Goal: Task Accomplishment & Management: Manage account settings

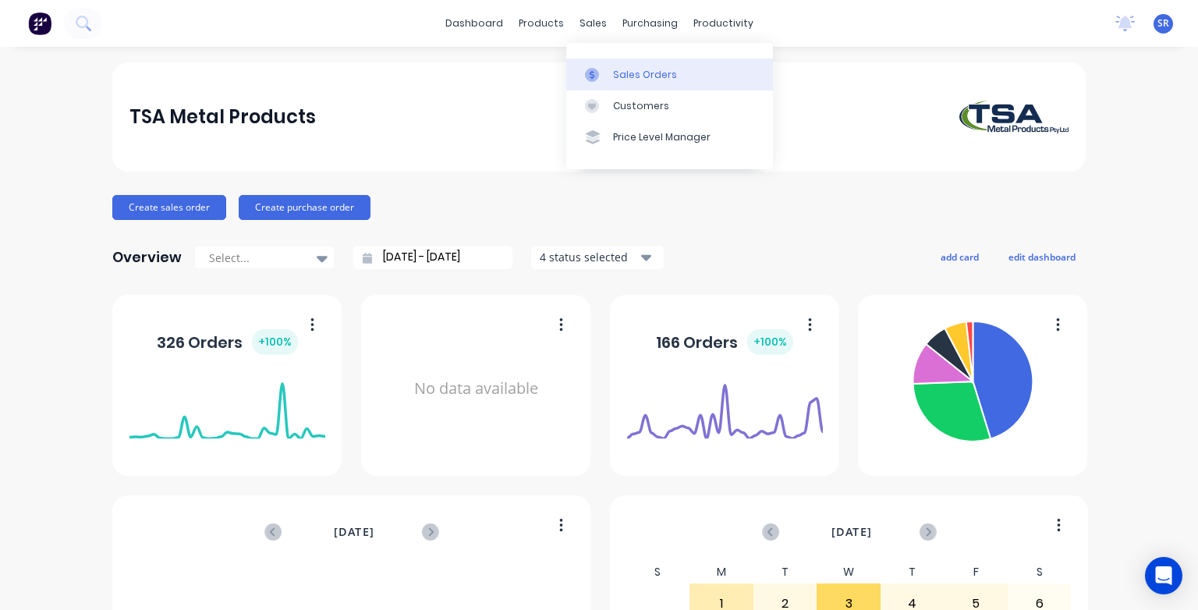
click at [614, 76] on div "Sales Orders" at bounding box center [645, 75] width 64 height 14
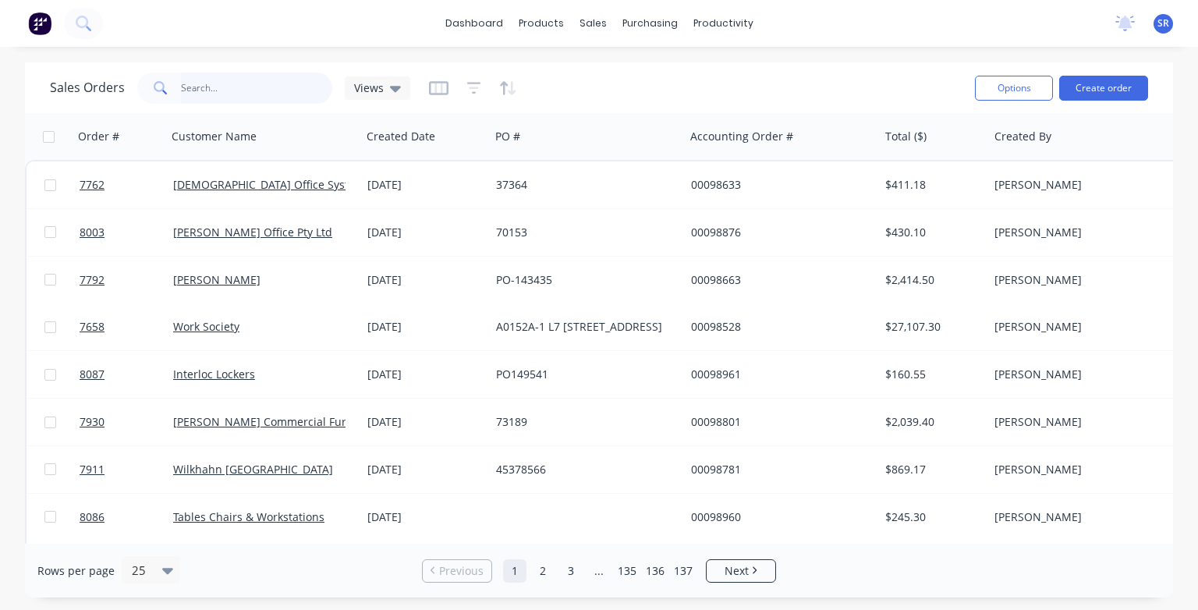
click at [186, 83] on input "text" at bounding box center [257, 88] width 152 height 31
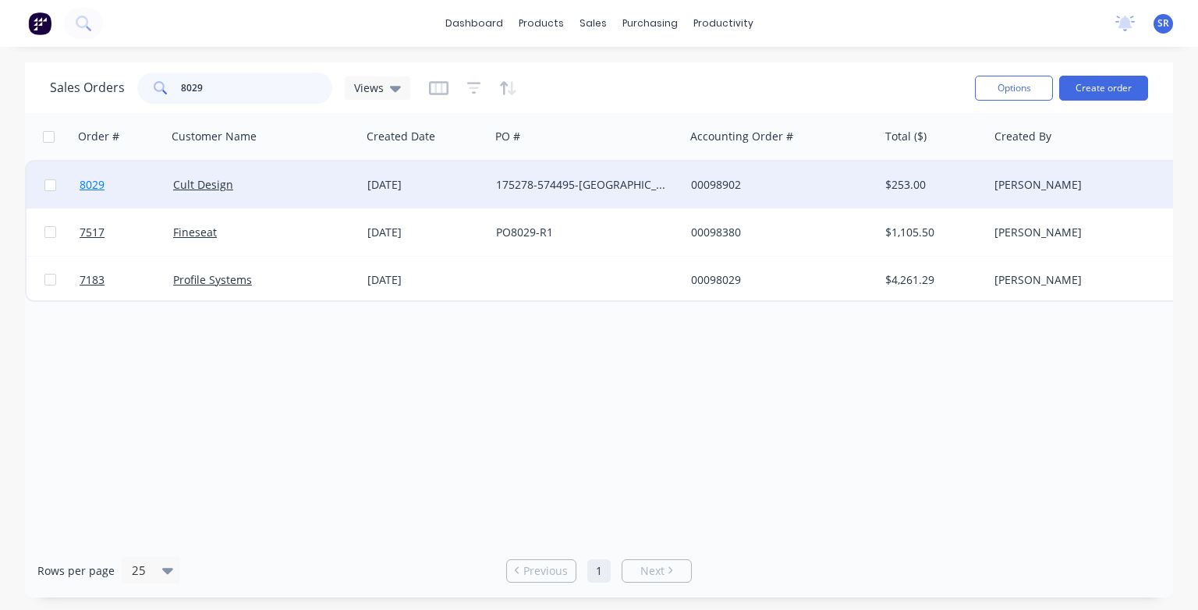
type input "8029"
click at [99, 186] on span "8029" at bounding box center [92, 185] width 25 height 16
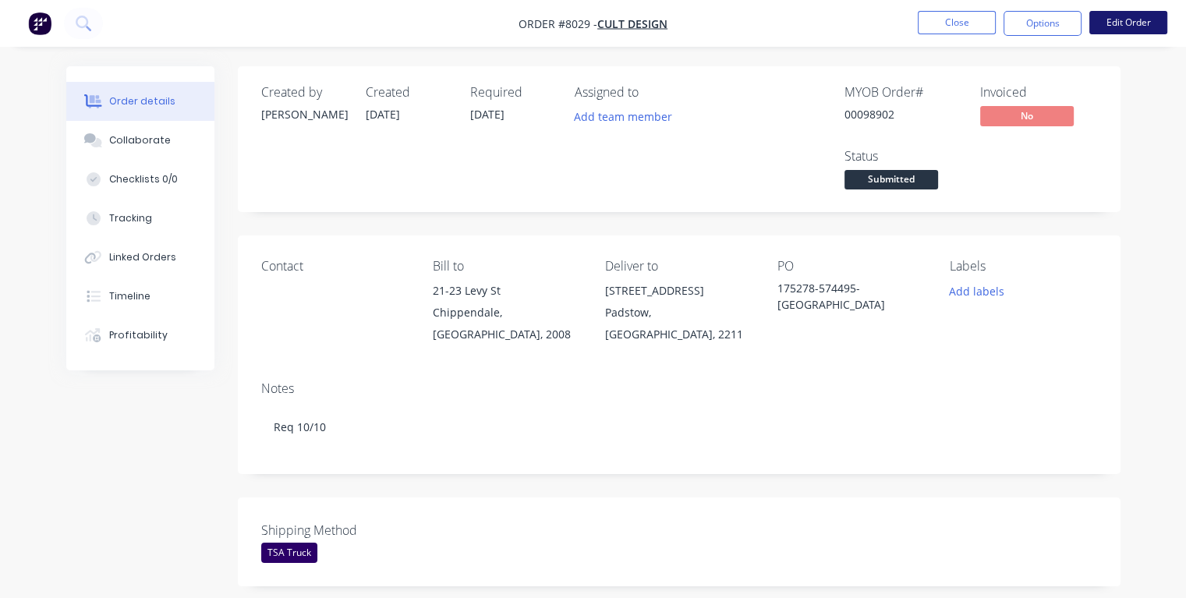
click at [1109, 28] on button "Edit Order" at bounding box center [1128, 22] width 78 height 23
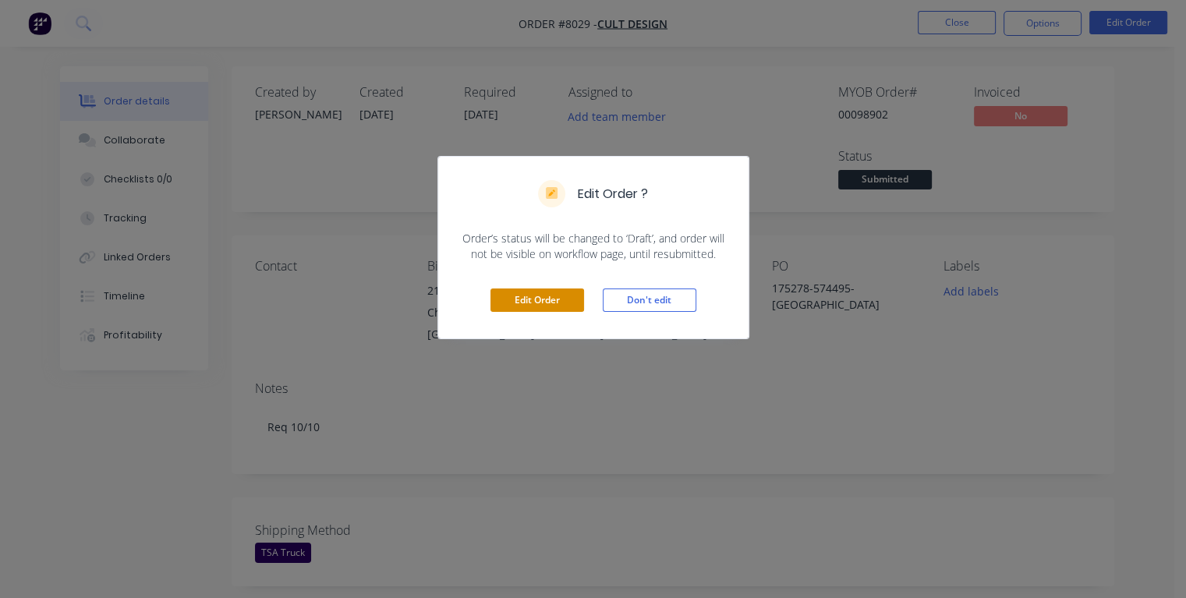
drag, startPoint x: 549, startPoint y: 304, endPoint x: 533, endPoint y: 283, distance: 26.2
click at [550, 304] on button "Edit Order" at bounding box center [538, 300] width 94 height 23
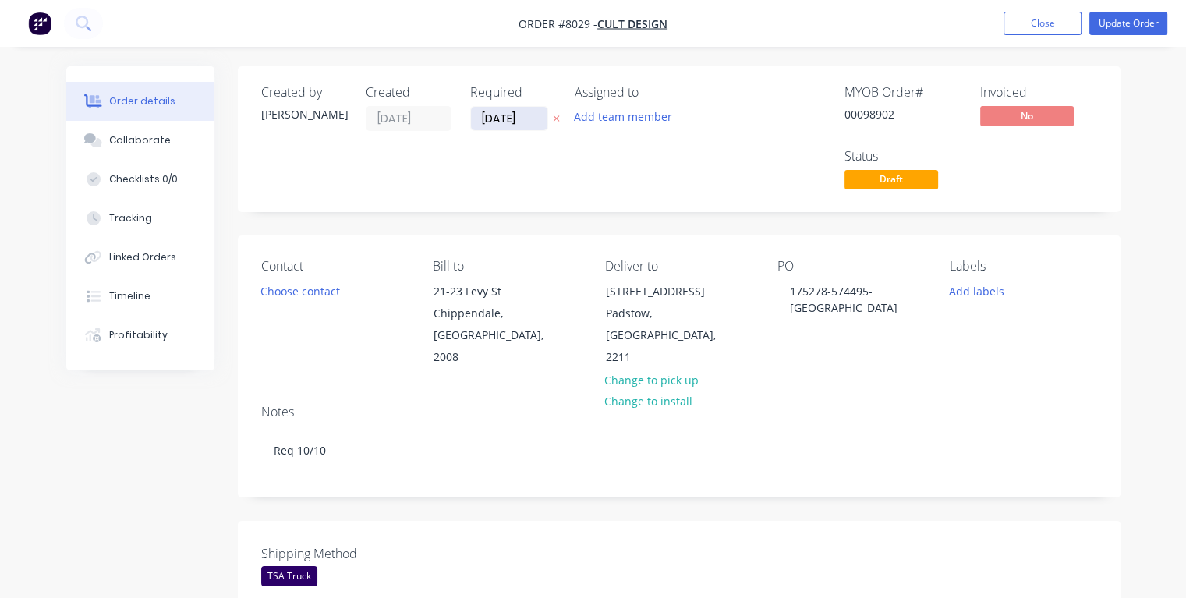
click at [523, 117] on input "[DATE]" at bounding box center [509, 118] width 76 height 23
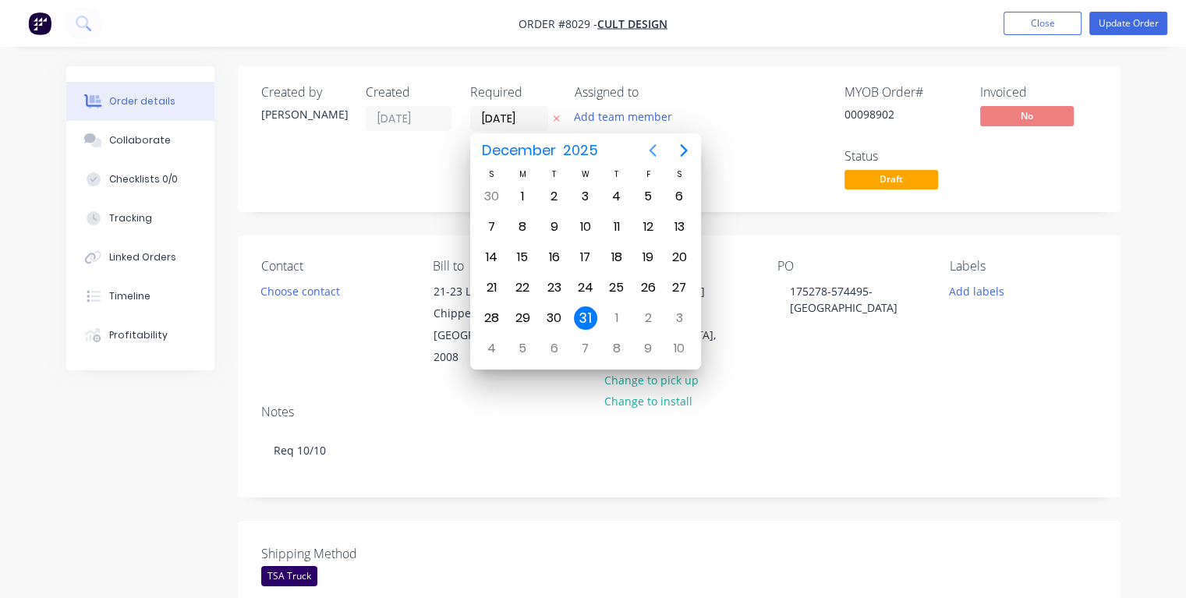
click at [652, 150] on icon "Previous page" at bounding box center [653, 150] width 7 height 12
click at [652, 149] on icon "Previous page" at bounding box center [653, 150] width 7 height 12
click at [622, 224] on div "9" at bounding box center [616, 226] width 23 height 23
type input "[DATE]"
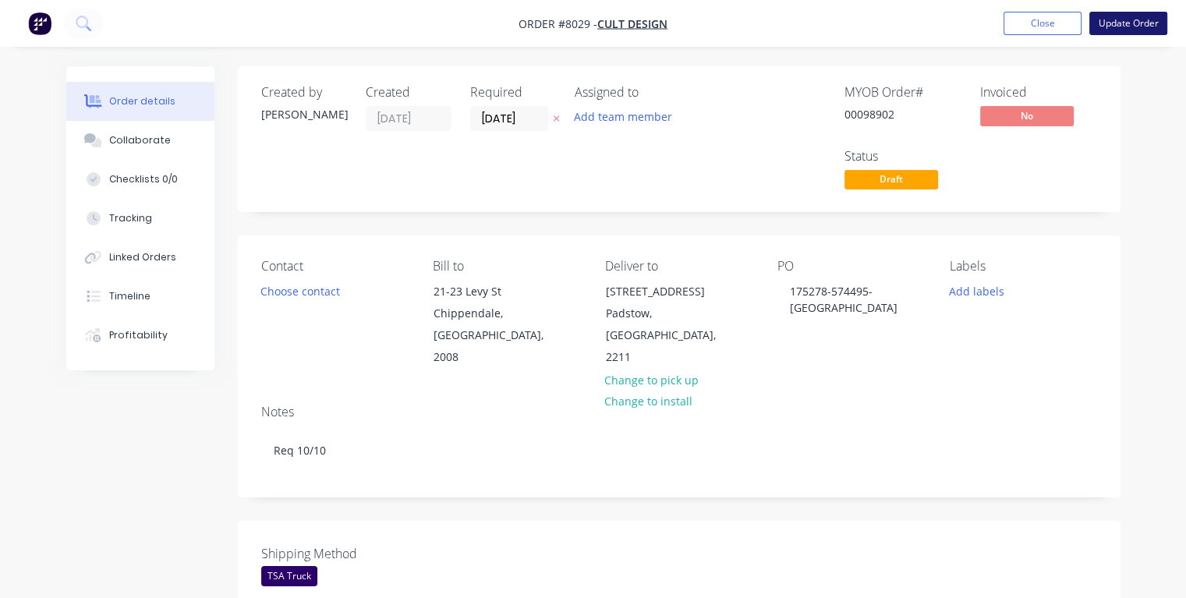
click at [1121, 26] on button "Update Order" at bounding box center [1128, 23] width 78 height 23
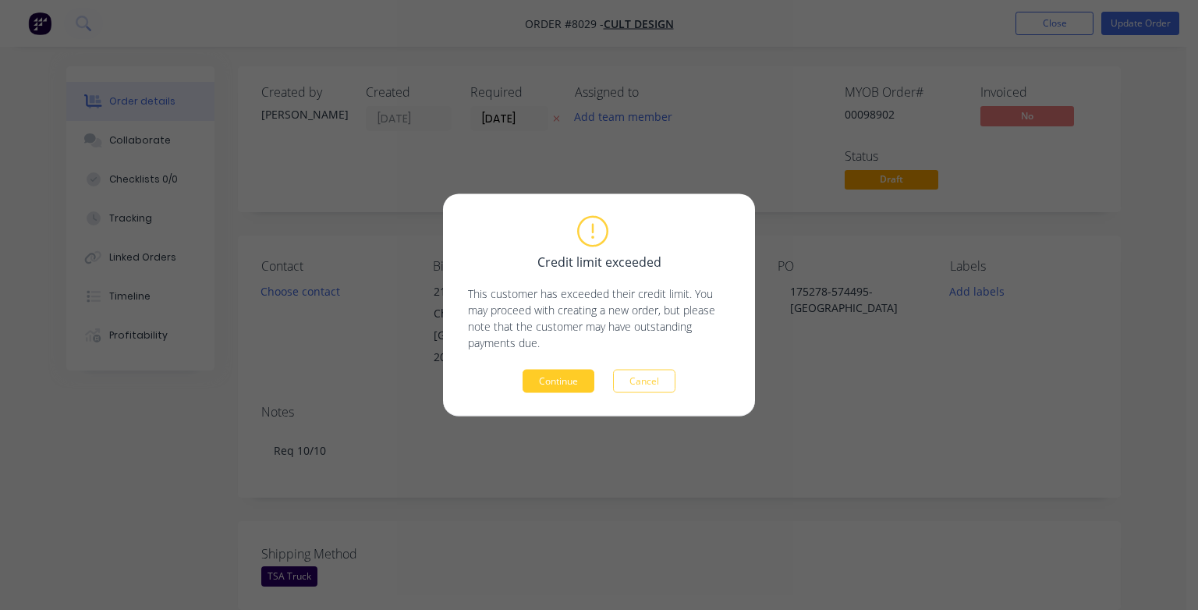
click at [543, 375] on button "Continue" at bounding box center [558, 381] width 72 height 23
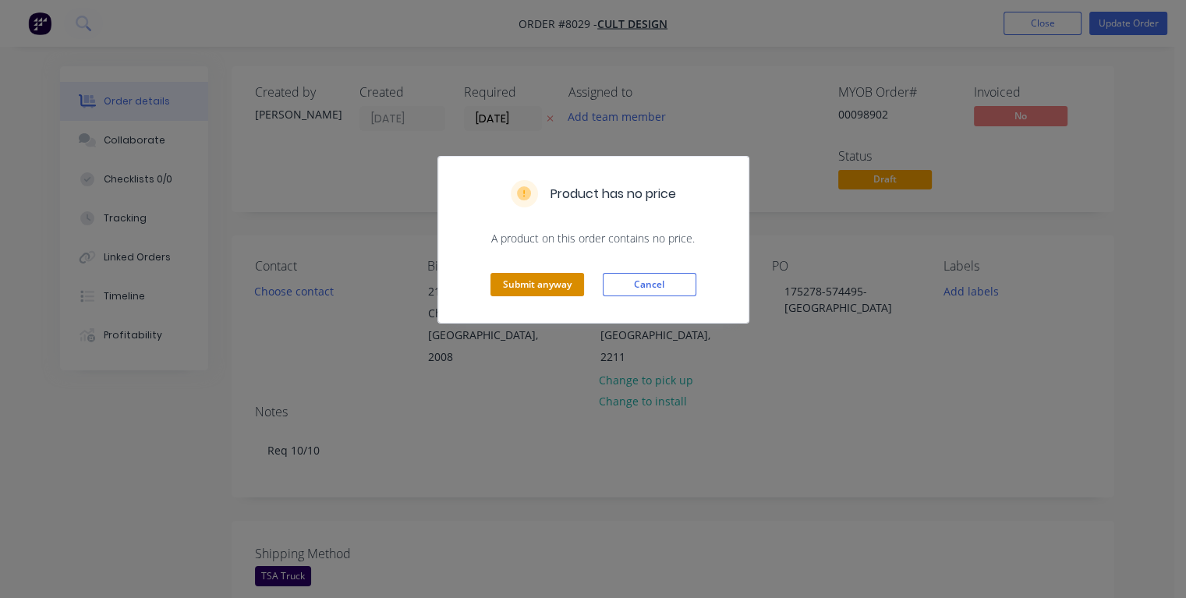
click at [531, 281] on button "Submit anyway" at bounding box center [538, 284] width 94 height 23
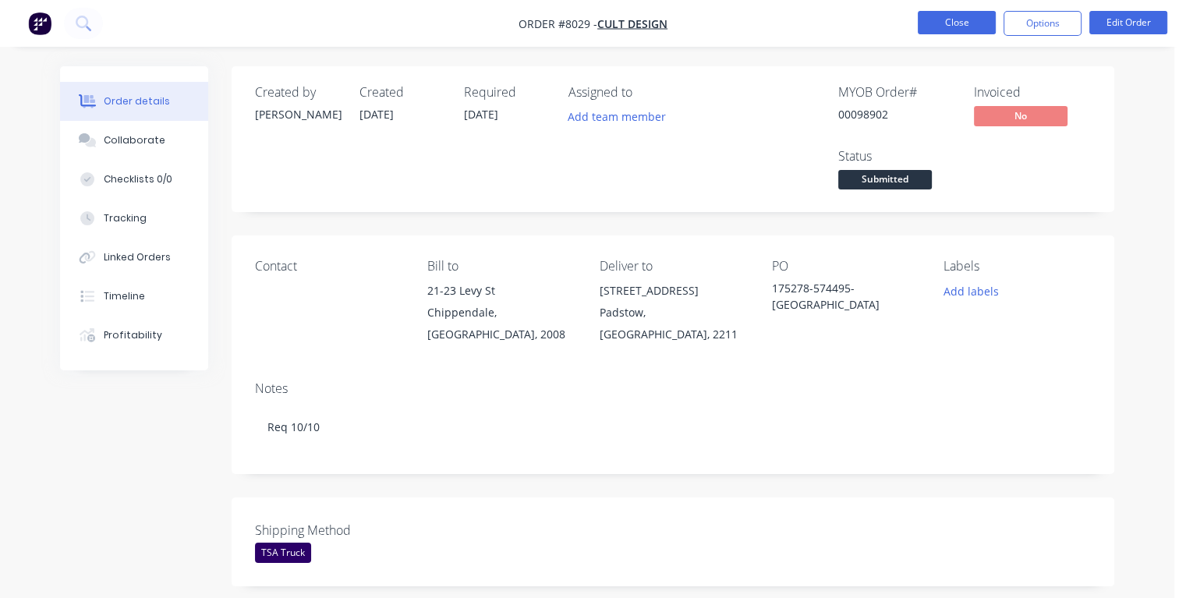
click at [964, 23] on button "Close" at bounding box center [957, 22] width 78 height 23
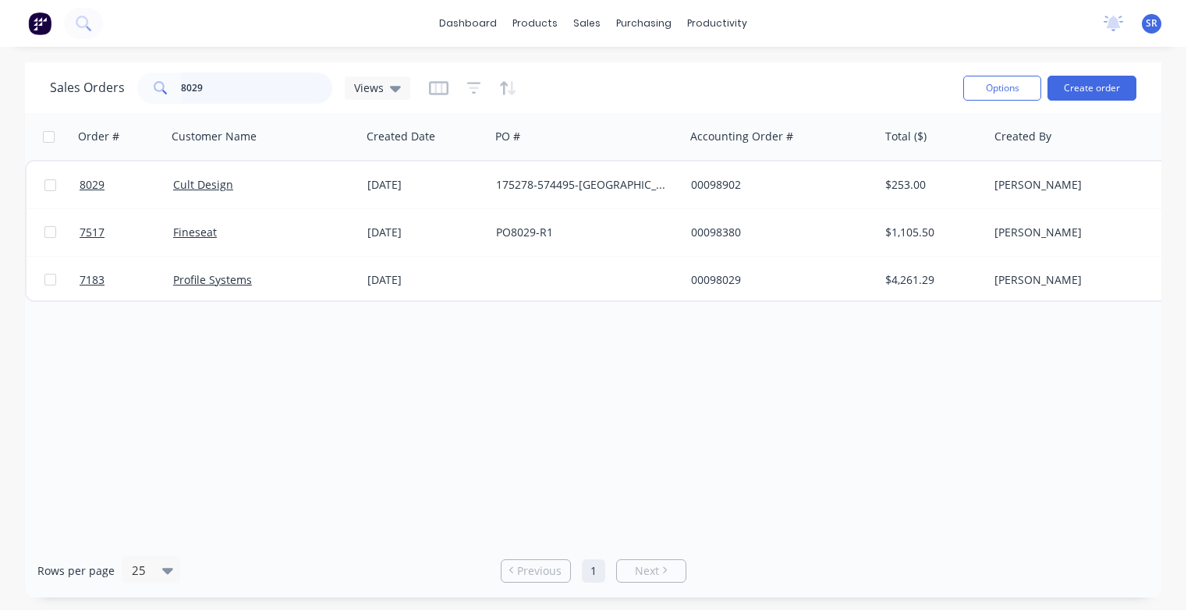
click at [221, 90] on input "8029" at bounding box center [257, 88] width 152 height 31
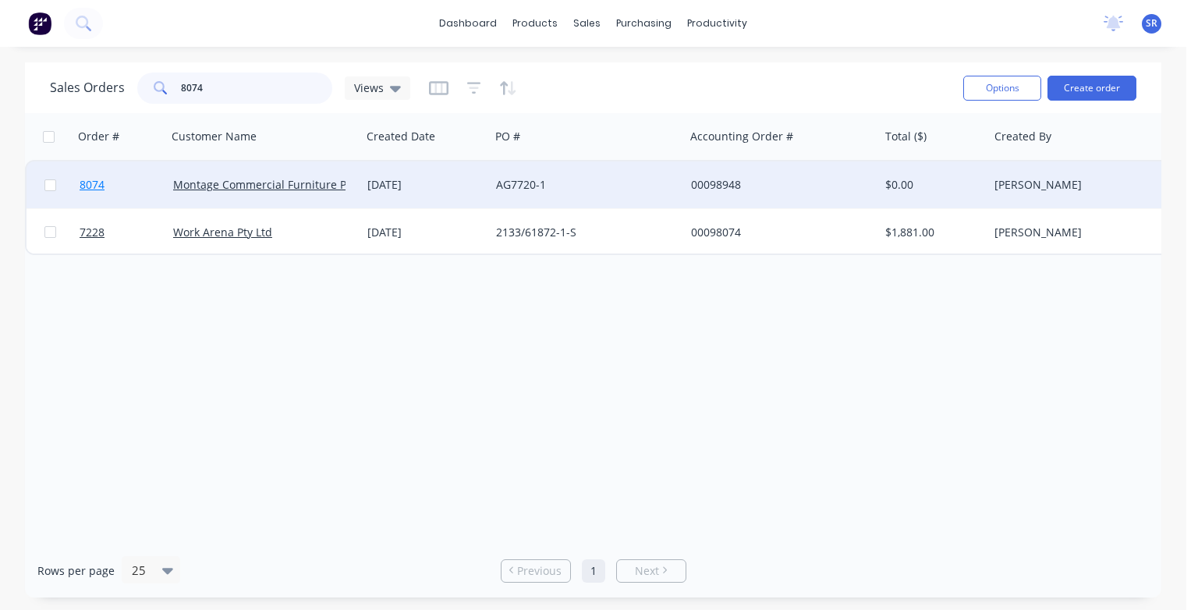
type input "8074"
click at [90, 185] on span "8074" at bounding box center [92, 185] width 25 height 16
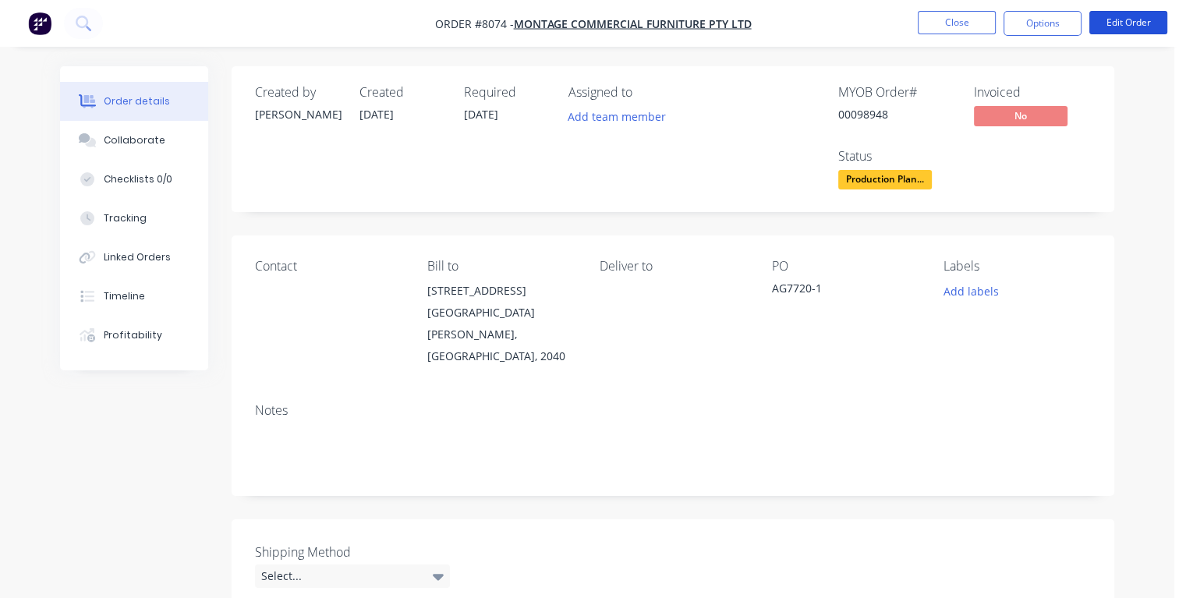
click at [1119, 24] on button "Edit Order" at bounding box center [1128, 22] width 78 height 23
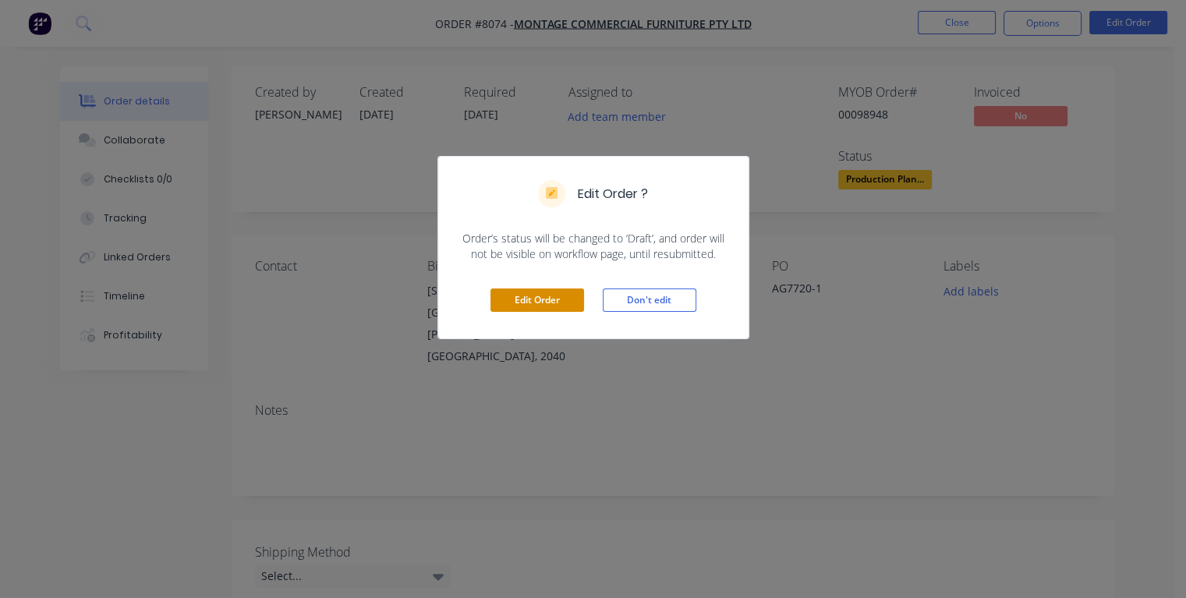
click at [530, 300] on button "Edit Order" at bounding box center [538, 300] width 94 height 23
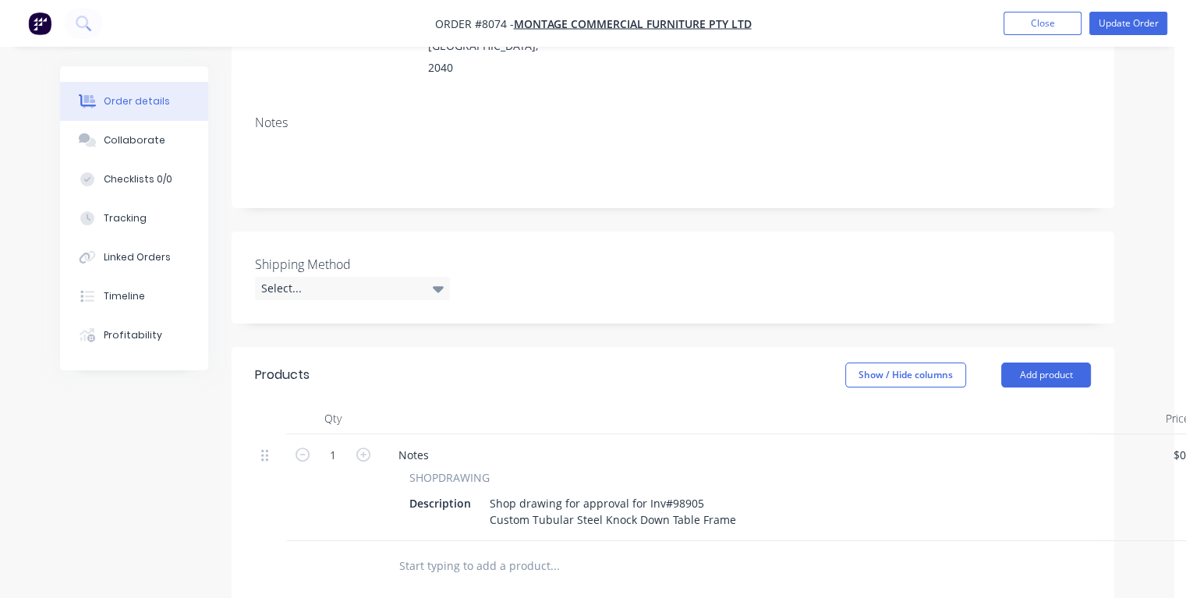
scroll to position [468, 0]
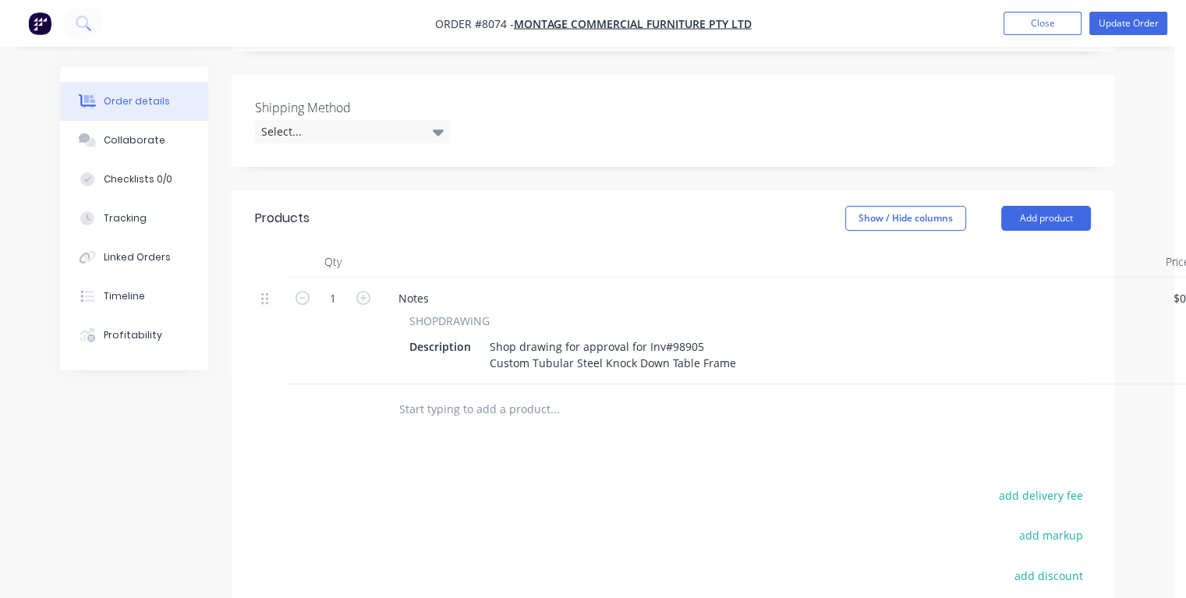
click at [420, 394] on input "text" at bounding box center [554, 409] width 312 height 31
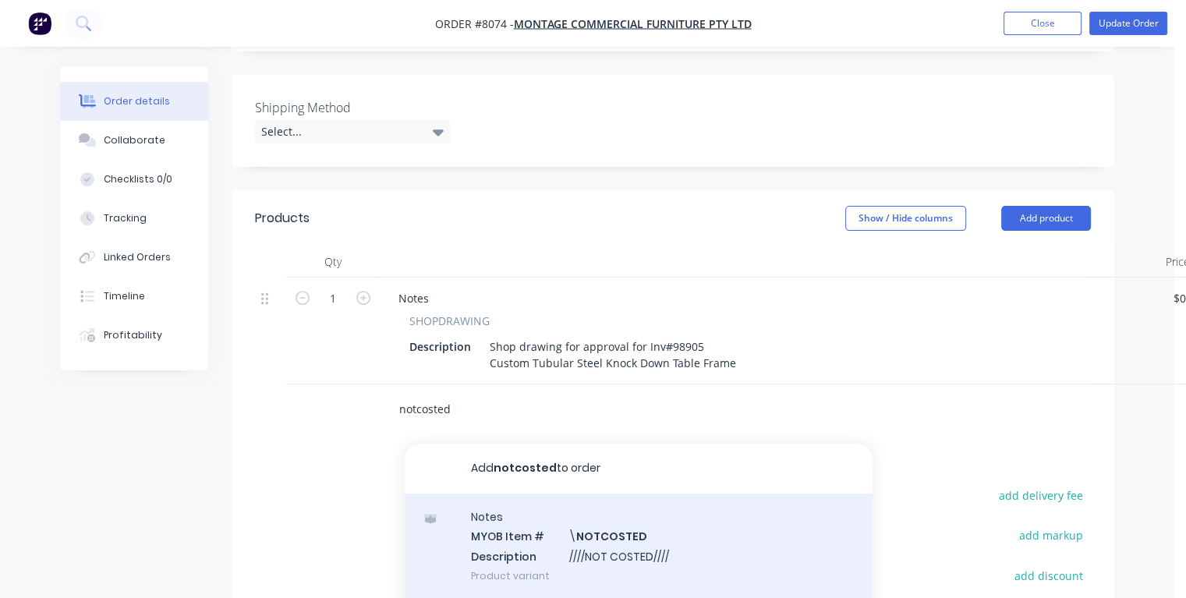
type input "notcosted"
click at [515, 503] on div "Notes MYOB Item # \ NOTCOSTED Description ////NOT COSTED//// Product variant" at bounding box center [639, 546] width 468 height 105
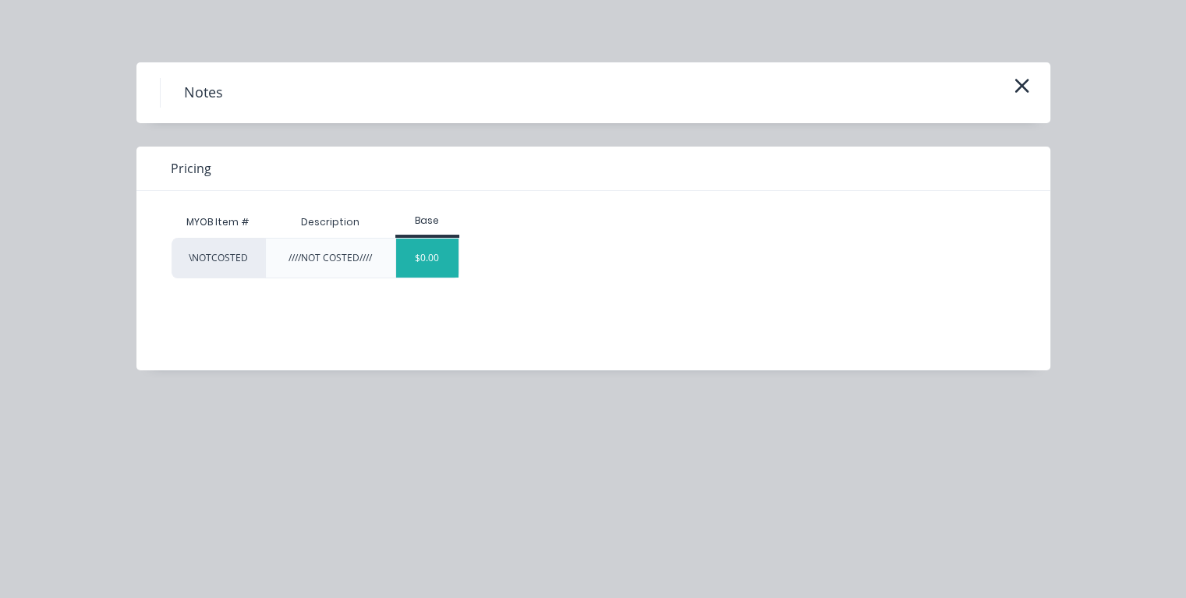
click at [441, 251] on div "$0.00" at bounding box center [427, 258] width 63 height 39
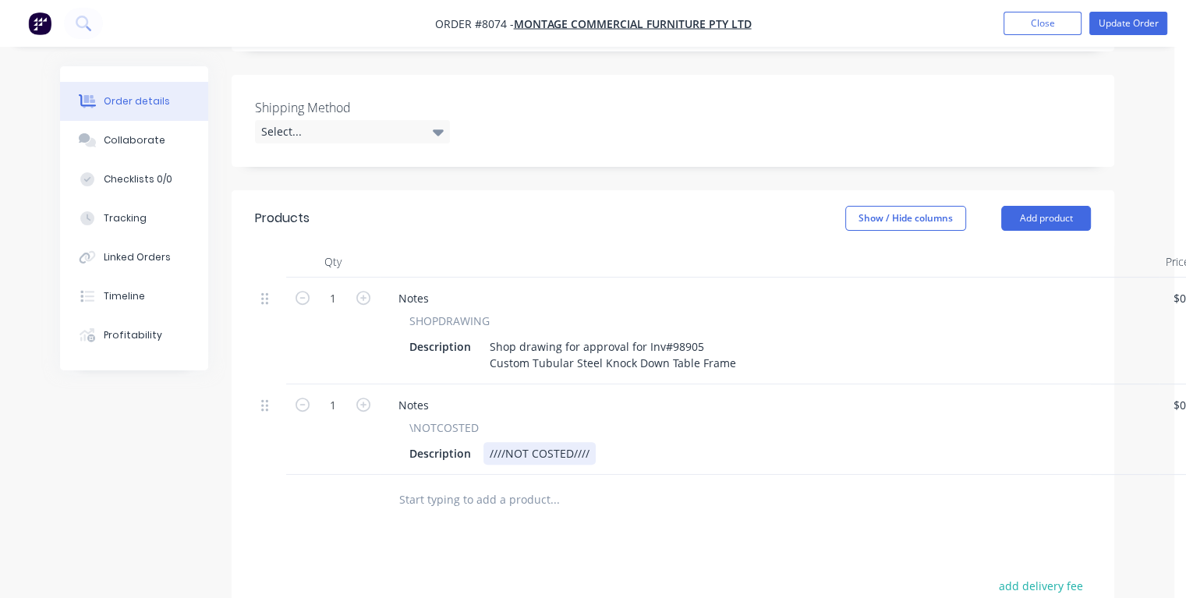
click at [593, 442] on div "////NOT COSTED////" at bounding box center [539, 453] width 112 height 23
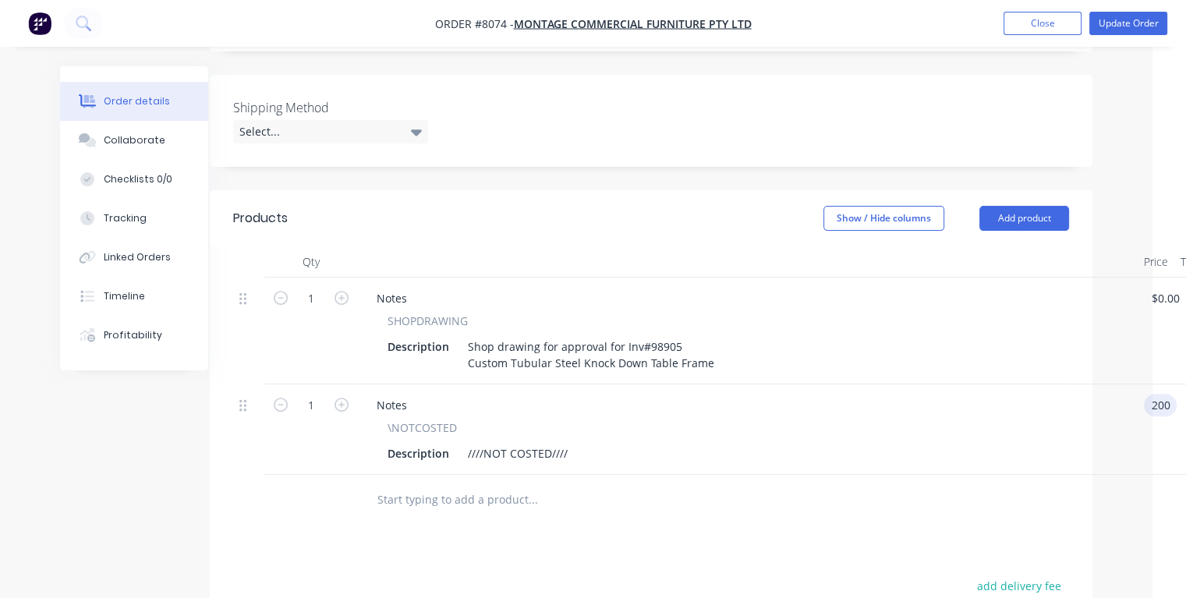
type input "$200.00"
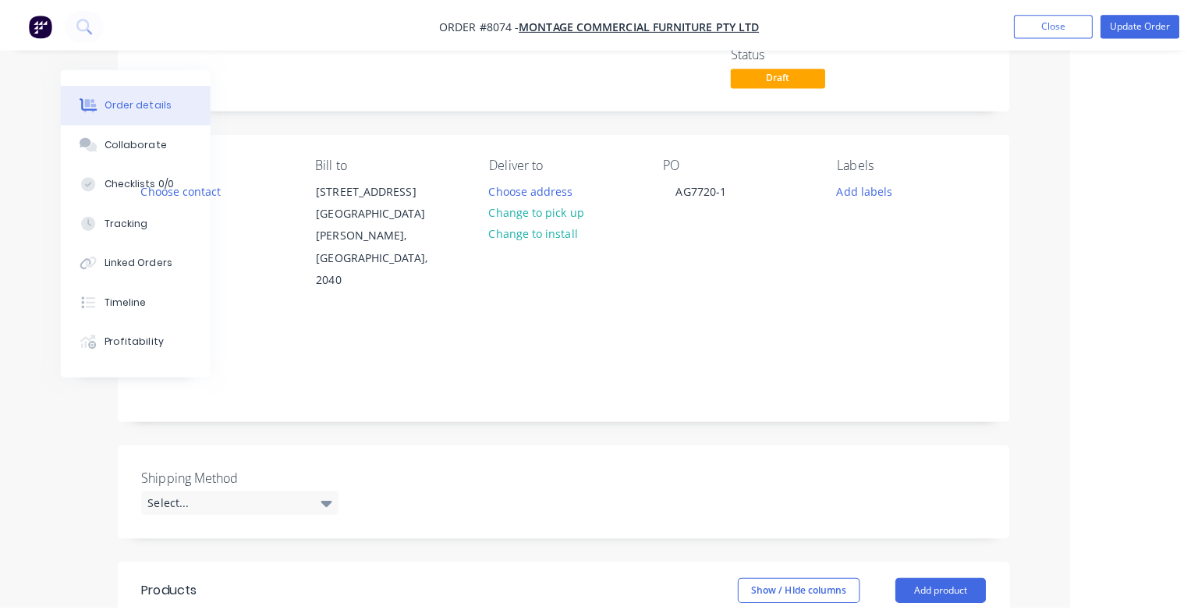
scroll to position [234, 115]
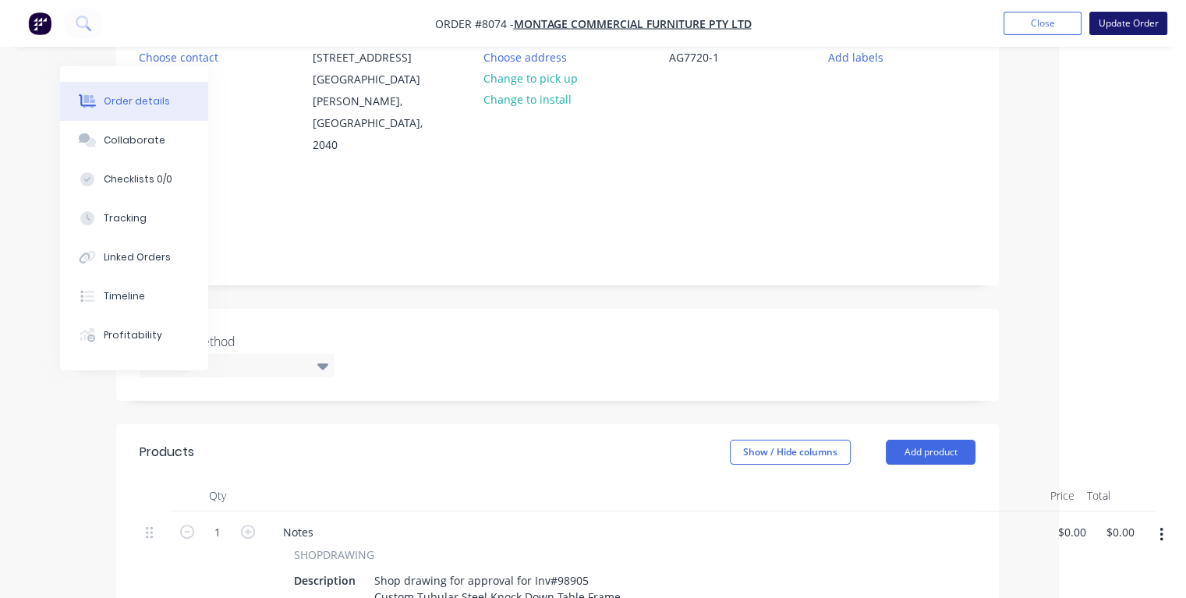
type input "$200.00"
click at [1120, 28] on button "Update Order" at bounding box center [1128, 23] width 78 height 23
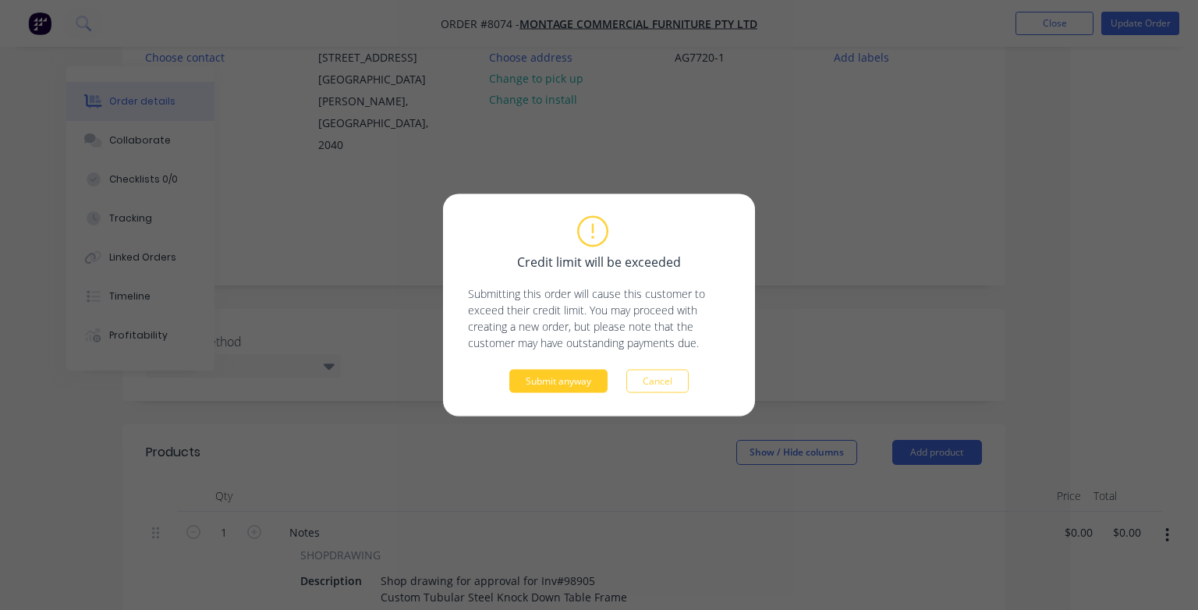
click at [528, 388] on button "Submit anyway" at bounding box center [558, 381] width 98 height 23
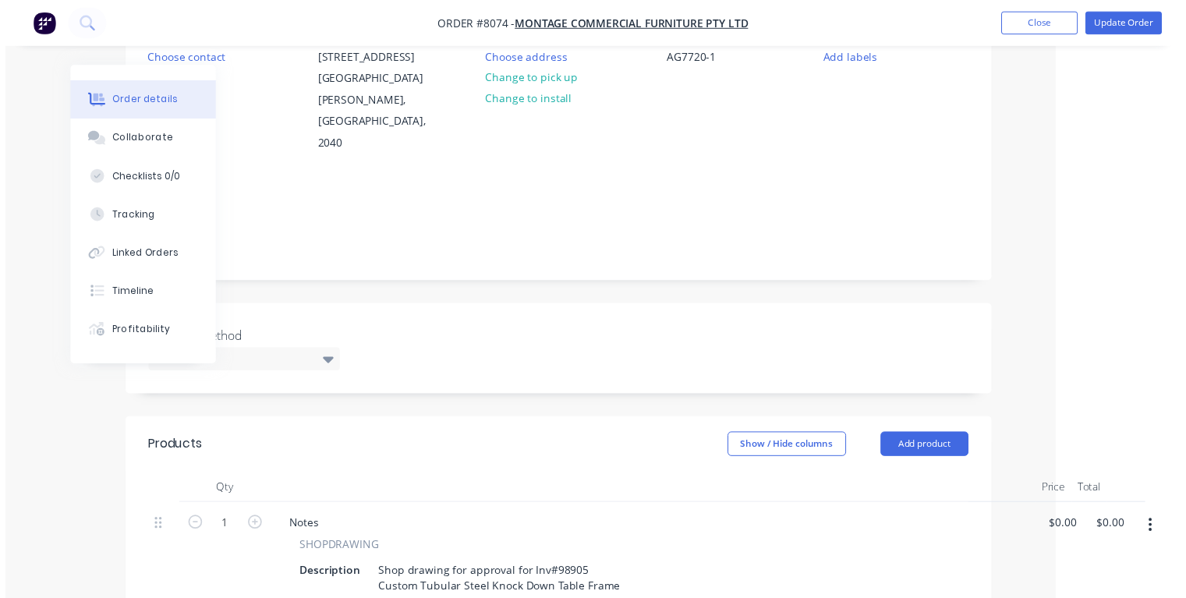
scroll to position [234, 84]
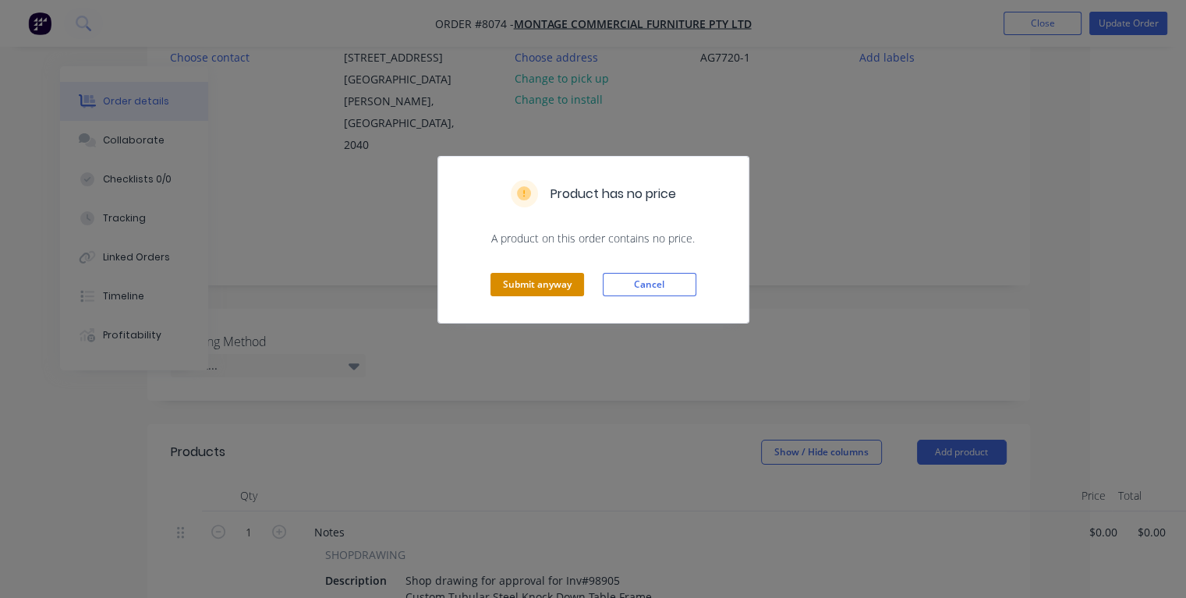
click at [505, 282] on button "Submit anyway" at bounding box center [538, 284] width 94 height 23
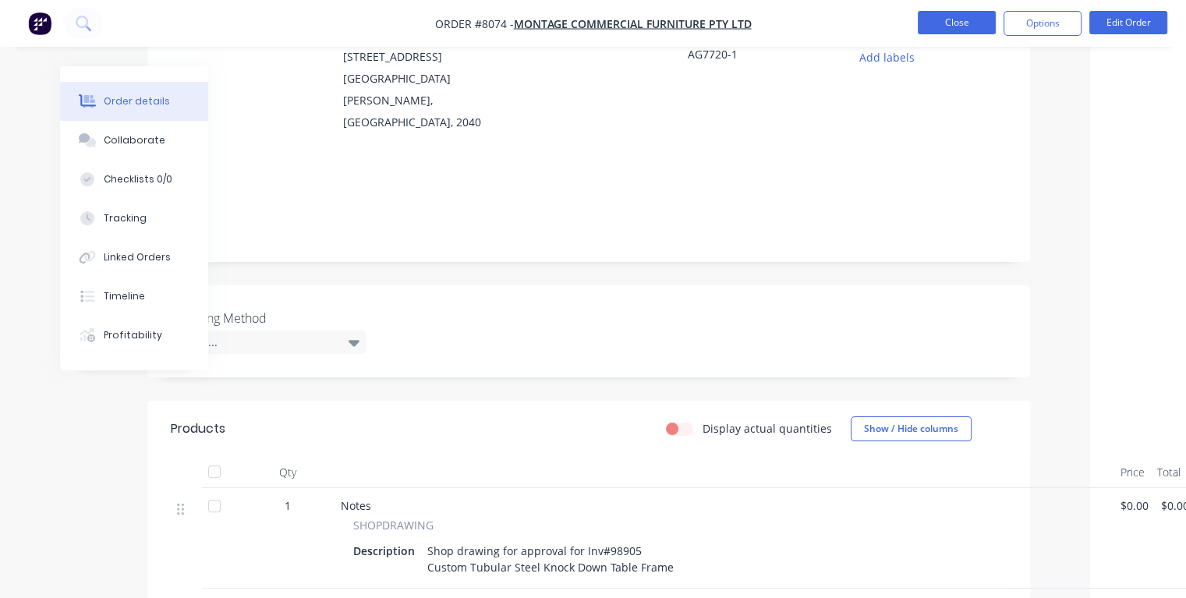
click at [958, 27] on button "Close" at bounding box center [957, 22] width 78 height 23
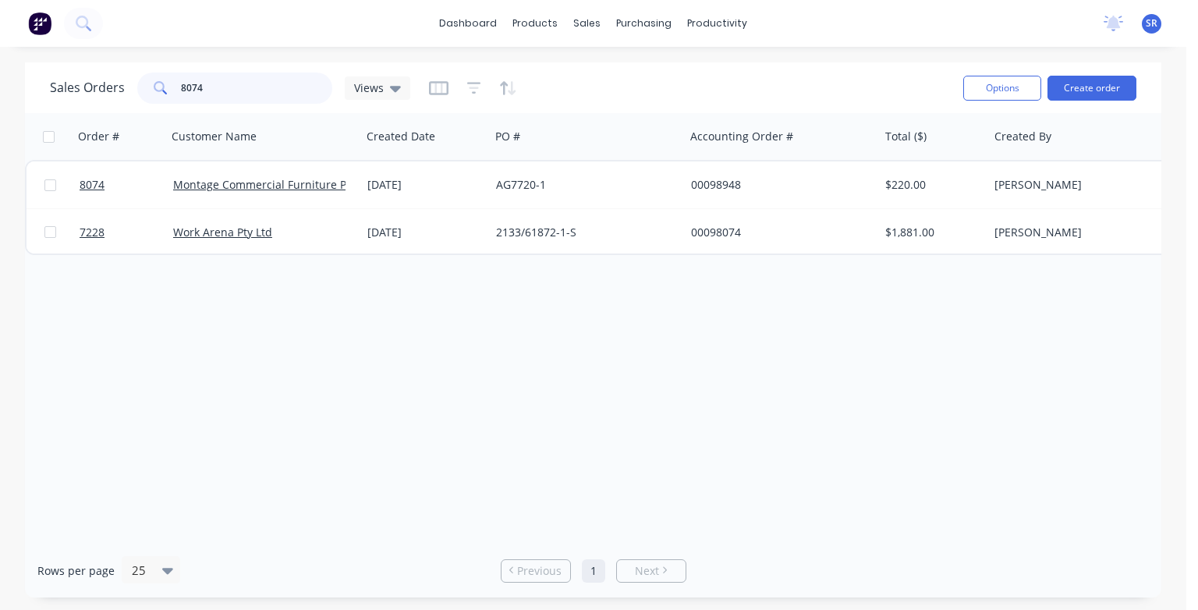
click at [221, 83] on input "8074" at bounding box center [257, 88] width 152 height 31
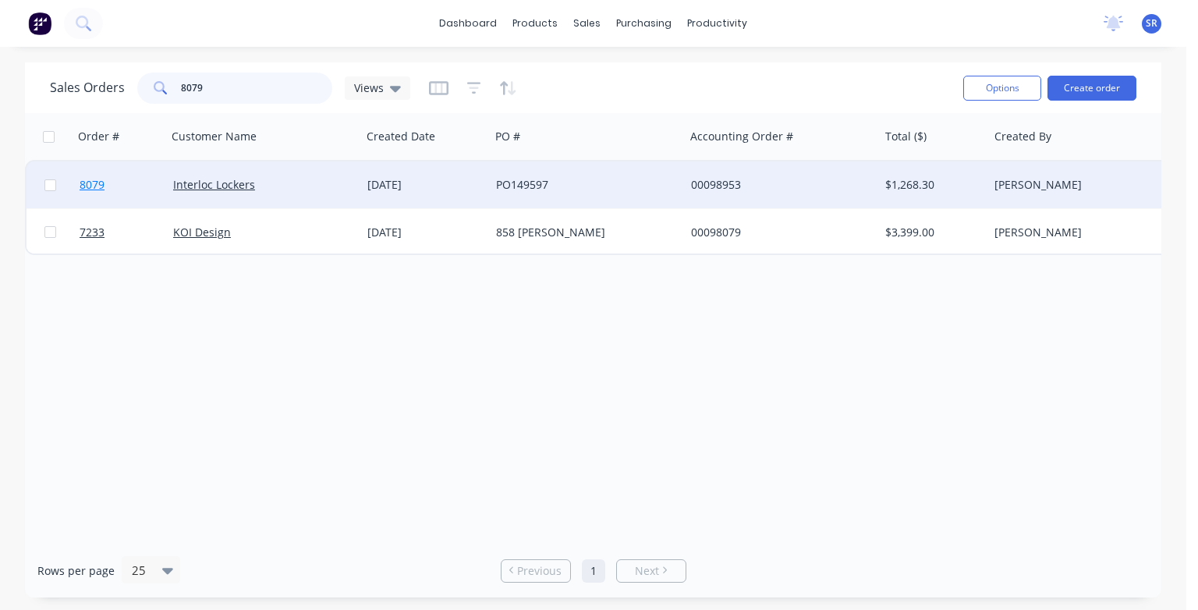
type input "8079"
click at [86, 186] on span "8079" at bounding box center [92, 185] width 25 height 16
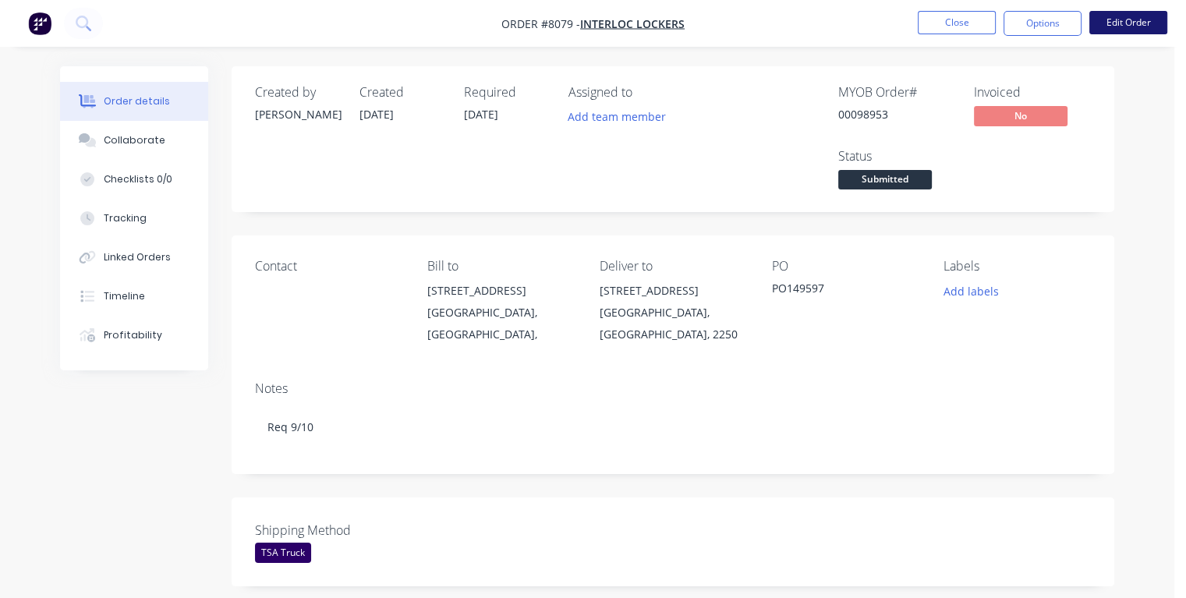
click at [1132, 23] on button "Edit Order" at bounding box center [1128, 22] width 78 height 23
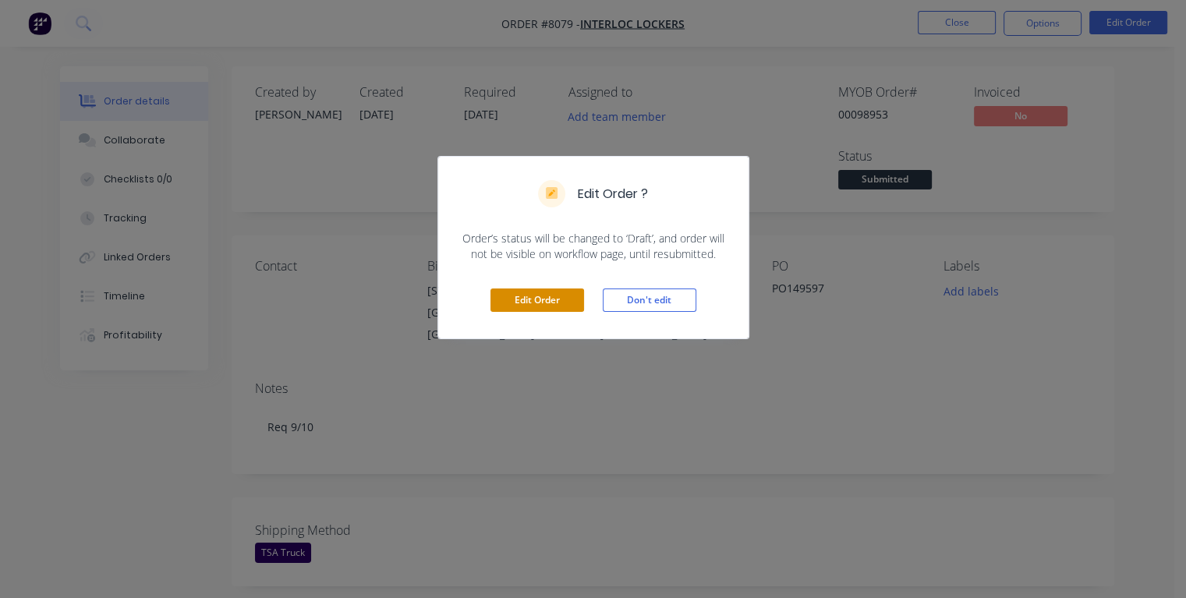
click at [522, 301] on button "Edit Order" at bounding box center [538, 300] width 94 height 23
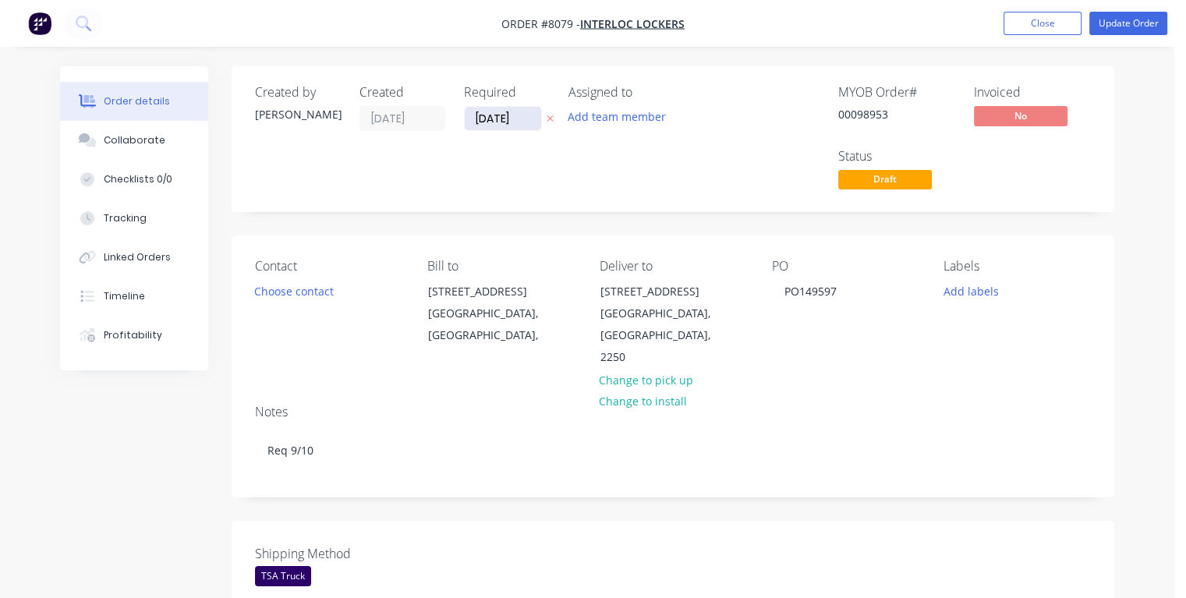
drag, startPoint x: 527, startPoint y: 120, endPoint x: 478, endPoint y: 126, distance: 49.4
click at [478, 126] on input "[DATE]" at bounding box center [503, 118] width 76 height 23
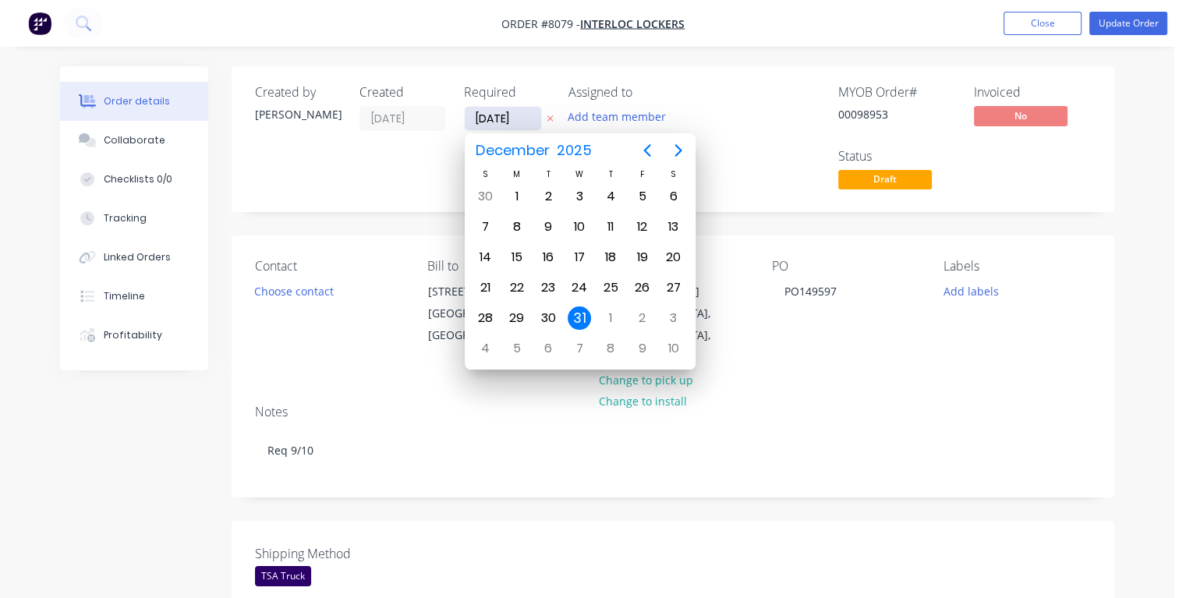
type input "[DATE]"
click at [550, 225] on div "7" at bounding box center [548, 226] width 23 height 23
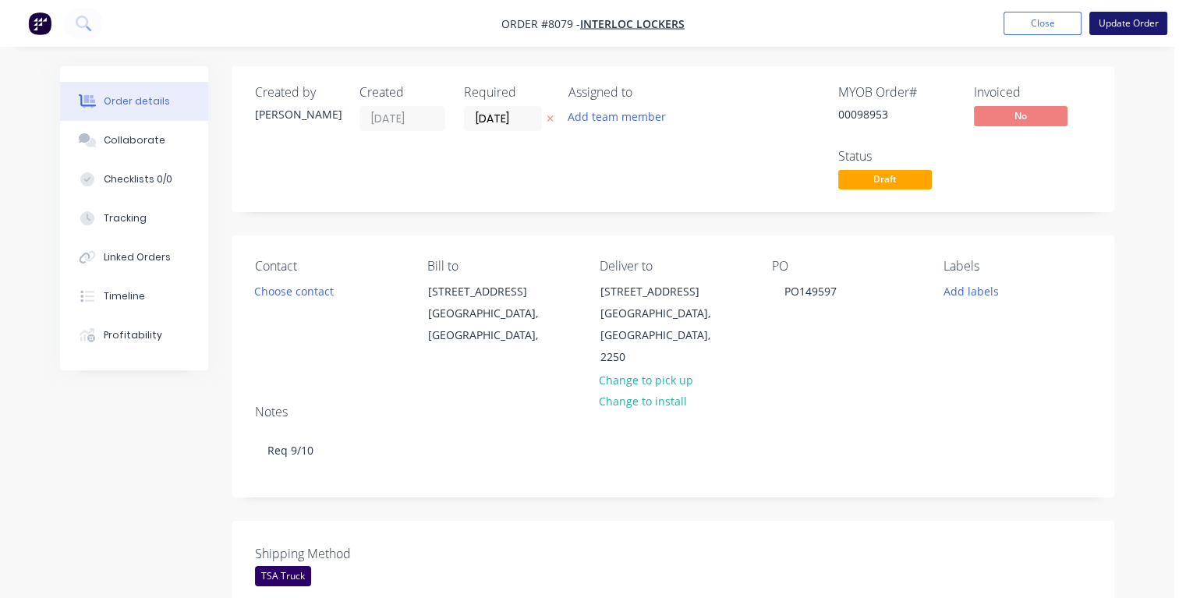
click at [1111, 27] on button "Update Order" at bounding box center [1128, 23] width 78 height 23
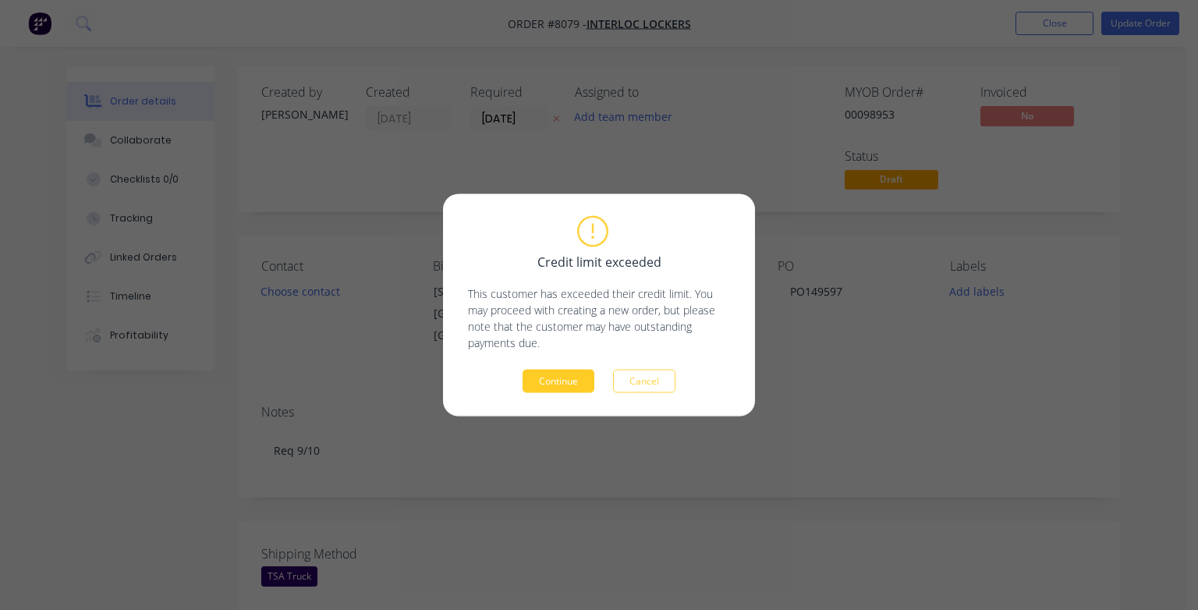
click at [566, 385] on button "Continue" at bounding box center [558, 381] width 72 height 23
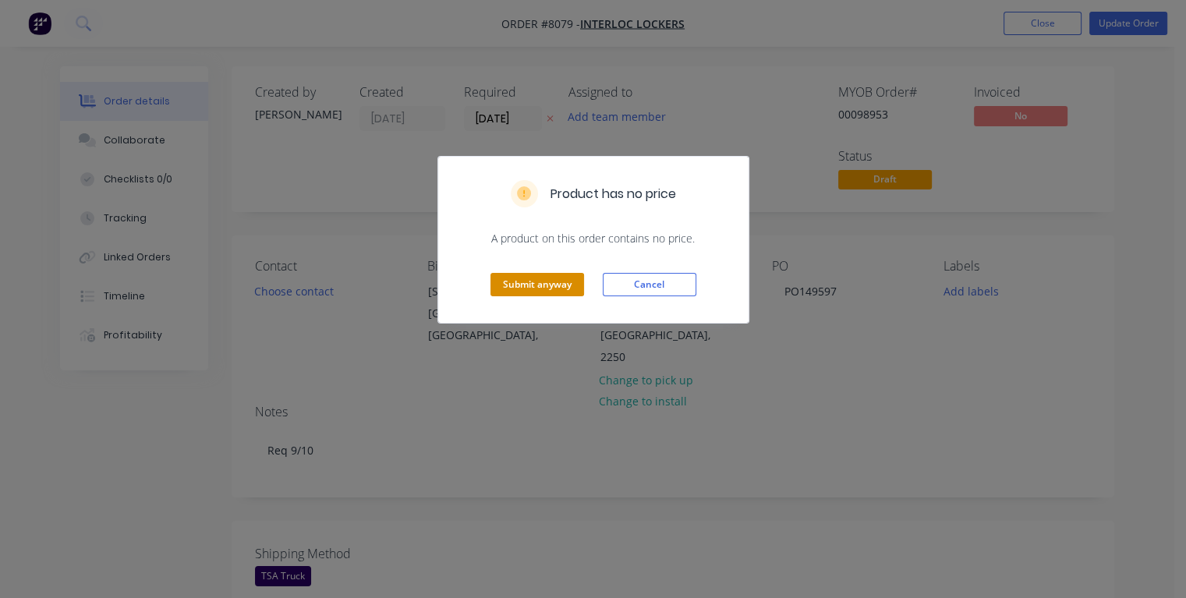
click at [558, 283] on button "Submit anyway" at bounding box center [538, 284] width 94 height 23
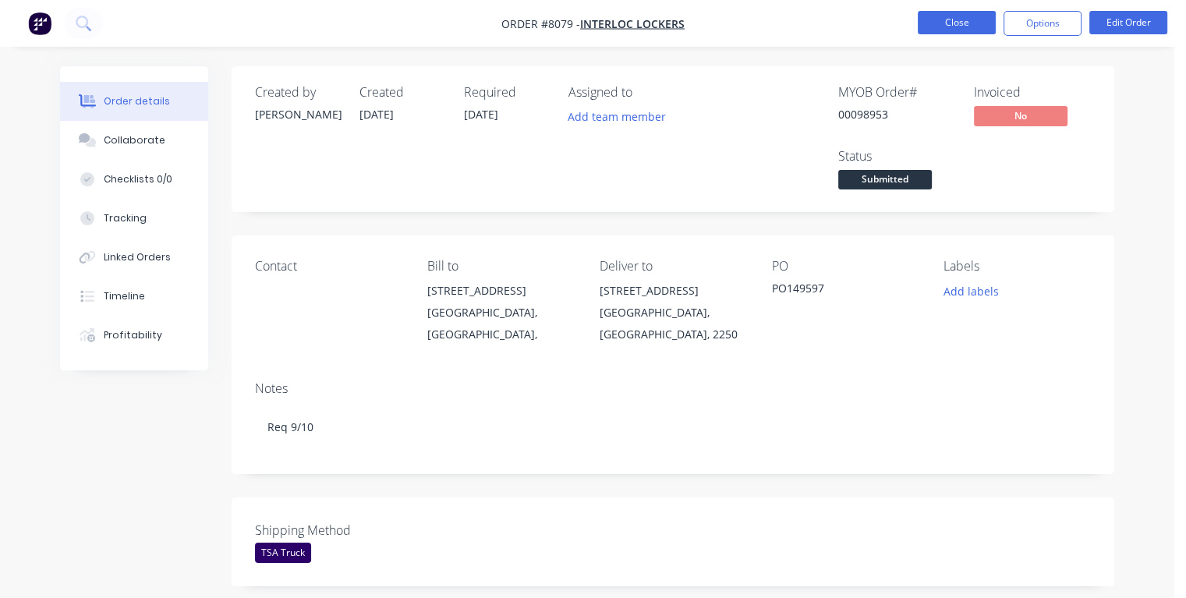
click at [929, 19] on button "Close" at bounding box center [957, 22] width 78 height 23
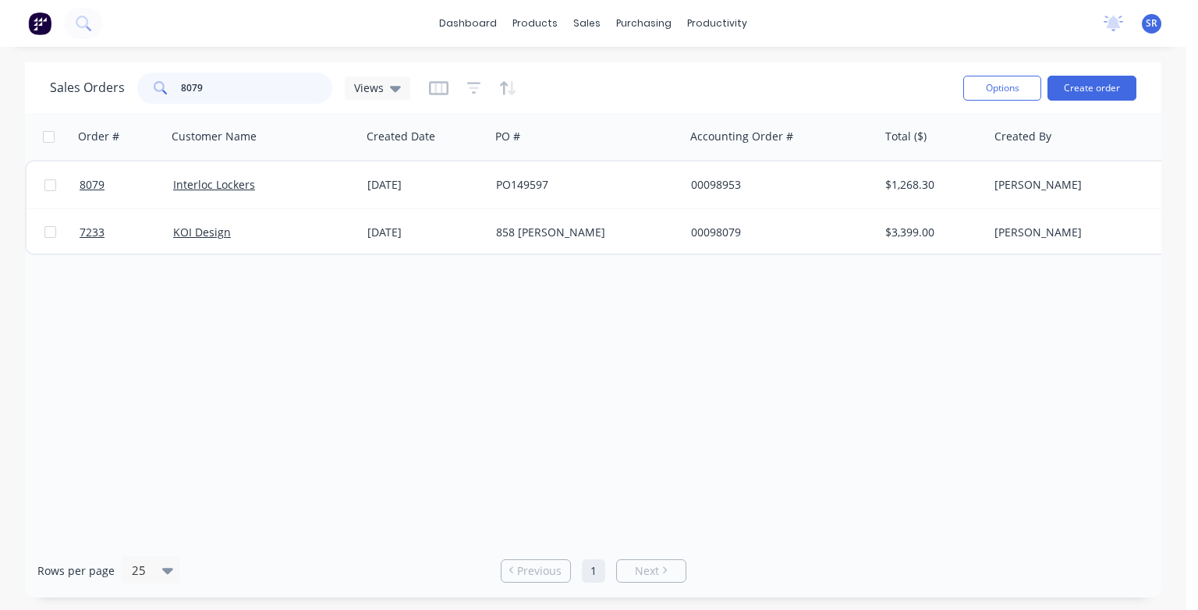
click at [275, 88] on input "8079" at bounding box center [257, 88] width 152 height 31
type input "8"
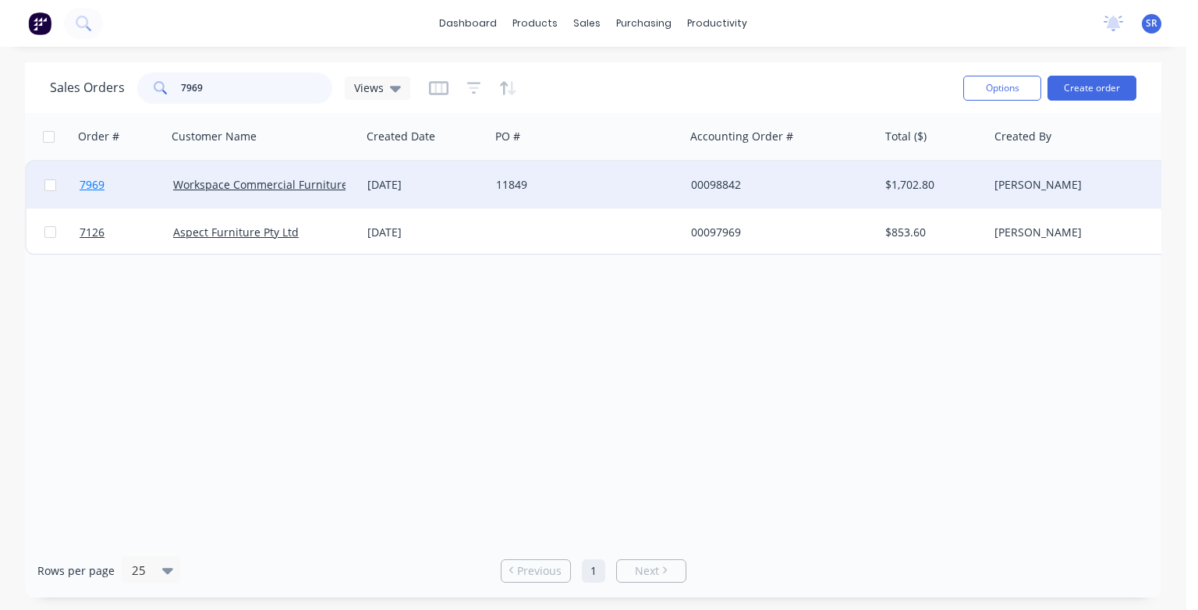
type input "7969"
click at [100, 189] on span "7969" at bounding box center [92, 185] width 25 height 16
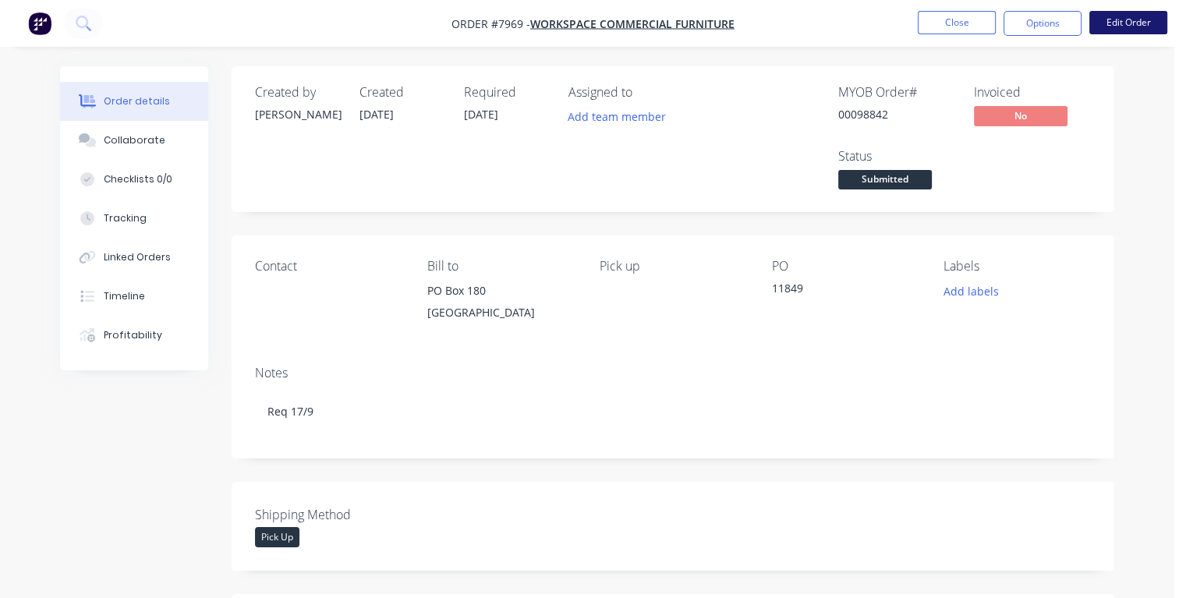
click at [1126, 23] on button "Edit Order" at bounding box center [1128, 22] width 78 height 23
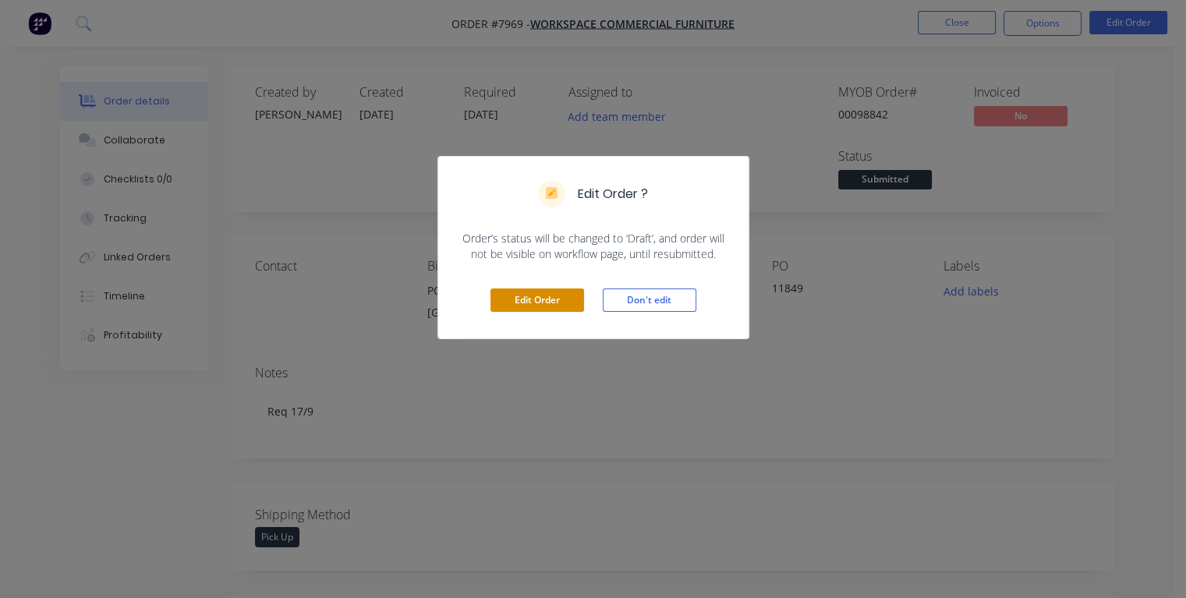
click at [554, 304] on button "Edit Order" at bounding box center [538, 300] width 94 height 23
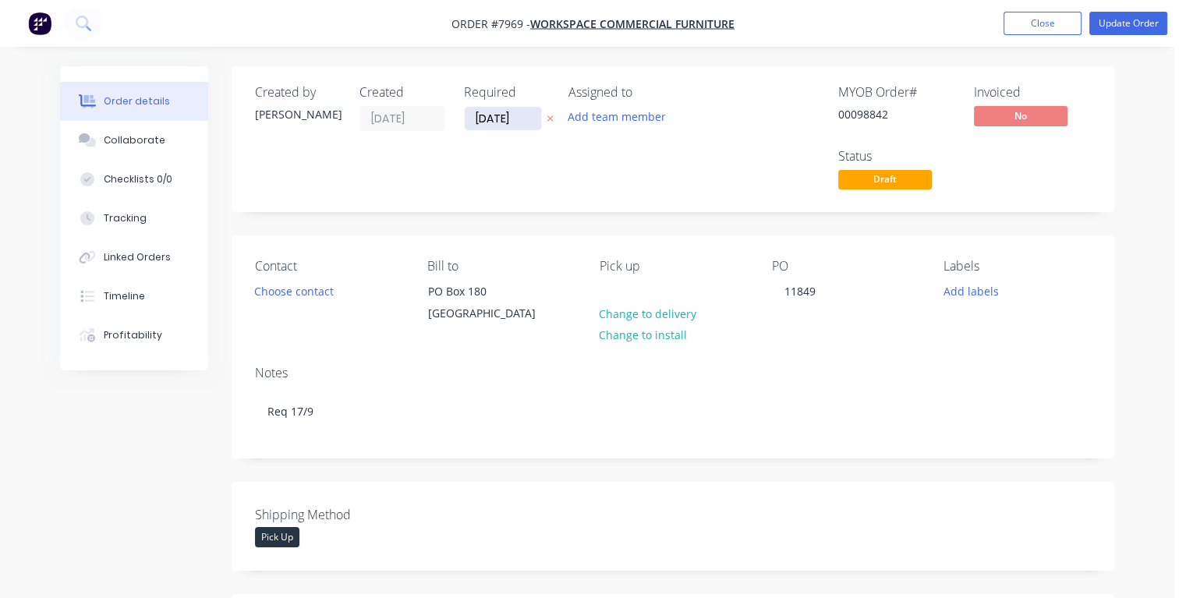
click at [515, 118] on input "[DATE]" at bounding box center [503, 118] width 76 height 23
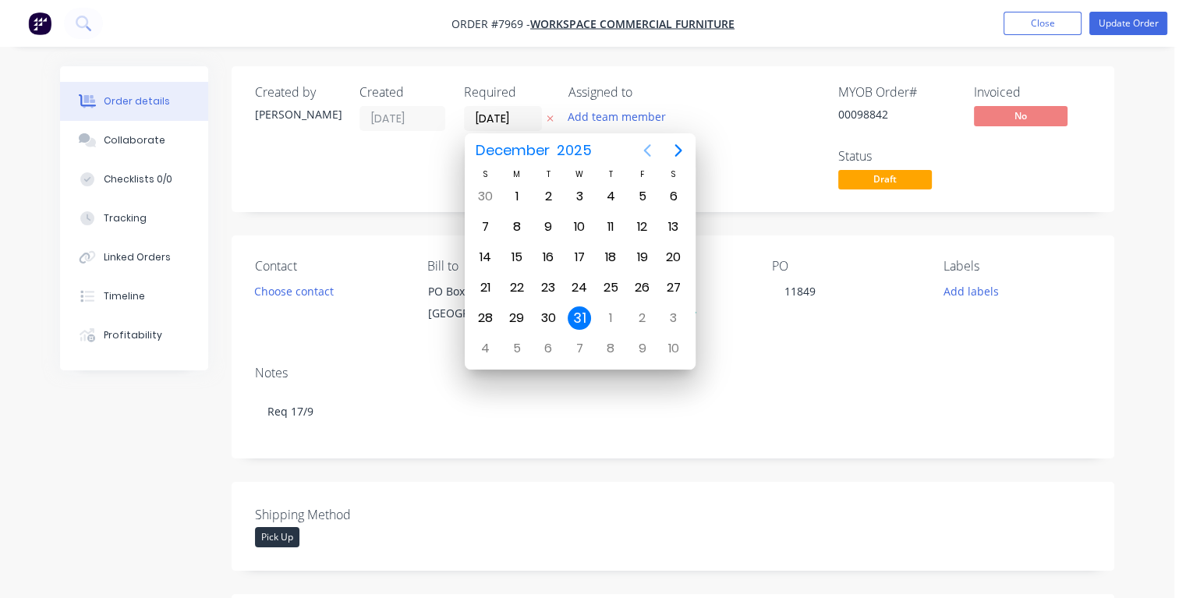
click at [646, 151] on icon "Previous page" at bounding box center [646, 150] width 7 height 12
click at [548, 256] on div "16" at bounding box center [548, 257] width 23 height 23
type input "[DATE]"
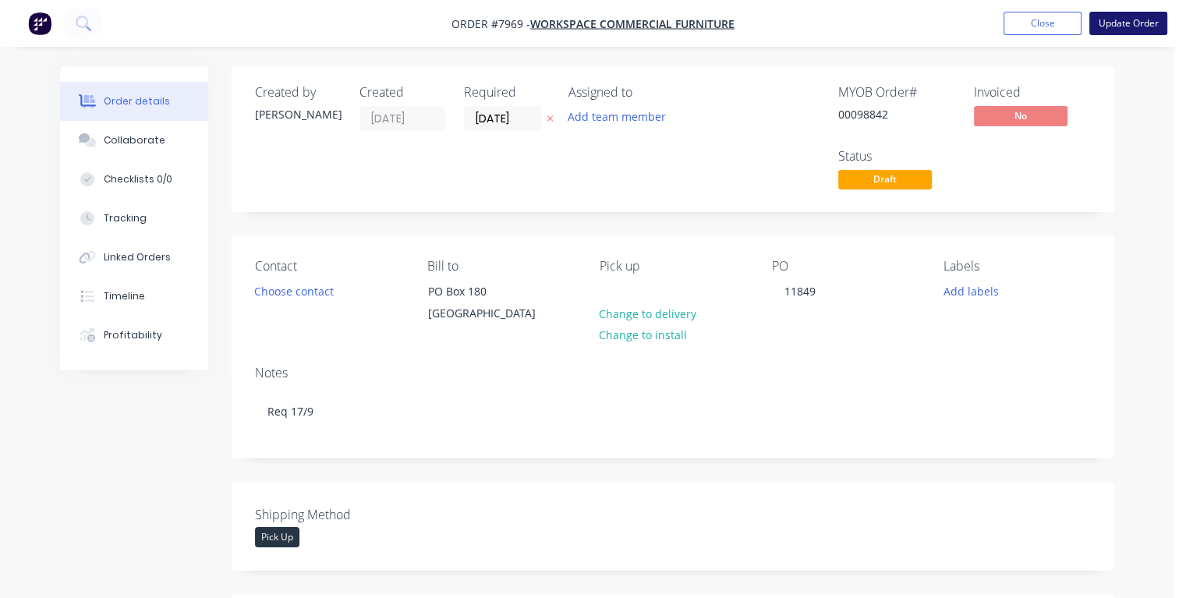
click at [1113, 28] on button "Update Order" at bounding box center [1128, 23] width 78 height 23
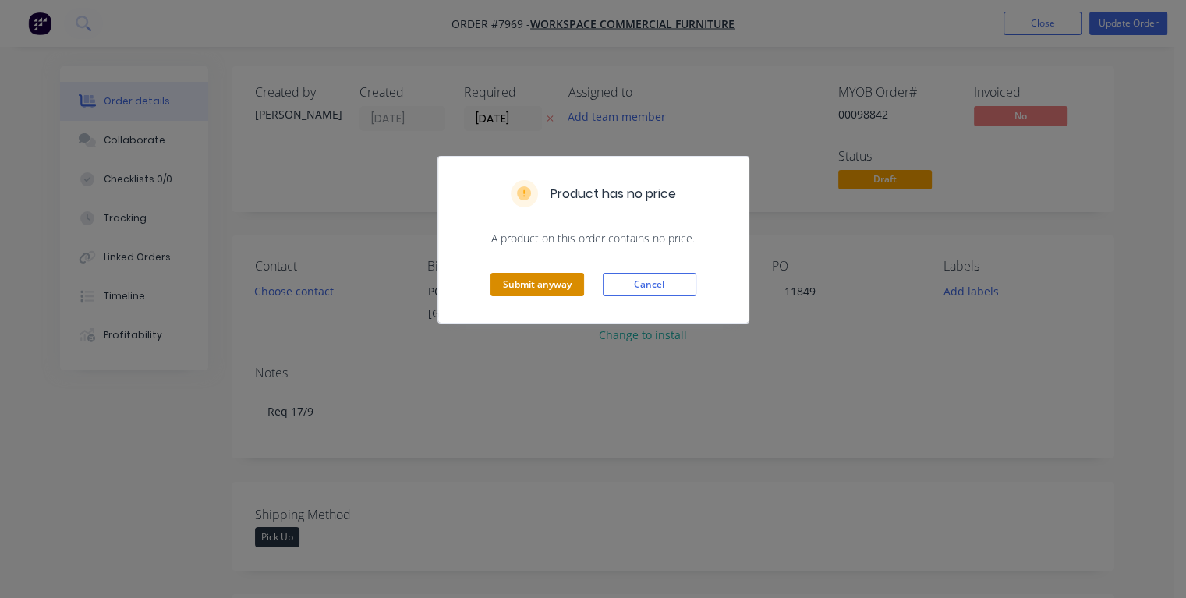
click at [555, 282] on button "Submit anyway" at bounding box center [538, 284] width 94 height 23
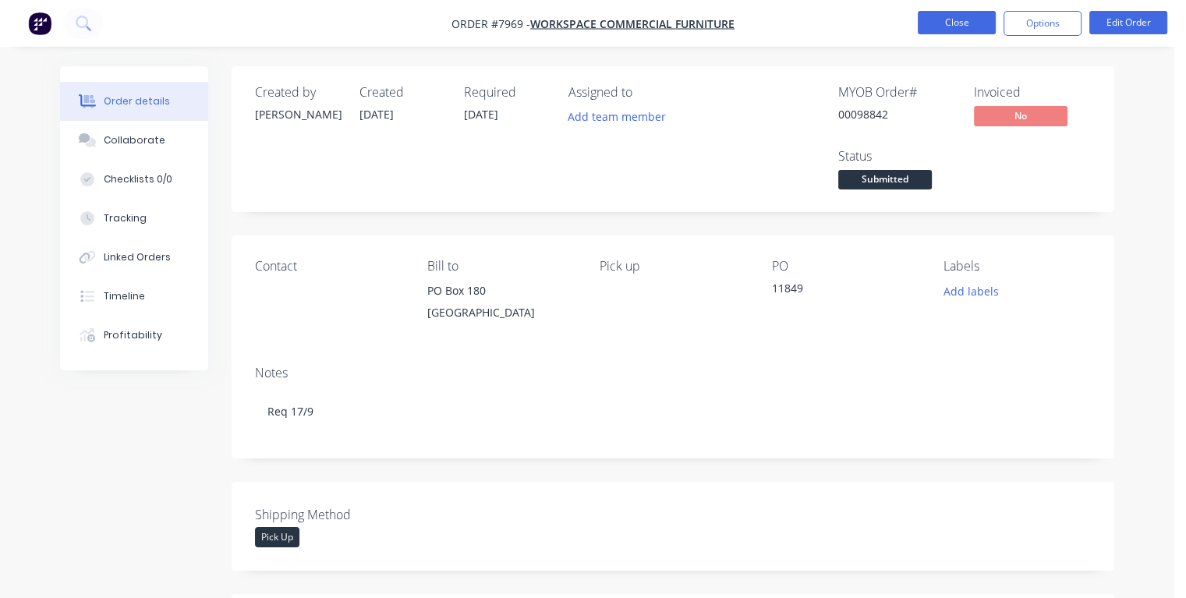
click at [949, 26] on button "Close" at bounding box center [957, 22] width 78 height 23
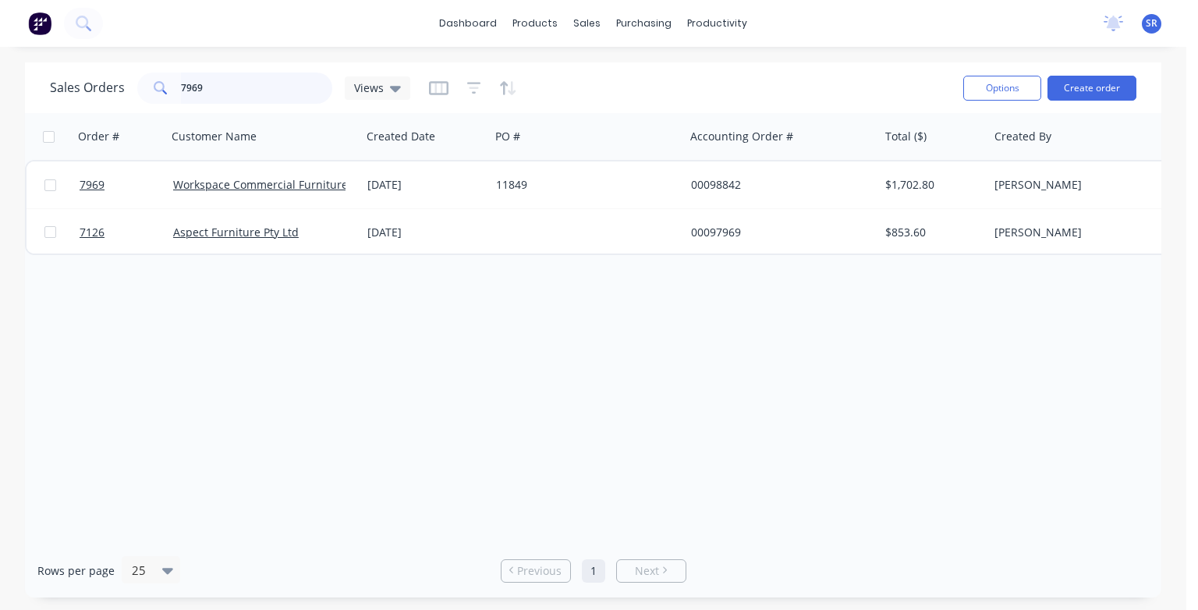
click at [258, 89] on input "7969" at bounding box center [257, 88] width 152 height 31
type input "7"
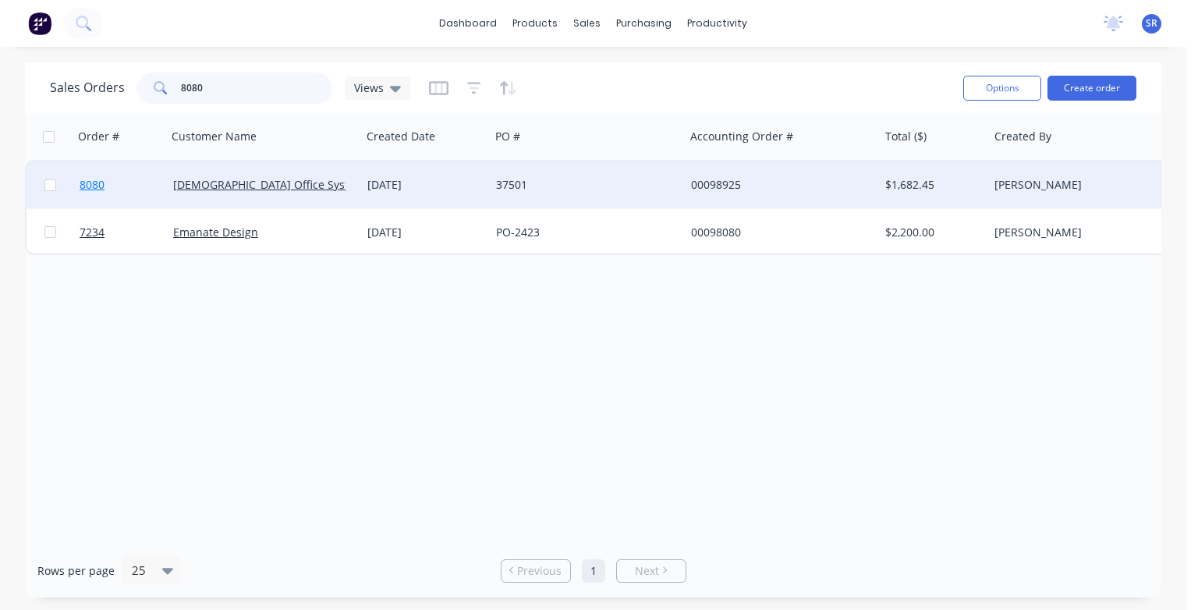
type input "8080"
click at [92, 182] on span "8080" at bounding box center [92, 185] width 25 height 16
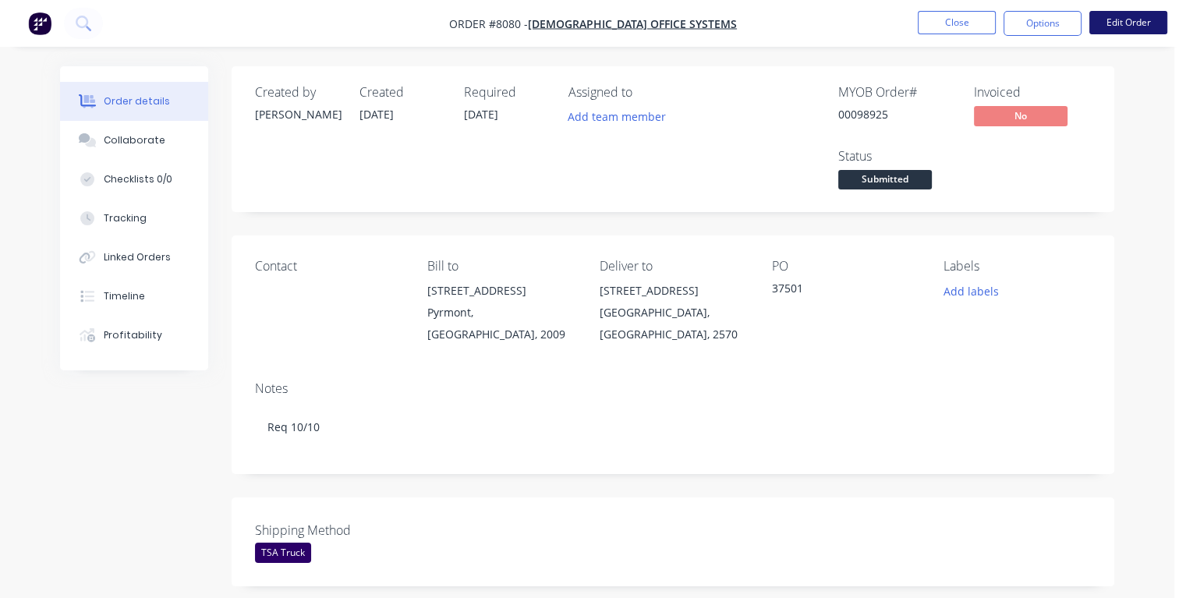
click at [1119, 25] on button "Edit Order" at bounding box center [1128, 22] width 78 height 23
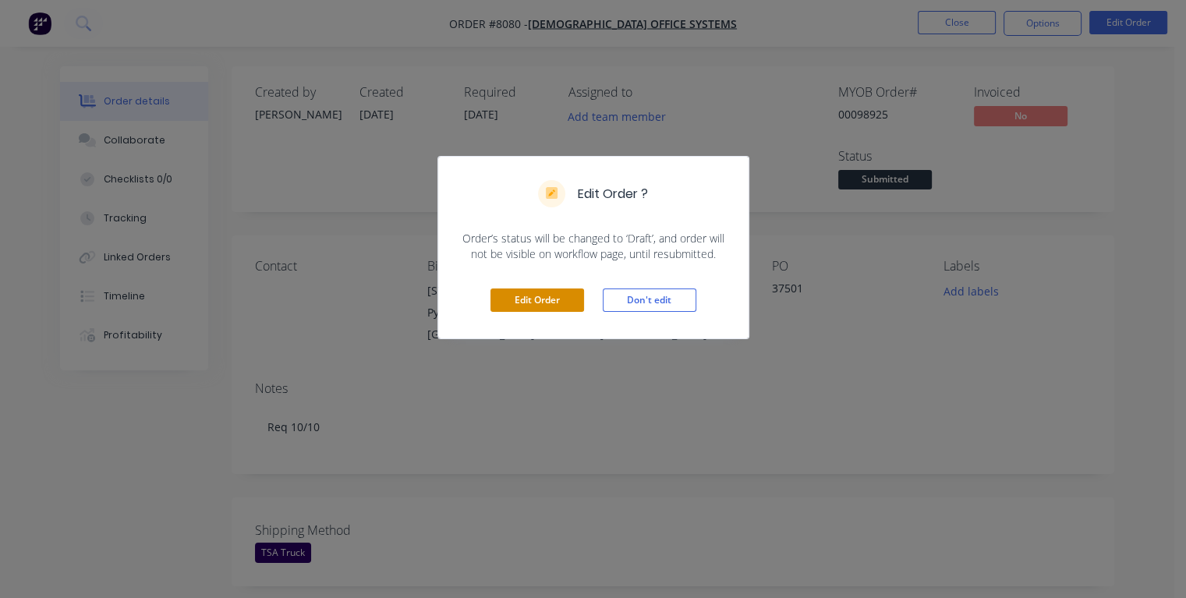
click at [516, 299] on button "Edit Order" at bounding box center [538, 300] width 94 height 23
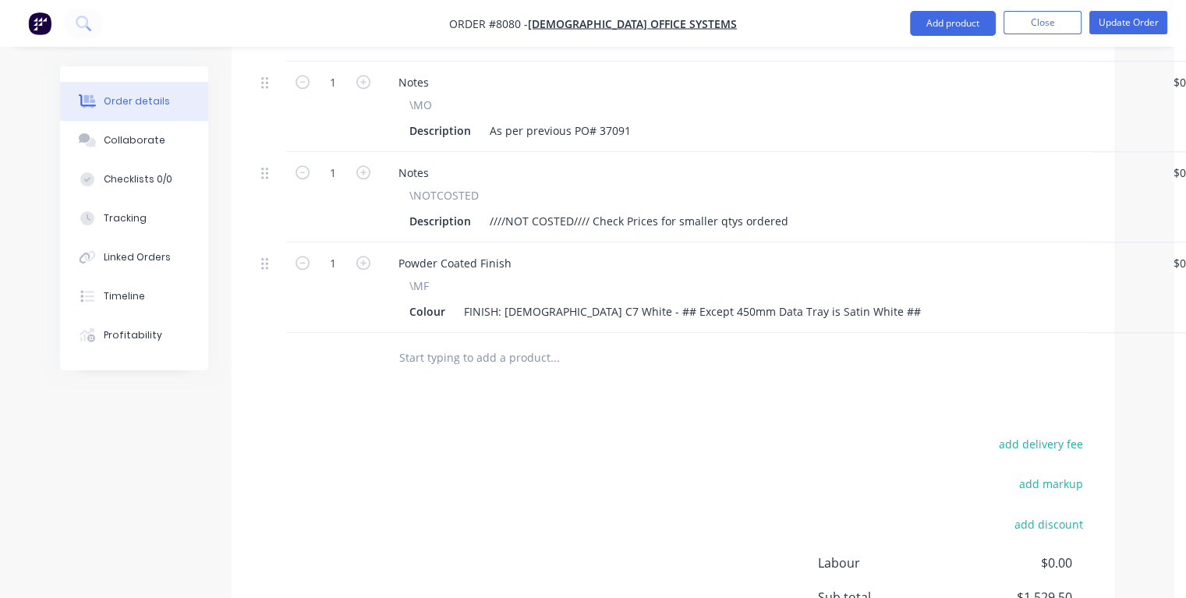
scroll to position [1482, 0]
click at [798, 209] on div "Description ////NOT COSTED//// Check Prices for smaller qtys ordered" at bounding box center [766, 220] width 727 height 23
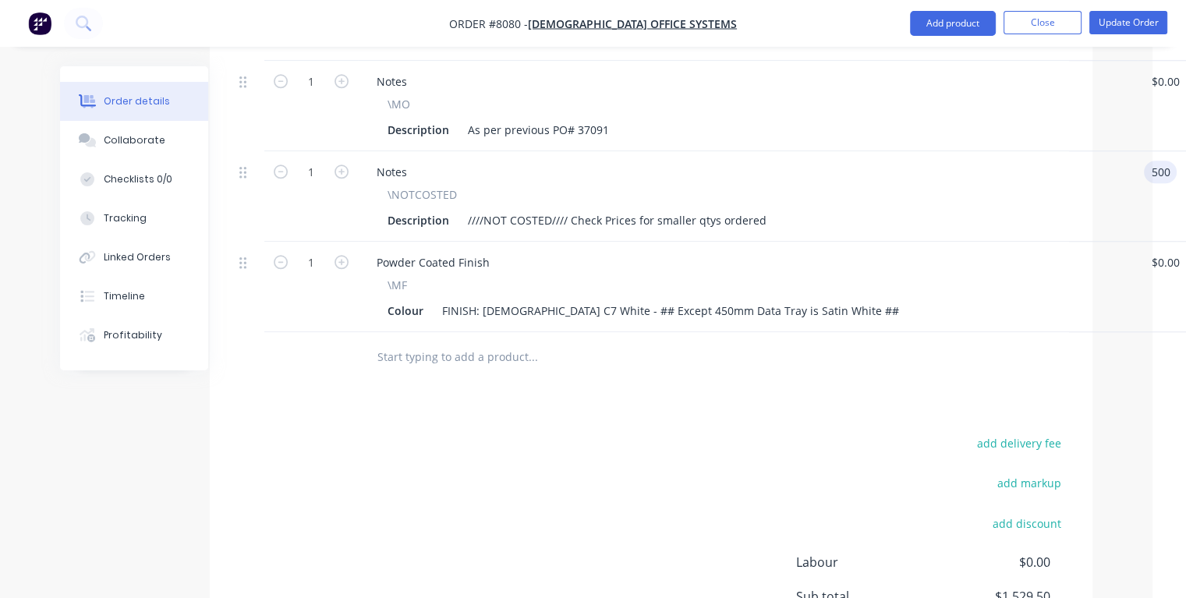
type input "$500.00"
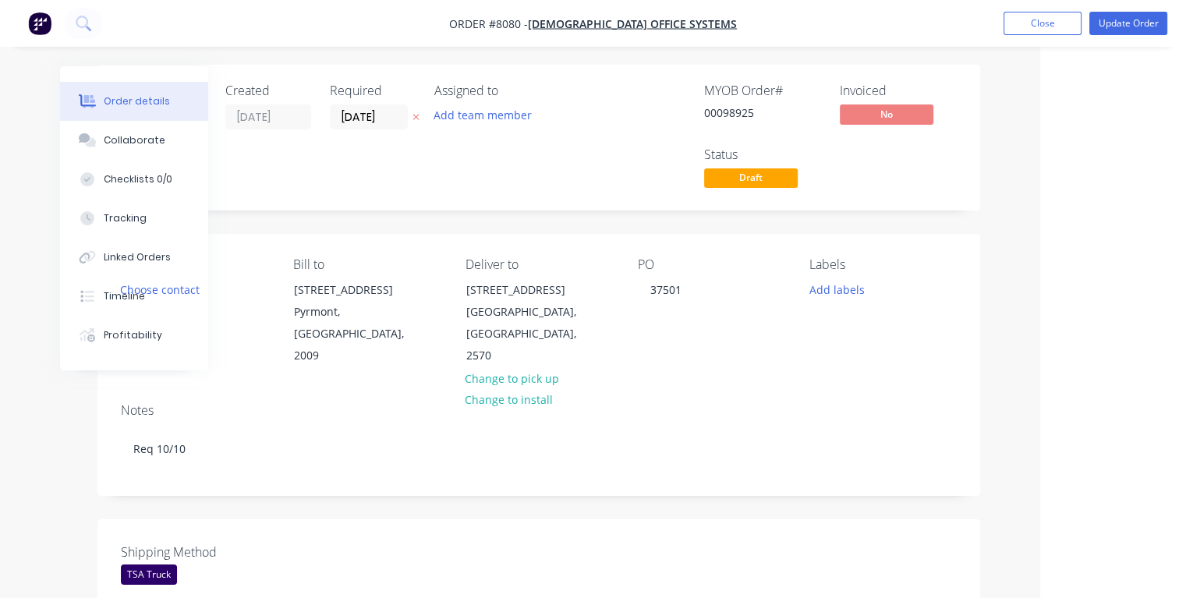
scroll to position [0, 134]
type input "$500.00"
drag, startPoint x: 387, startPoint y: 117, endPoint x: 334, endPoint y: 116, distance: 53.0
click at [334, 116] on input "[DATE]" at bounding box center [369, 118] width 76 height 23
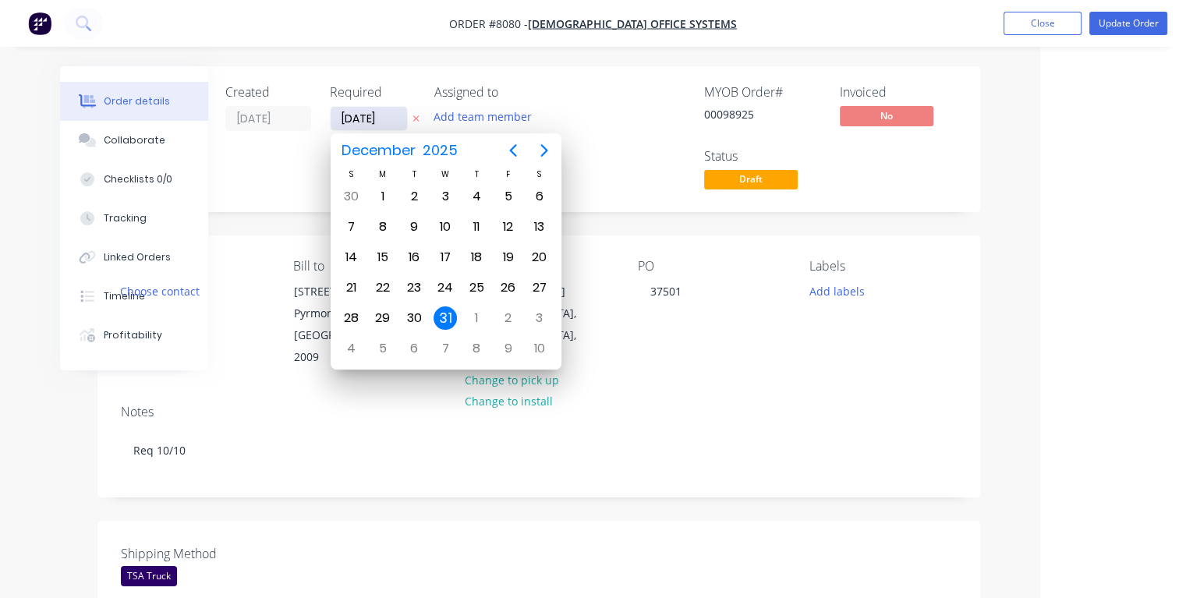
type input "[DATE]"
click at [505, 227] on div "10" at bounding box center [507, 226] width 23 height 23
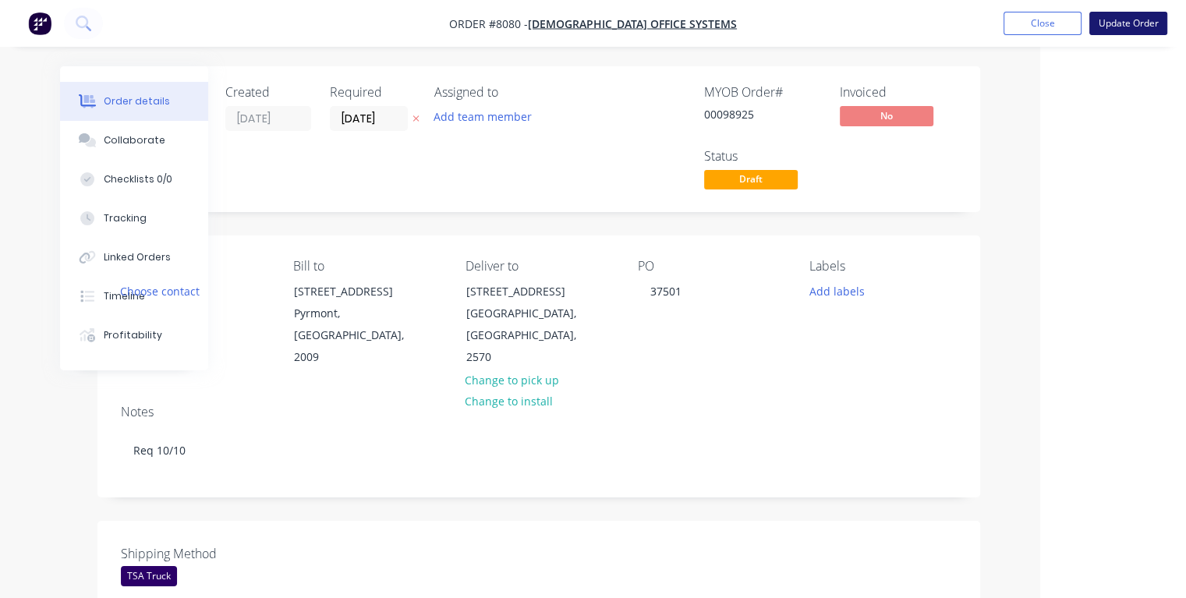
click at [1119, 25] on button "Update Order" at bounding box center [1128, 23] width 78 height 23
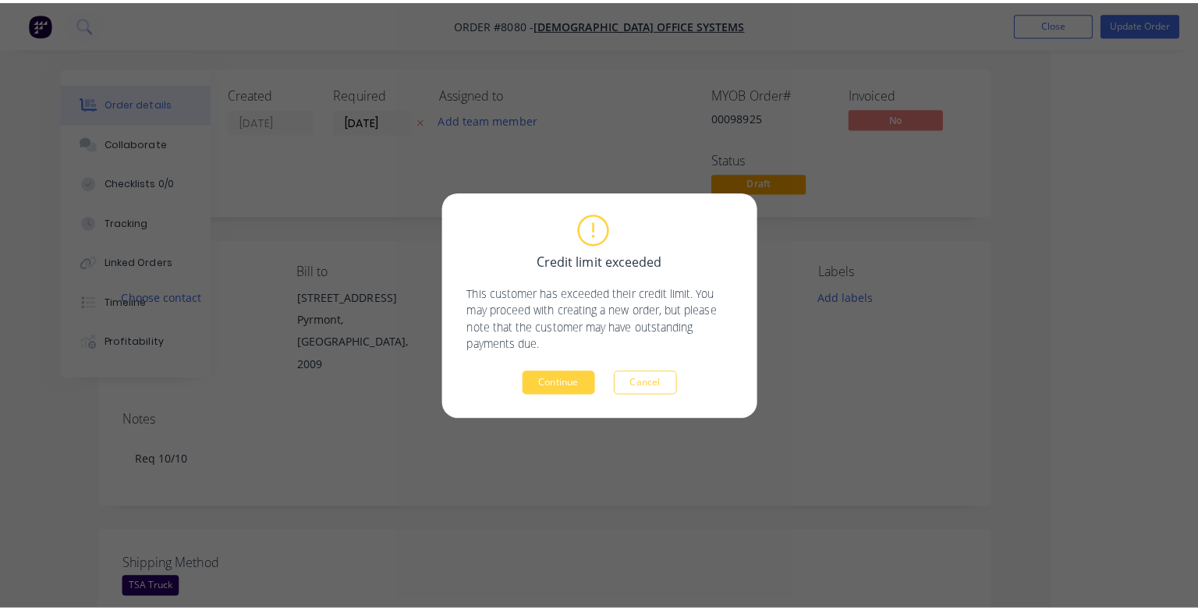
scroll to position [0, 128]
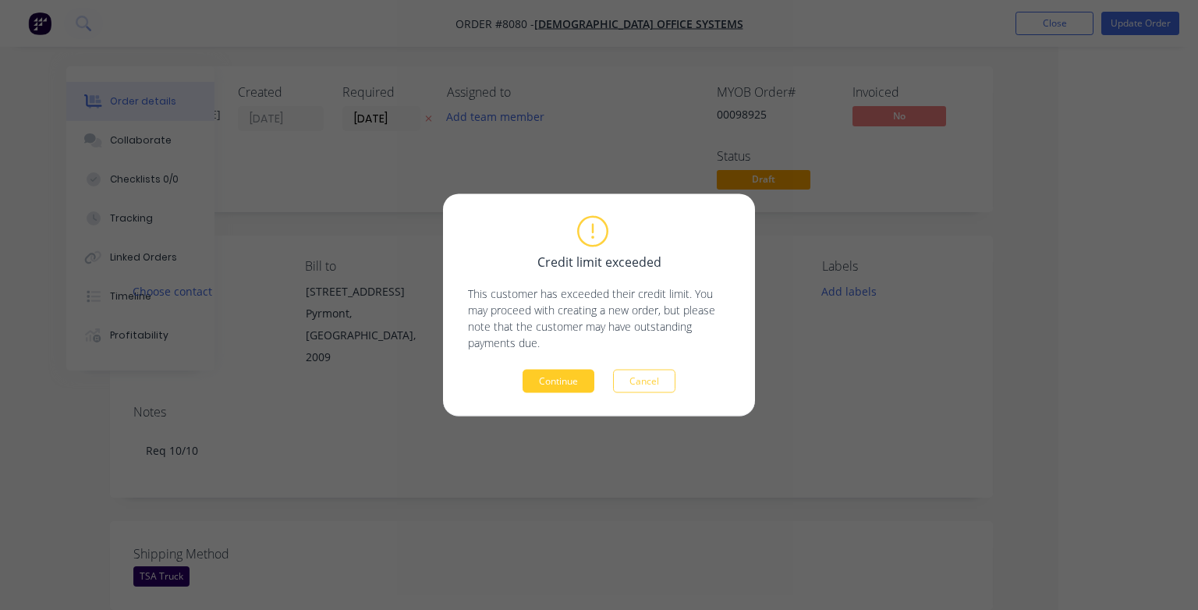
click at [560, 377] on button "Continue" at bounding box center [558, 381] width 72 height 23
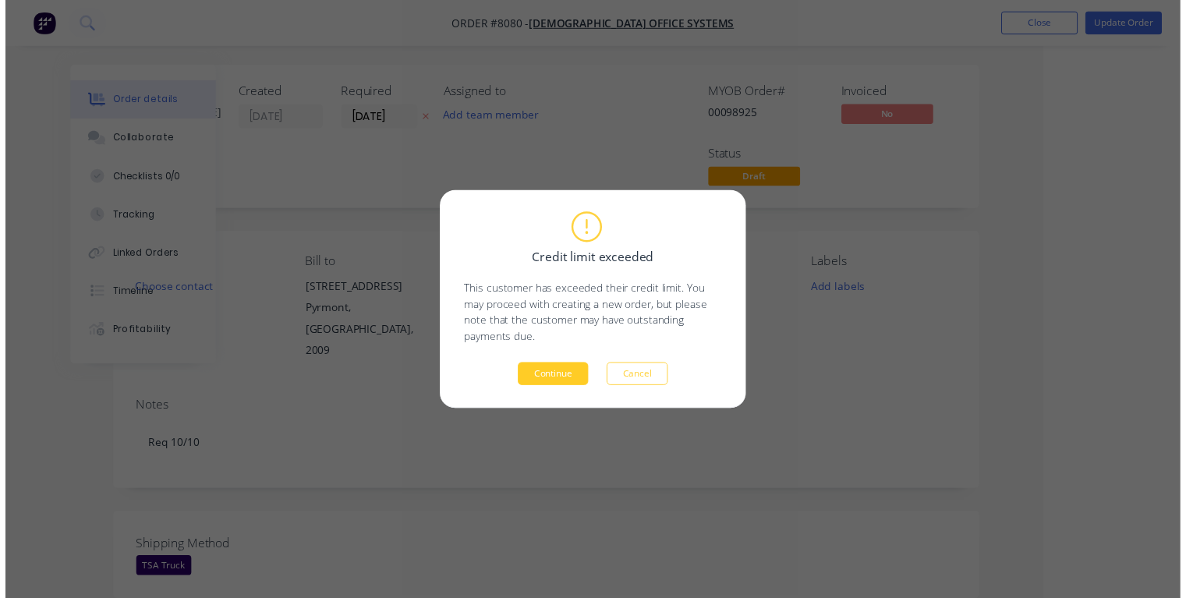
scroll to position [0, 84]
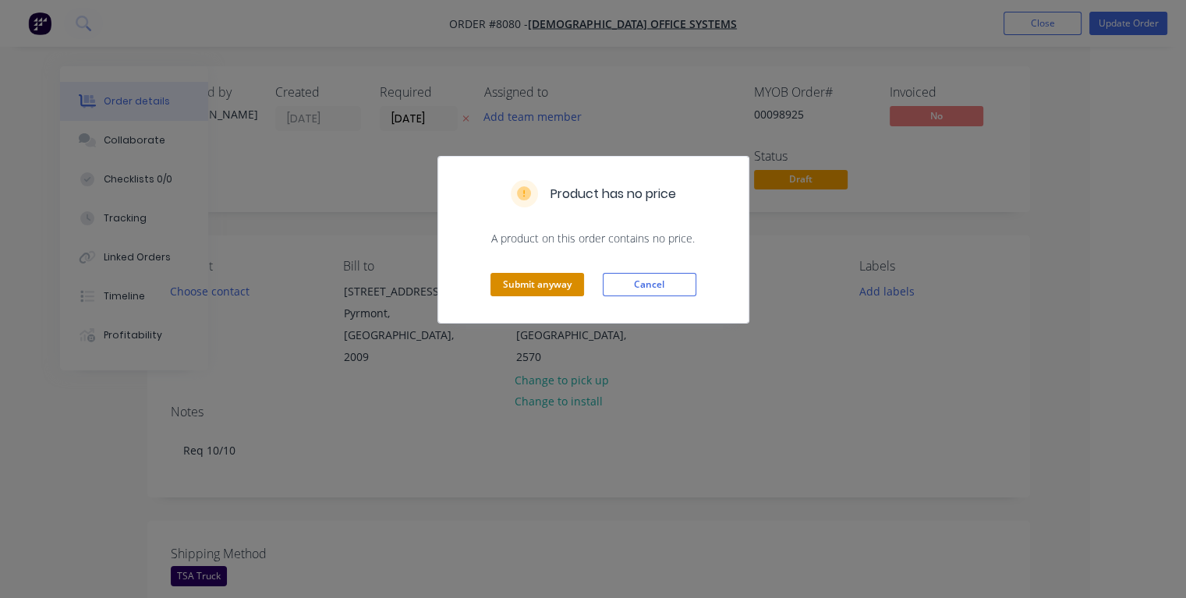
click at [524, 279] on button "Submit anyway" at bounding box center [538, 284] width 94 height 23
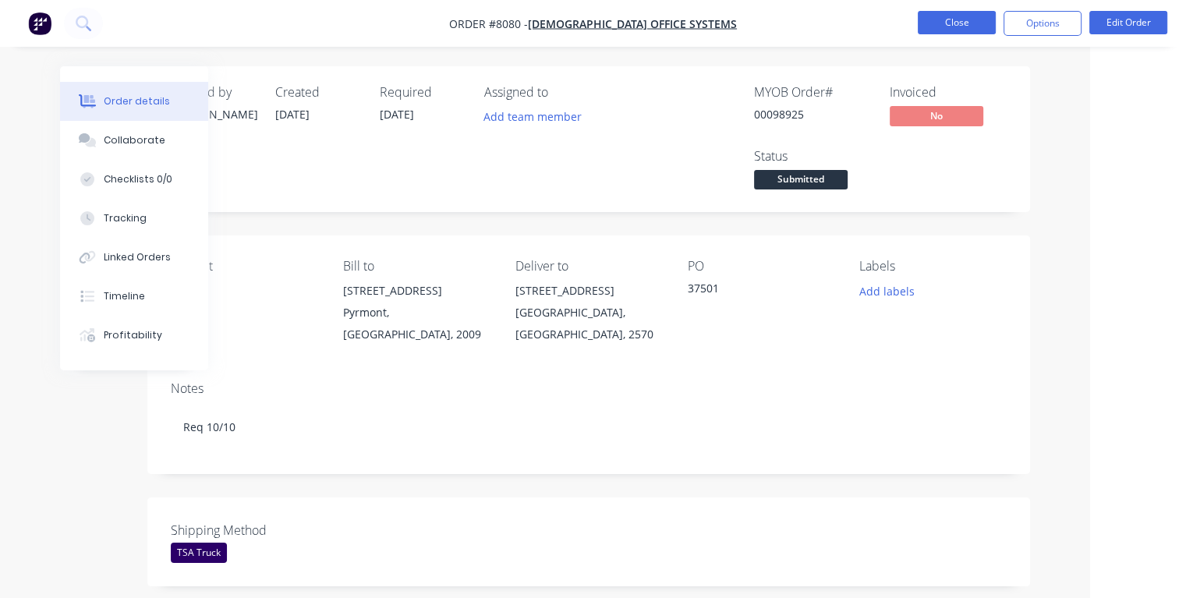
click at [955, 28] on button "Close" at bounding box center [957, 22] width 78 height 23
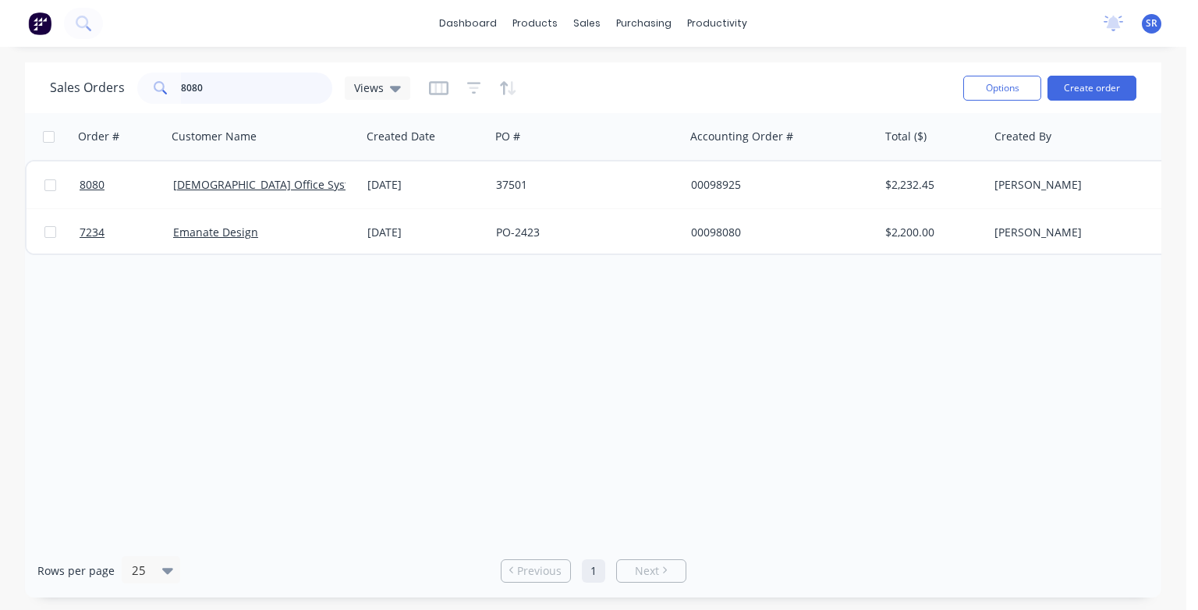
click at [207, 87] on input "8080" at bounding box center [257, 88] width 152 height 31
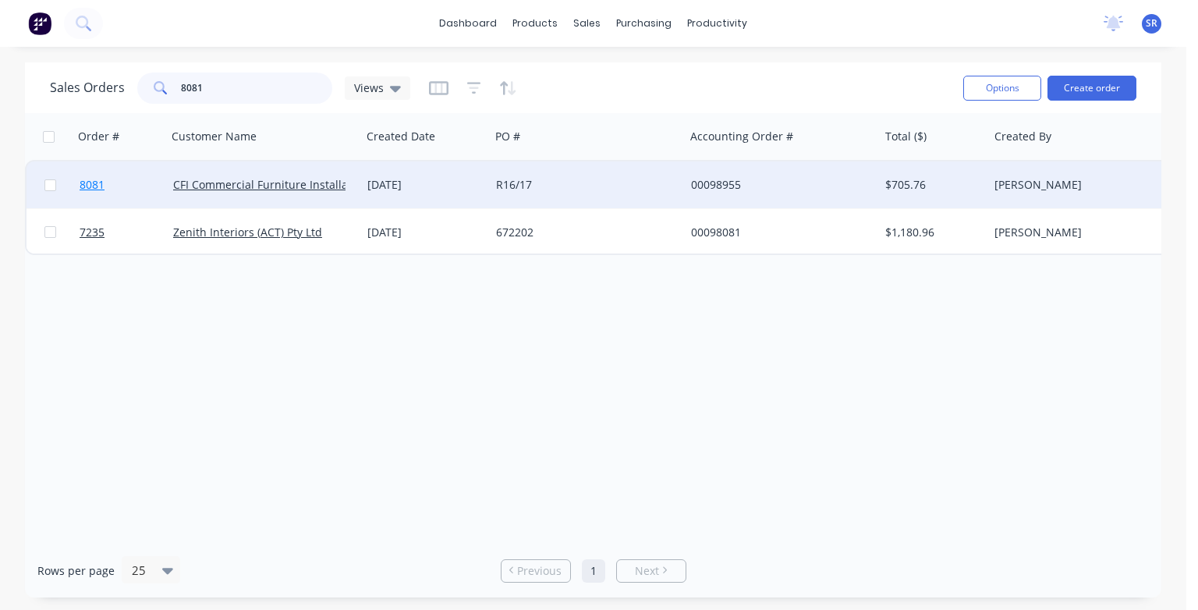
type input "8081"
click at [93, 186] on span "8081" at bounding box center [92, 185] width 25 height 16
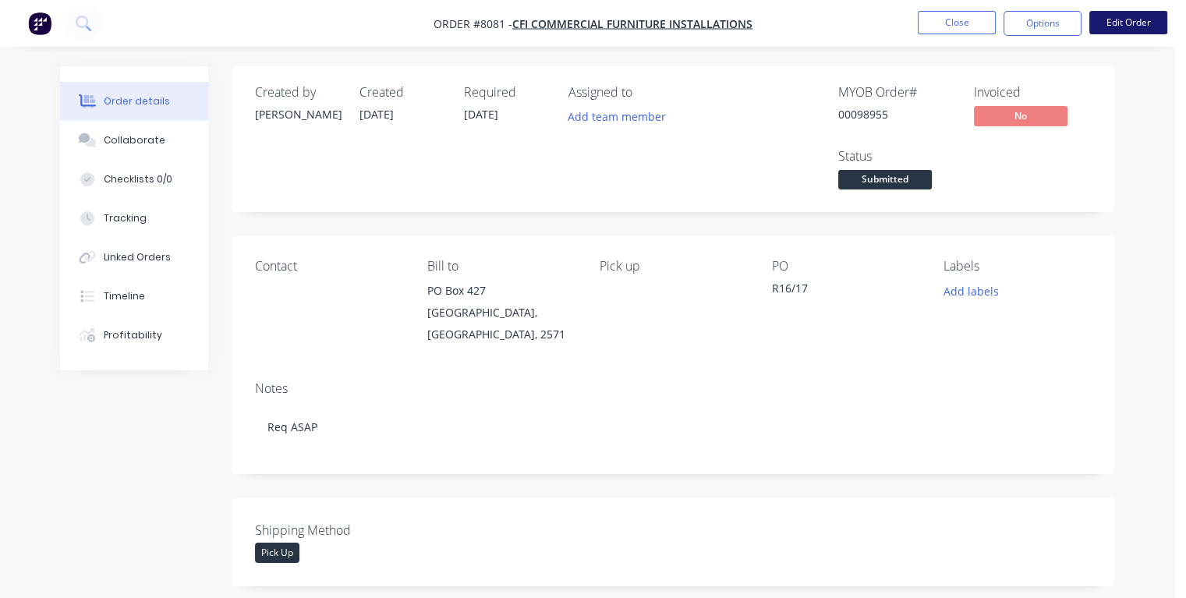
click at [1123, 24] on button "Edit Order" at bounding box center [1128, 22] width 78 height 23
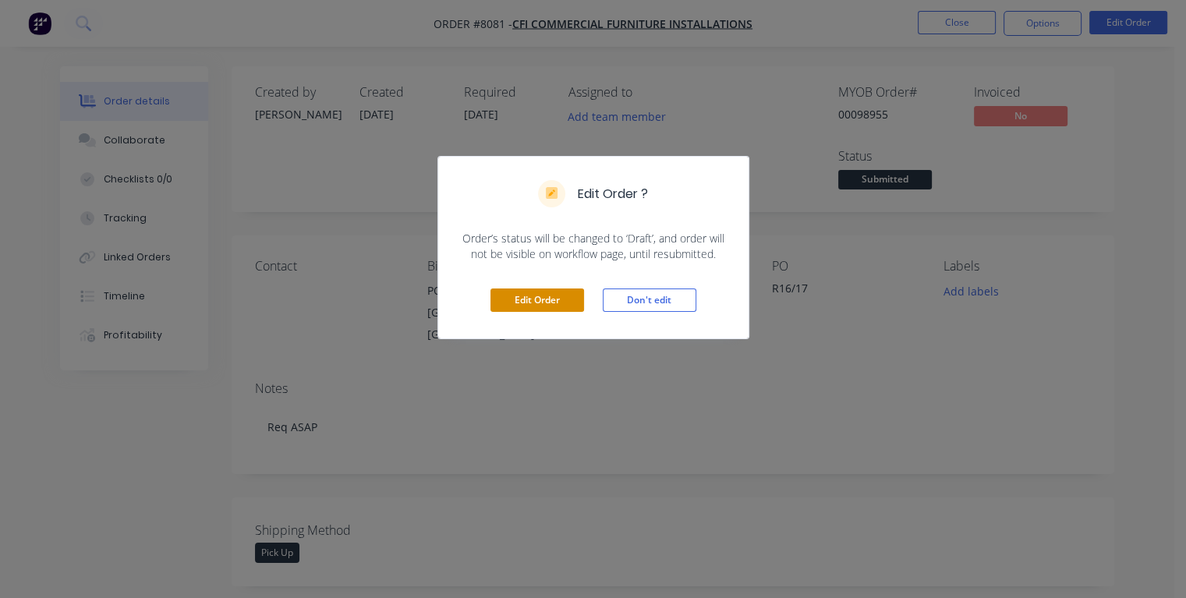
click at [552, 299] on button "Edit Order" at bounding box center [538, 300] width 94 height 23
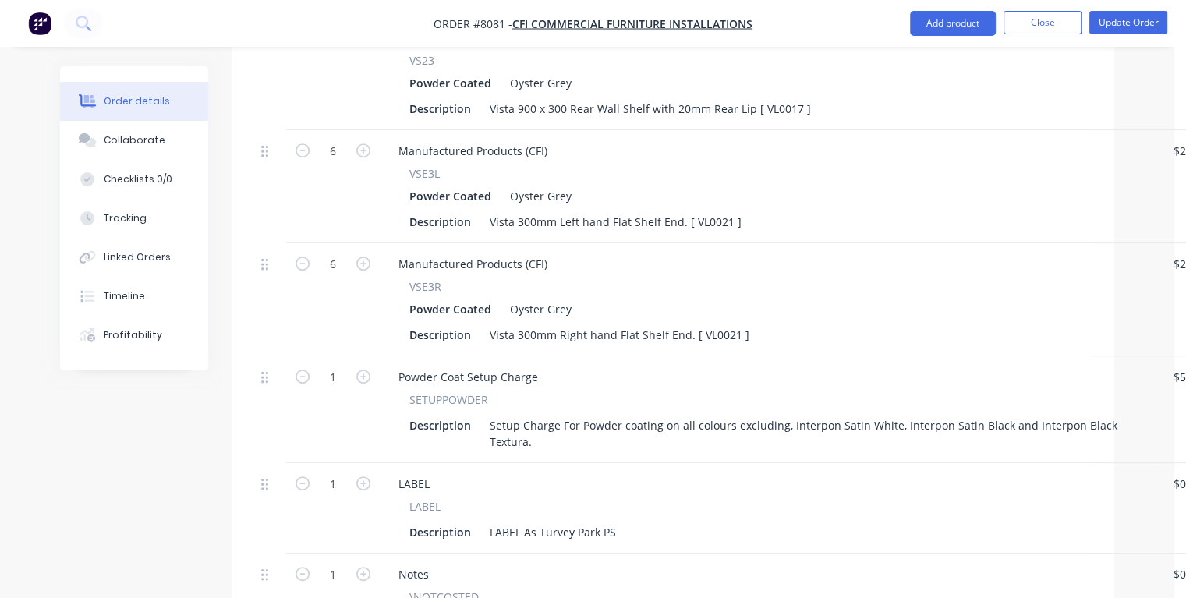
scroll to position [1014, 0]
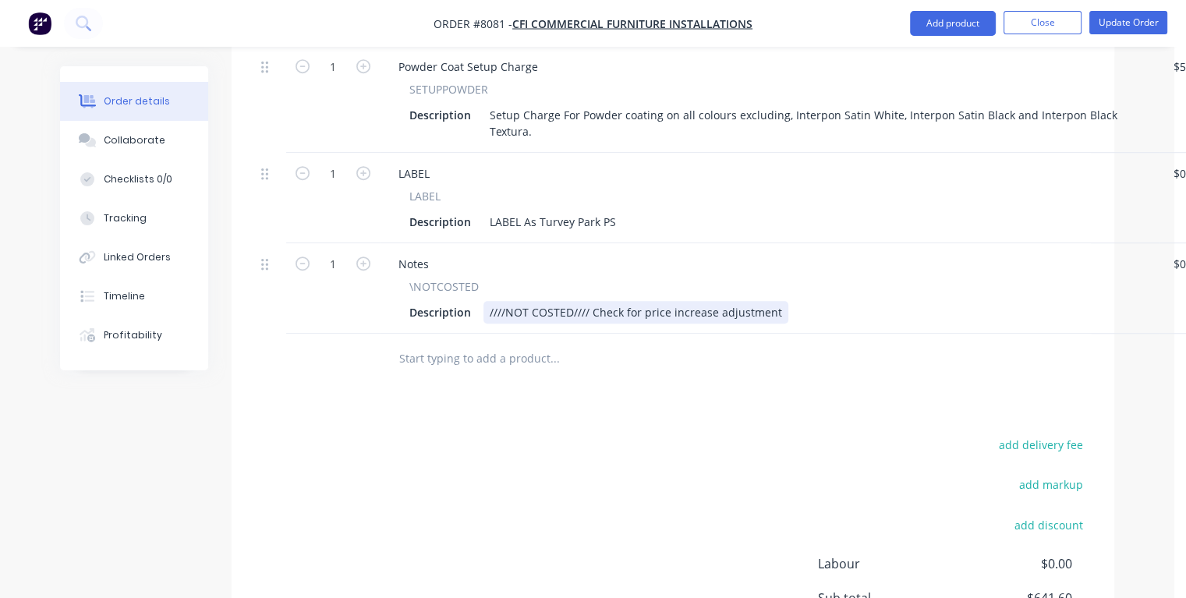
click at [777, 301] on div "Description ////NOT COSTED//// Check for price increase adjustment" at bounding box center [766, 312] width 727 height 23
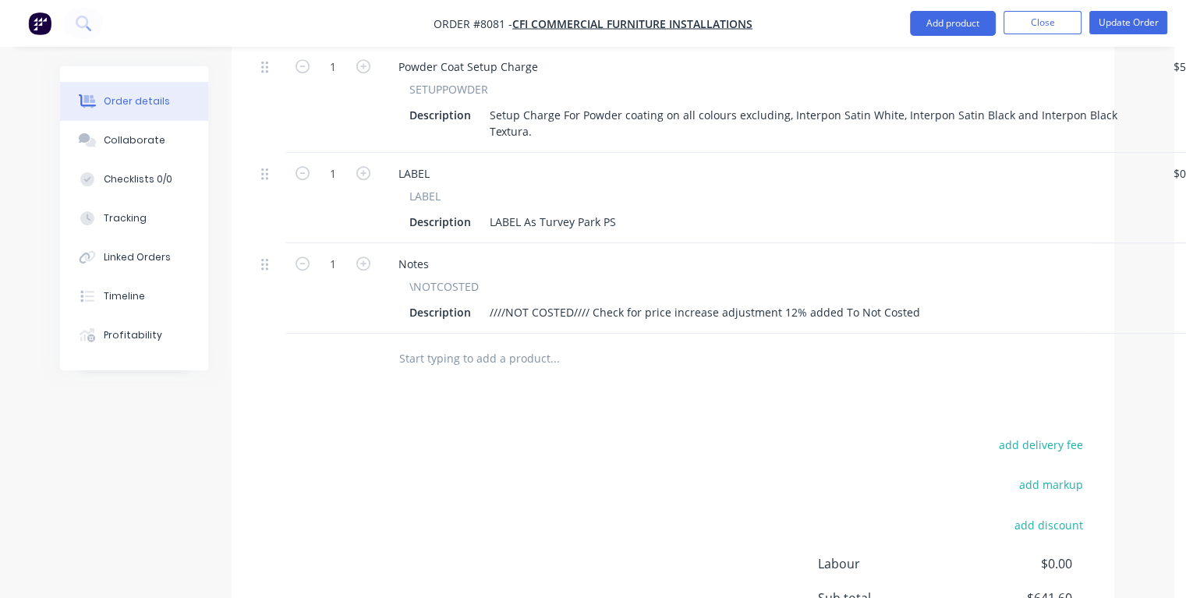
scroll to position [1014, 22]
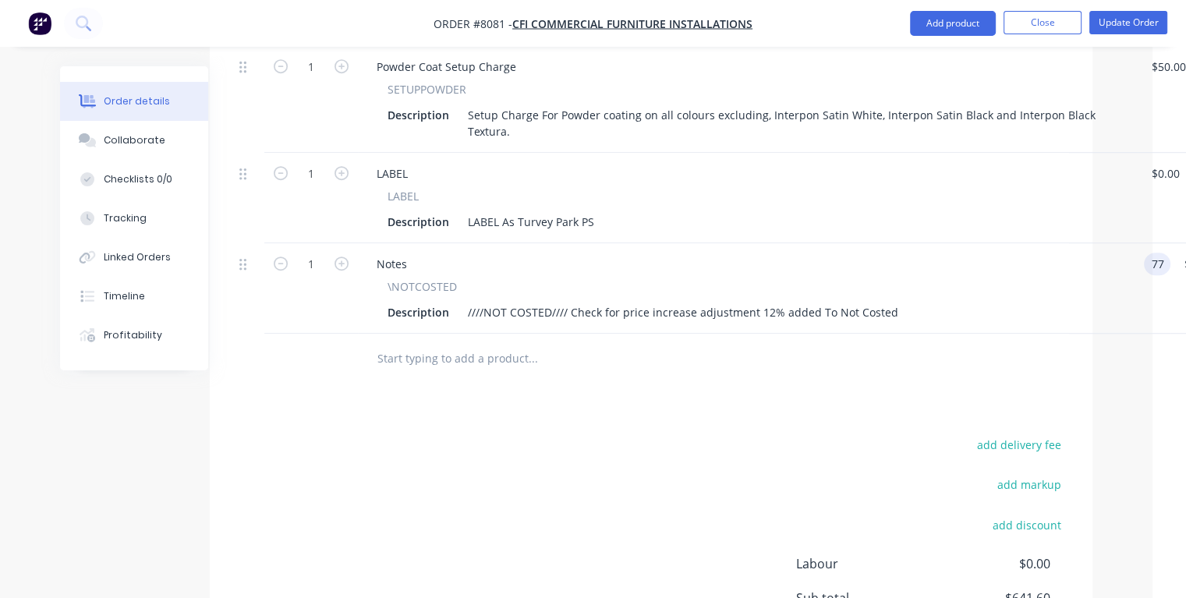
type input "$77.00"
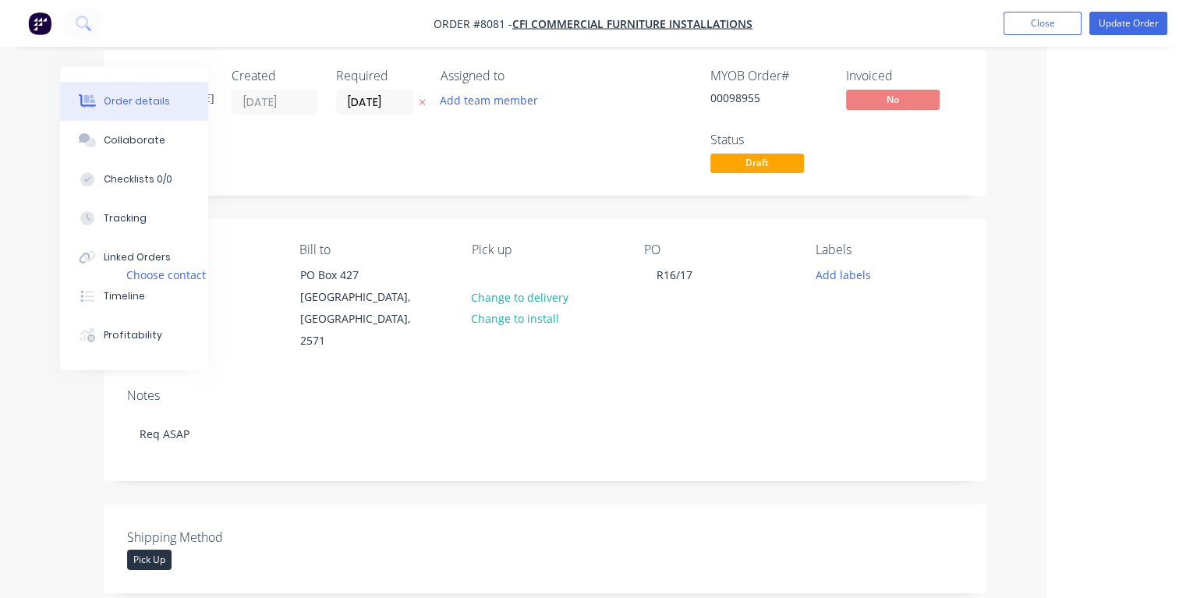
scroll to position [0, 128]
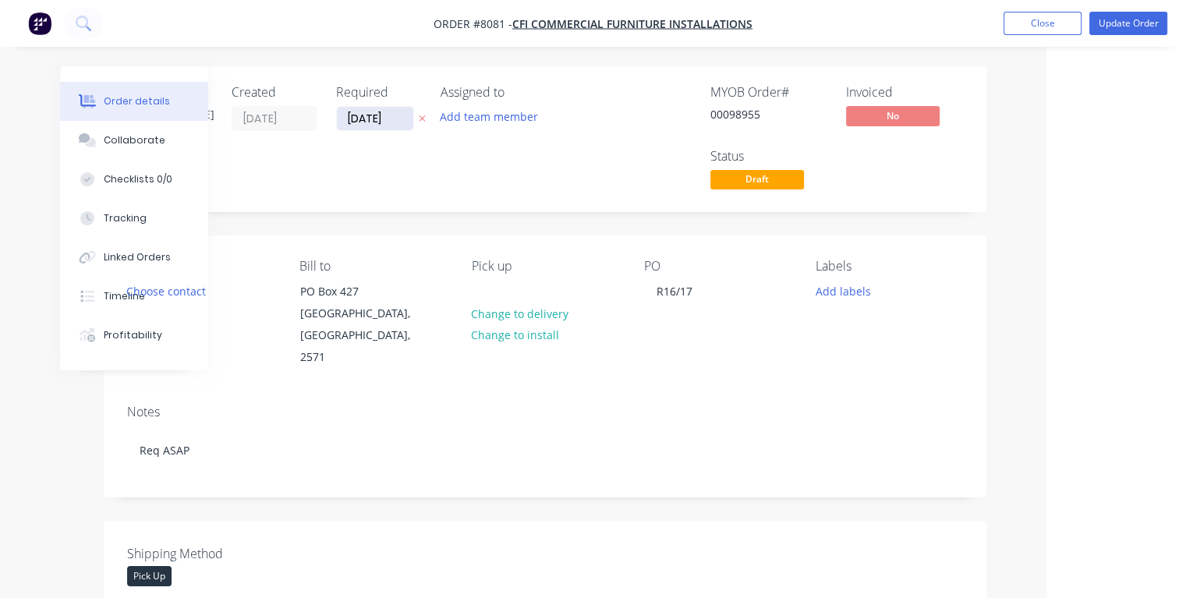
type input "$77.00"
click at [394, 116] on input "[DATE]" at bounding box center [375, 118] width 76 height 23
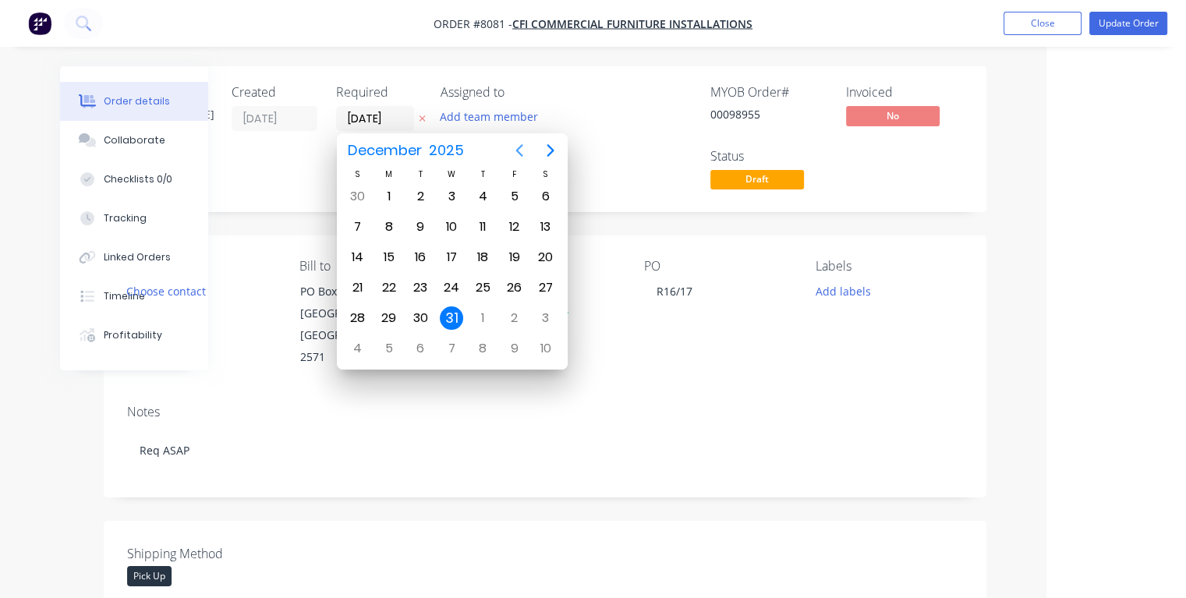
click at [519, 150] on icon "Previous page" at bounding box center [519, 150] width 19 height 19
click at [515, 253] on div "19" at bounding box center [513, 257] width 23 height 23
type input "[DATE]"
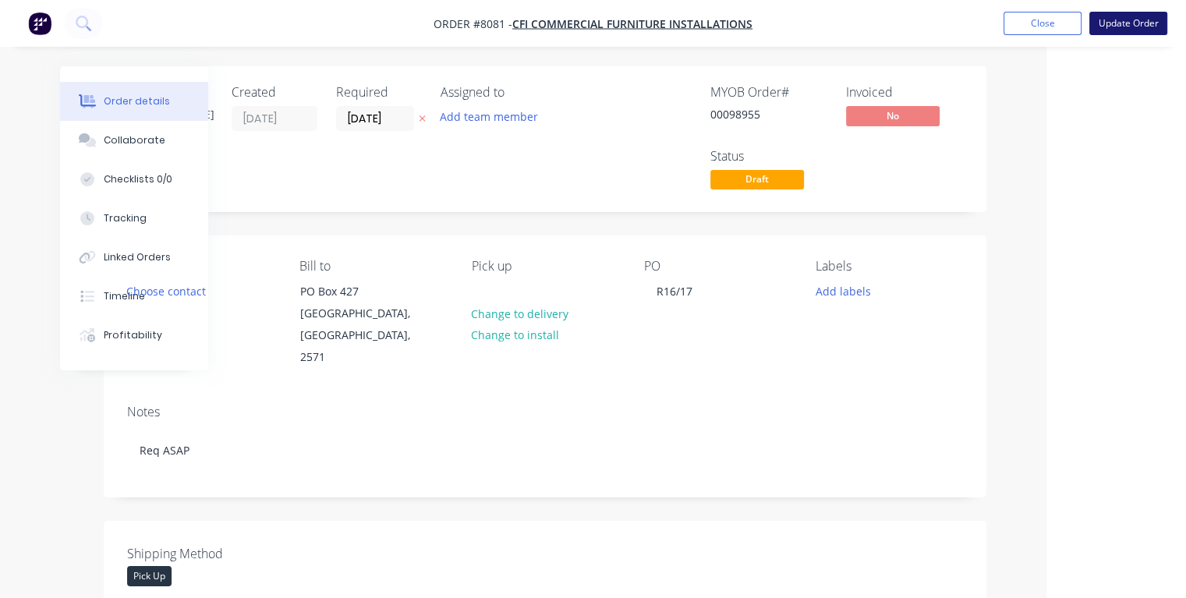
click at [1123, 19] on button "Update Order" at bounding box center [1128, 23] width 78 height 23
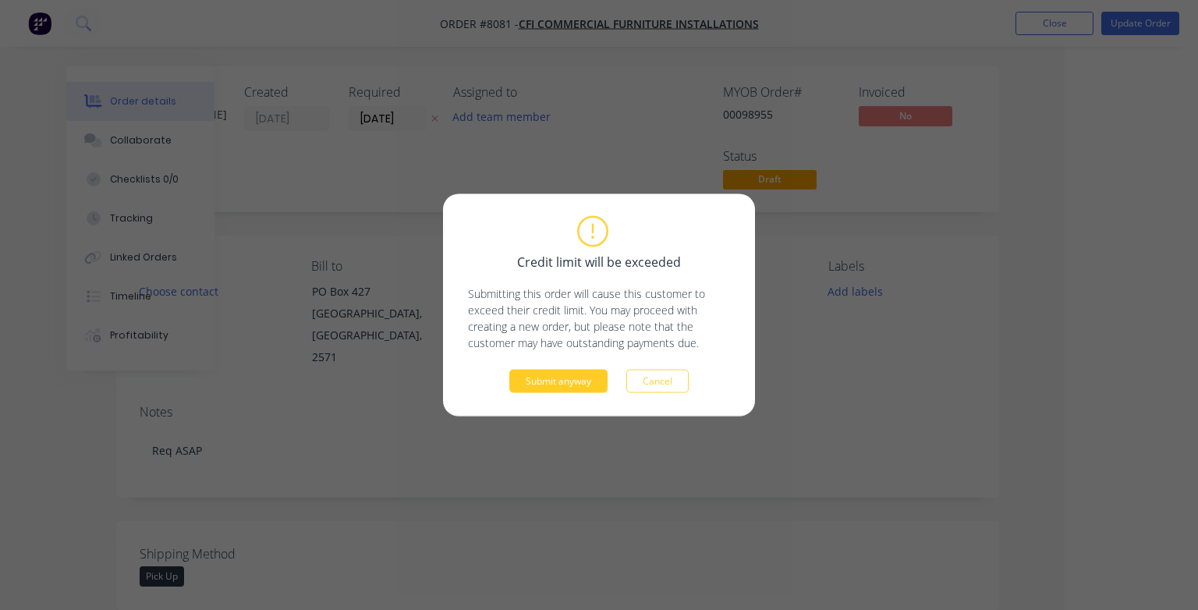
click at [550, 377] on button "Submit anyway" at bounding box center [558, 381] width 98 height 23
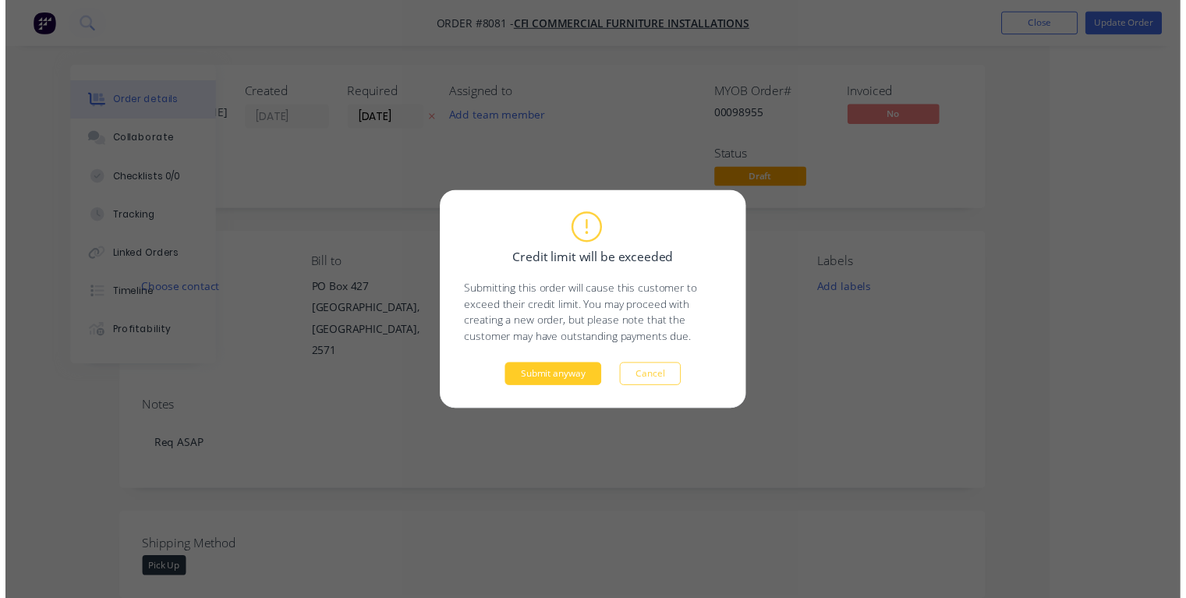
scroll to position [0, 84]
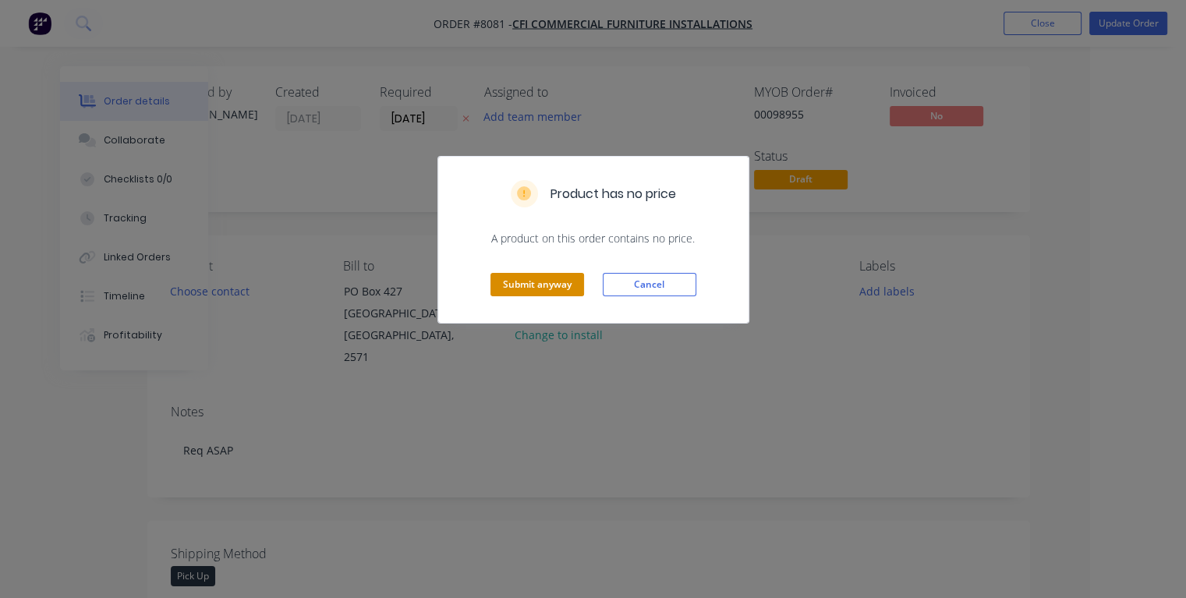
click at [544, 280] on button "Submit anyway" at bounding box center [538, 284] width 94 height 23
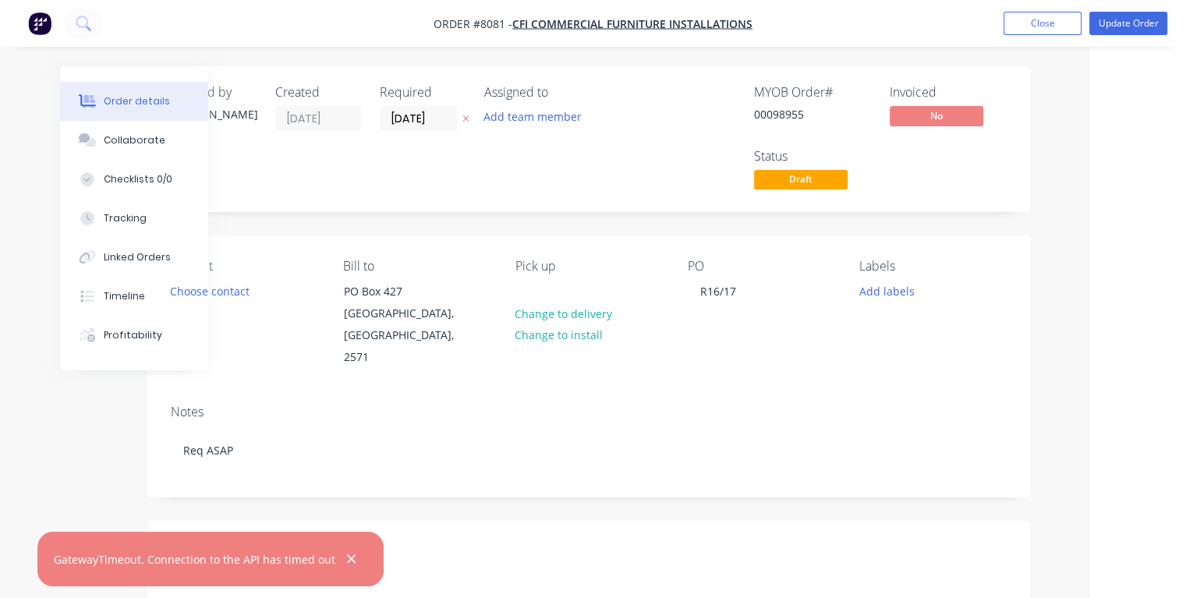
click at [346, 558] on icon "button" at bounding box center [351, 559] width 10 height 14
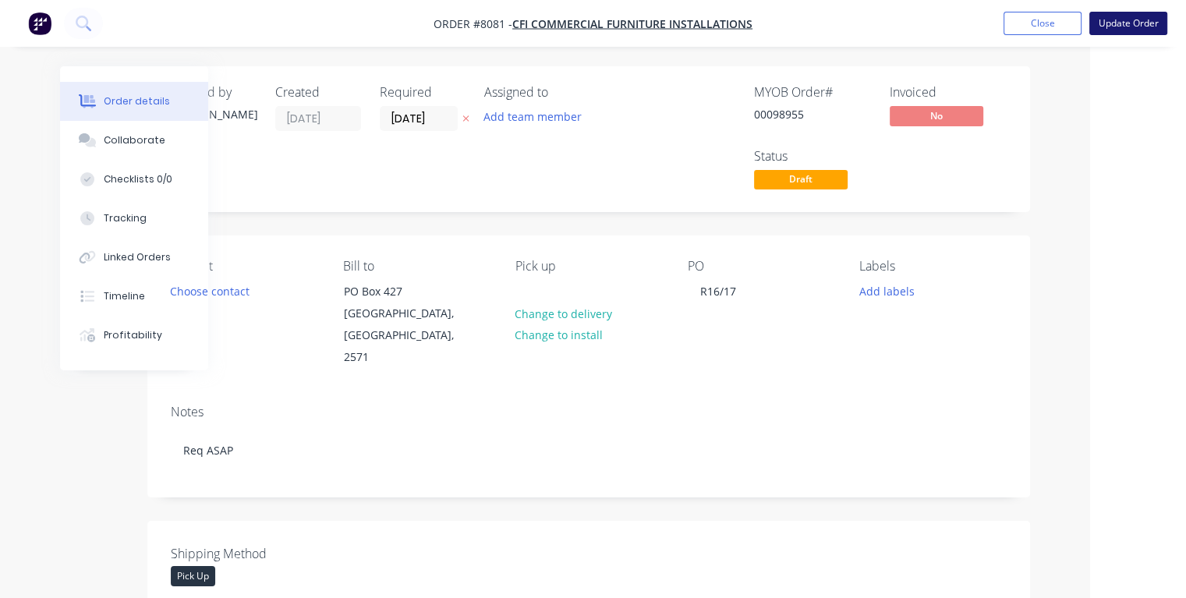
click at [1123, 30] on button "Update Order" at bounding box center [1128, 23] width 78 height 23
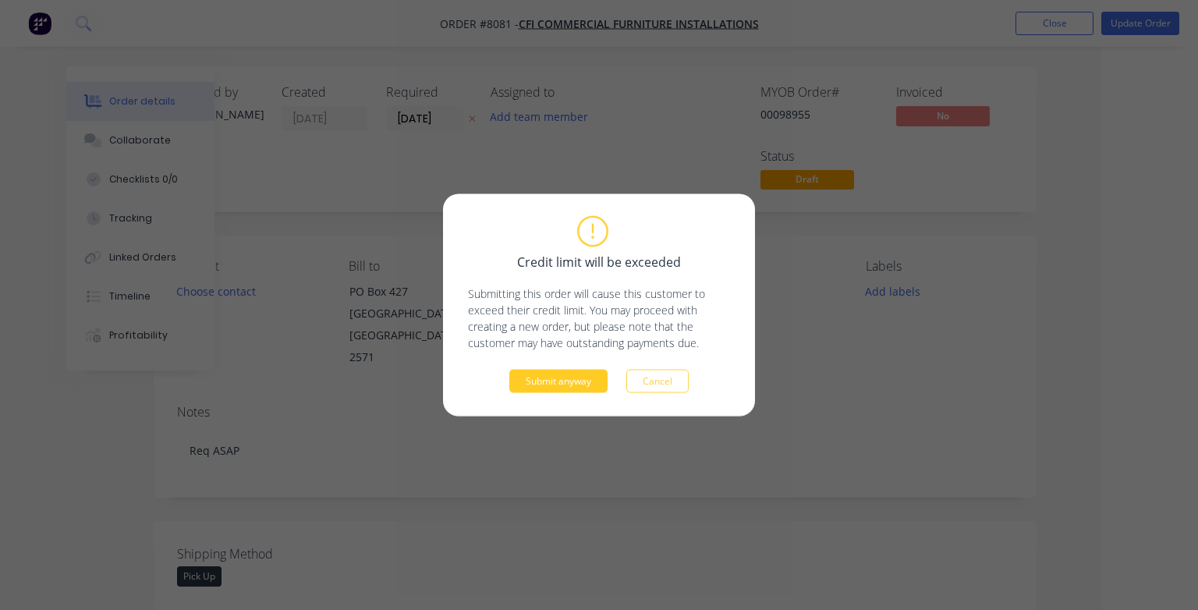
click at [572, 378] on button "Submit anyway" at bounding box center [558, 381] width 98 height 23
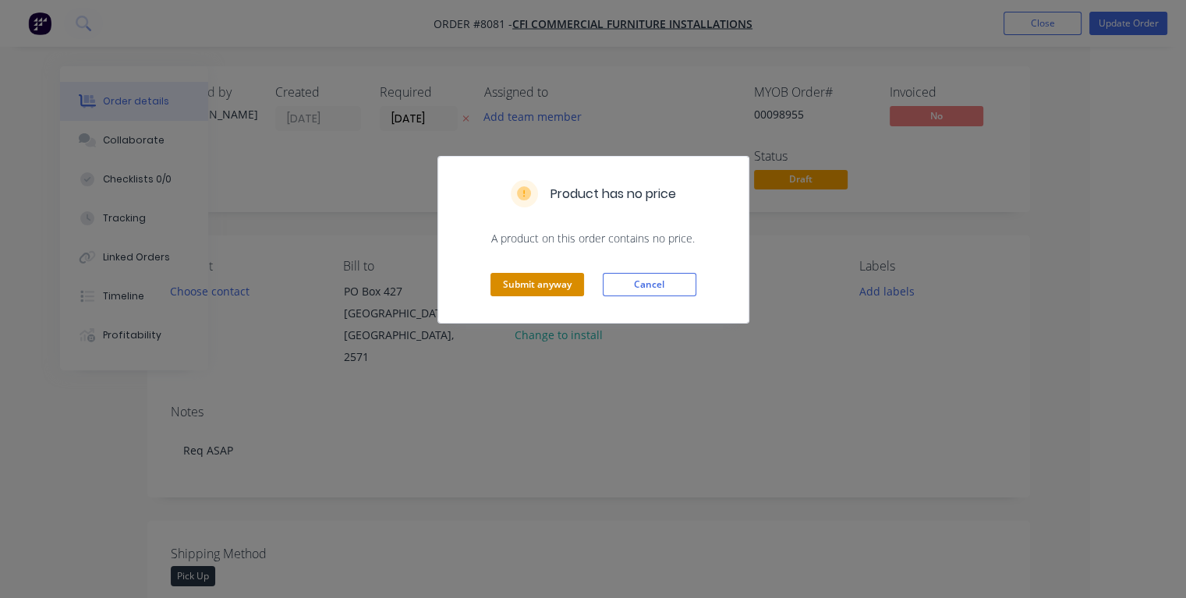
click at [543, 286] on button "Submit anyway" at bounding box center [538, 284] width 94 height 23
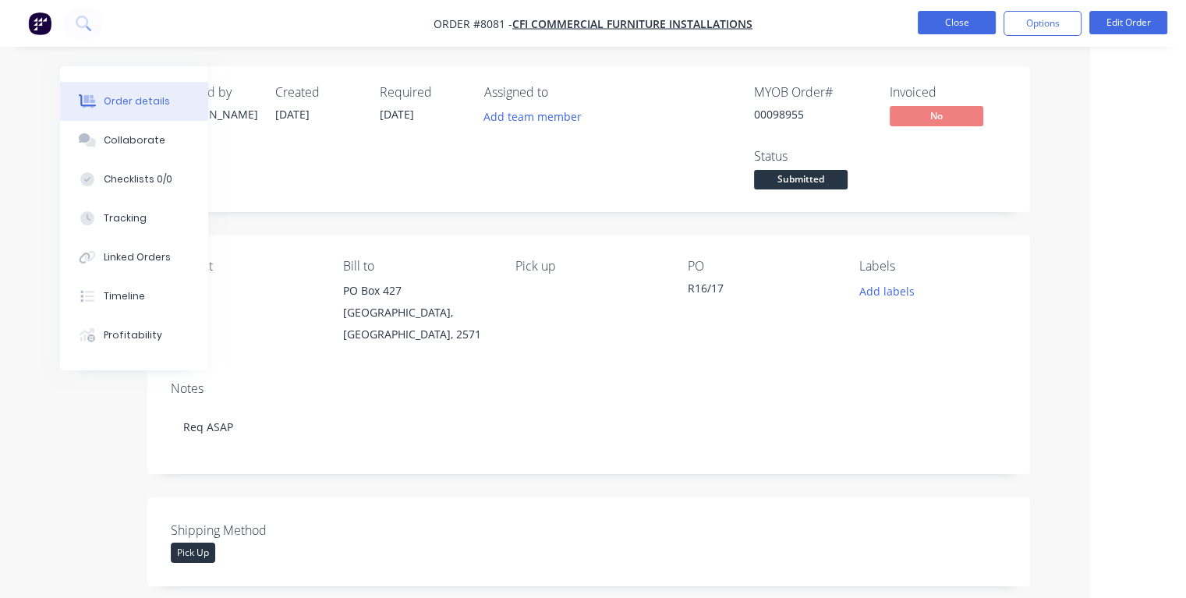
click at [942, 27] on button "Close" at bounding box center [957, 22] width 78 height 23
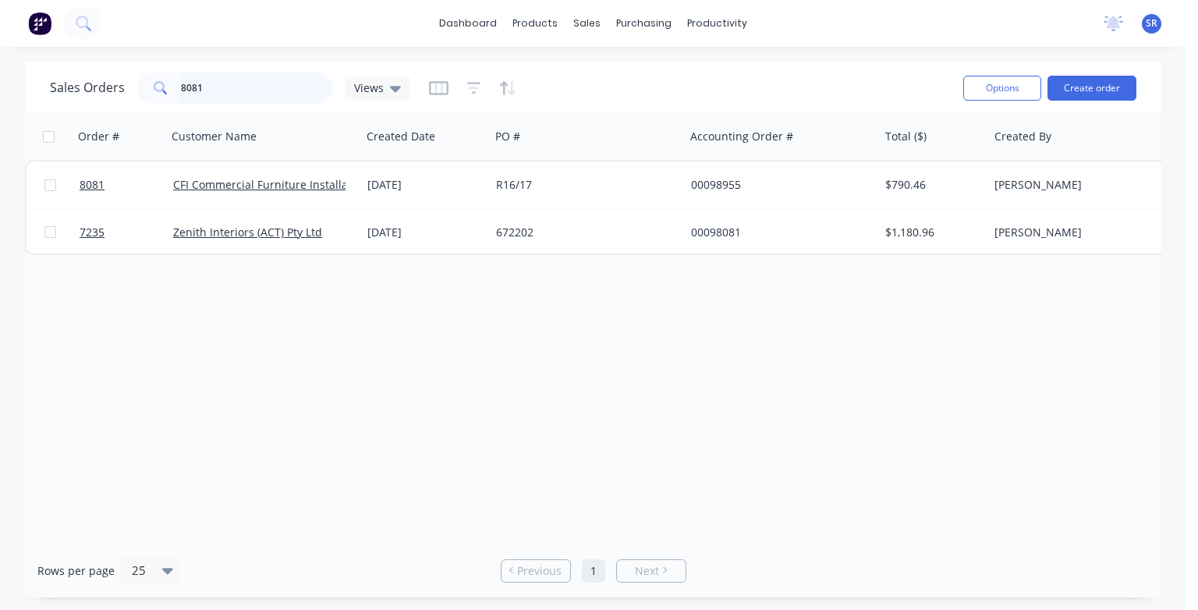
click at [235, 94] on input "8081" at bounding box center [257, 88] width 152 height 31
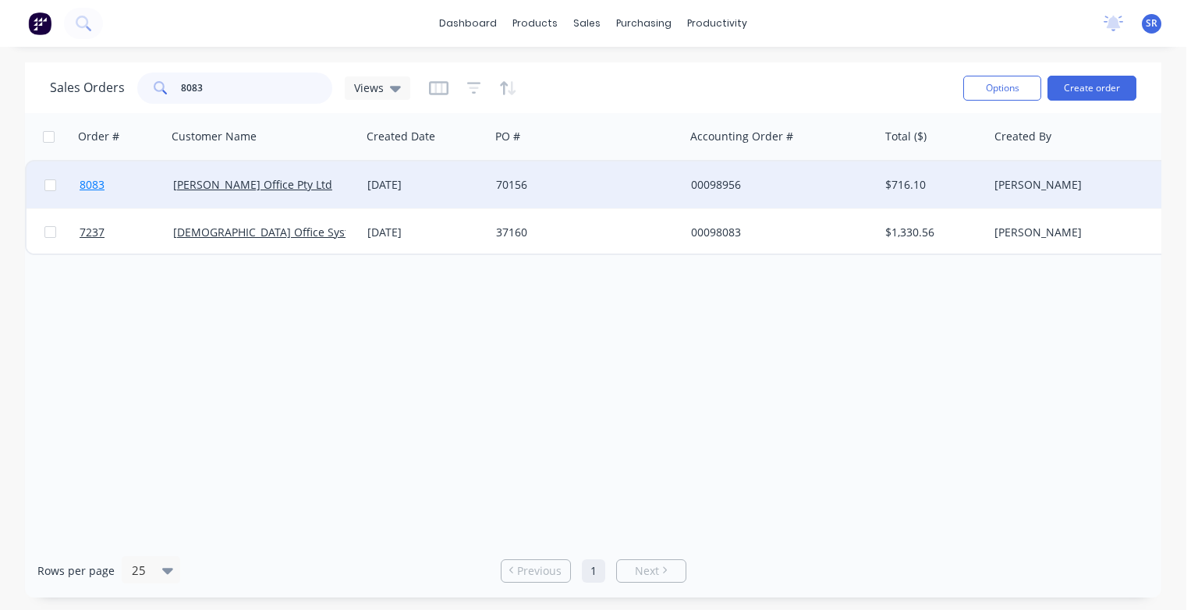
type input "8083"
click at [89, 181] on span "8083" at bounding box center [92, 185] width 25 height 16
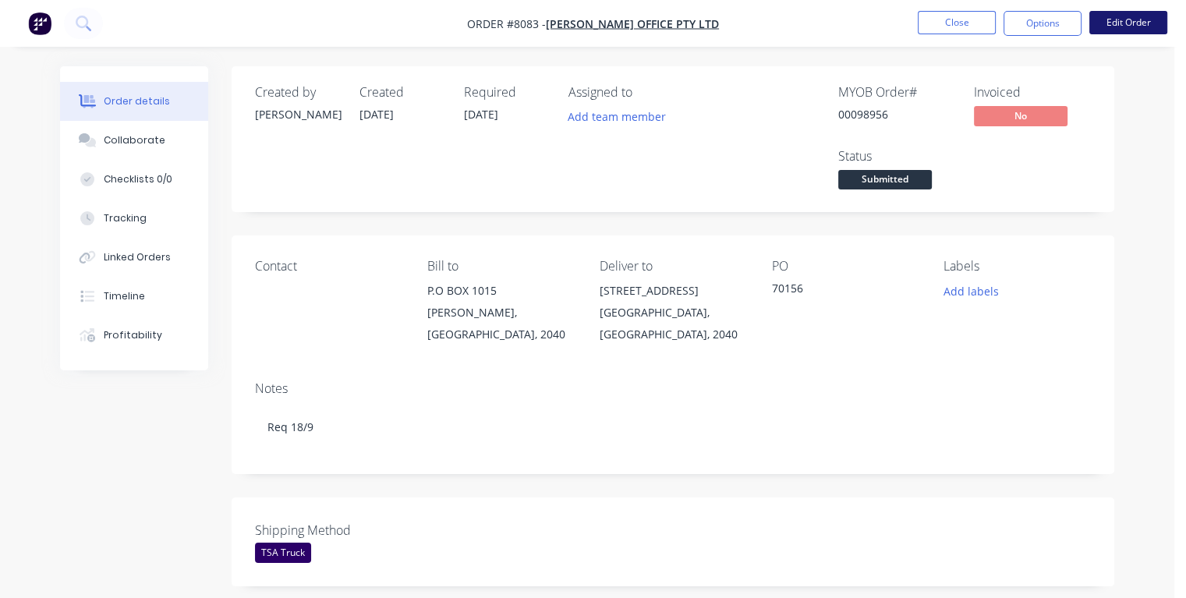
click at [1142, 21] on button "Edit Order" at bounding box center [1128, 22] width 78 height 23
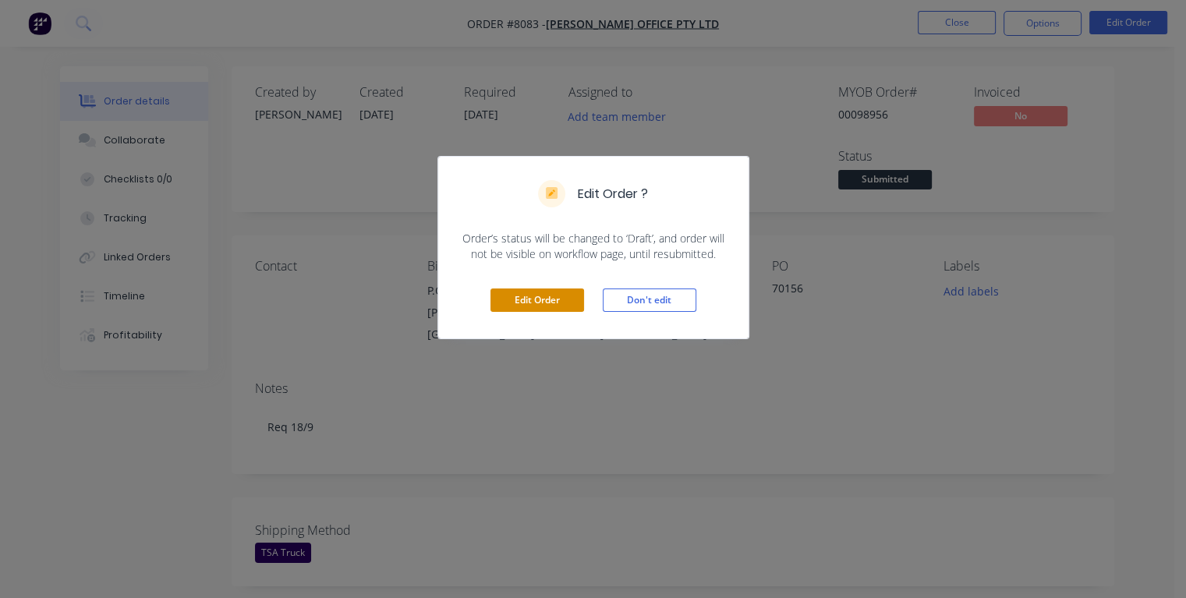
click at [537, 301] on button "Edit Order" at bounding box center [538, 300] width 94 height 23
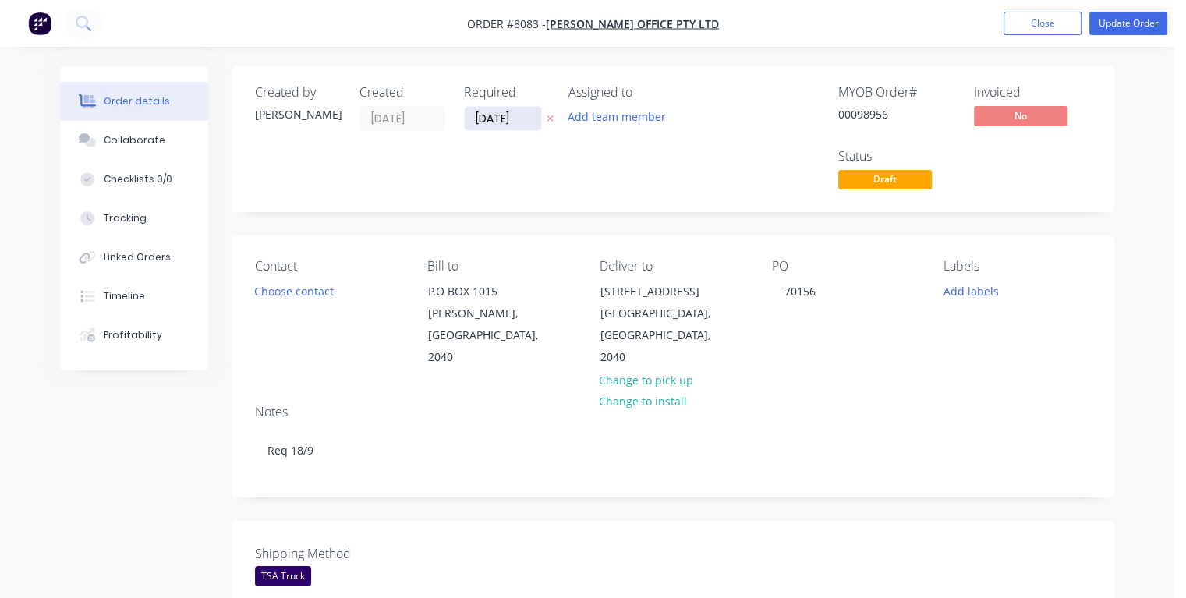
click at [515, 115] on input "[DATE]" at bounding box center [503, 118] width 76 height 23
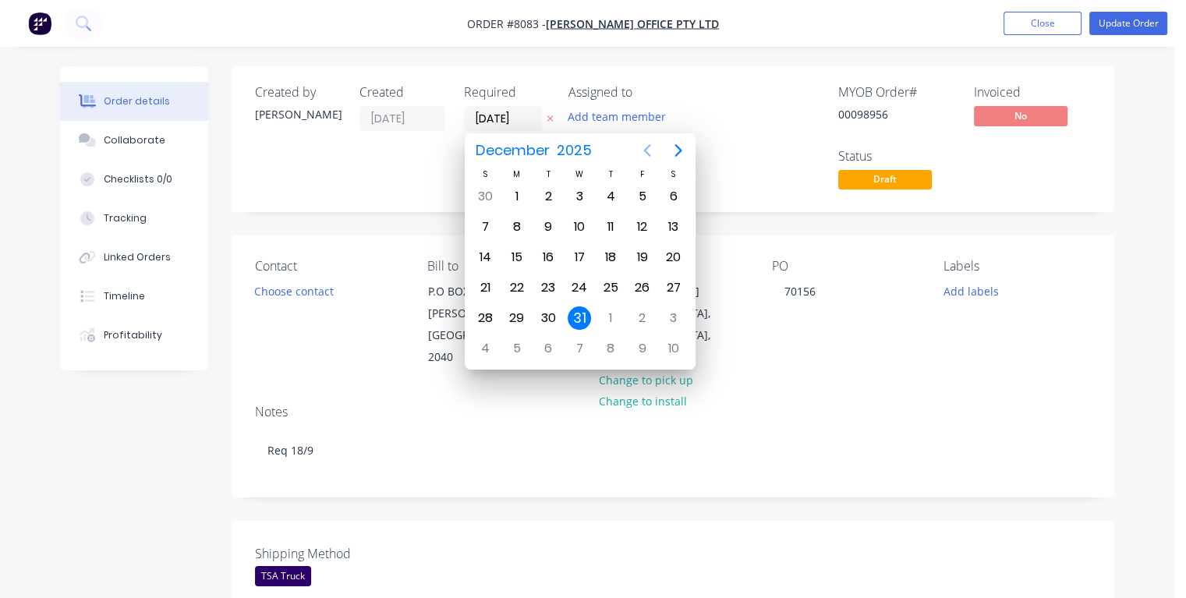
click at [646, 148] on icon "Previous page" at bounding box center [646, 150] width 7 height 12
click at [547, 283] on div "23" at bounding box center [548, 287] width 23 height 23
type input "[DATE]"
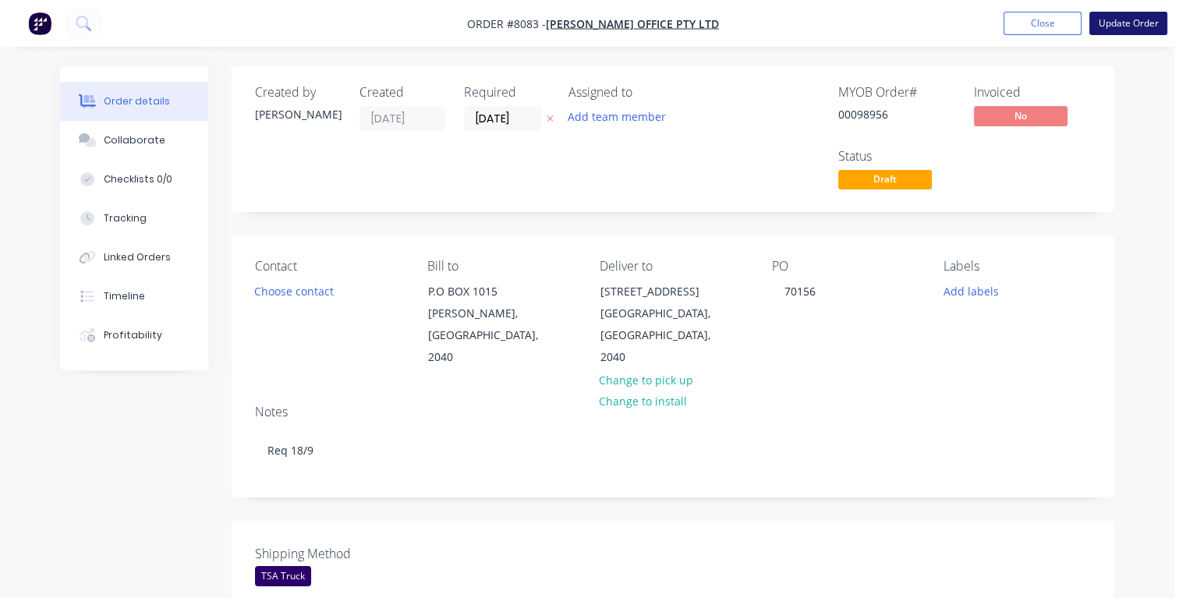
click at [1128, 23] on button "Update Order" at bounding box center [1128, 23] width 78 height 23
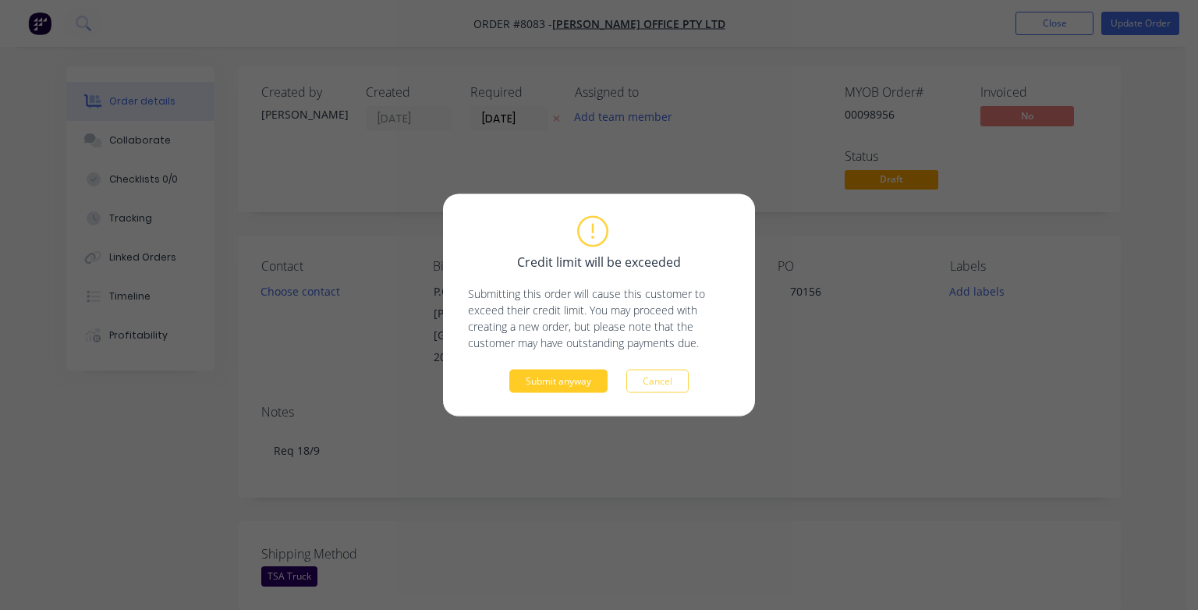
click at [565, 379] on button "Submit anyway" at bounding box center [558, 381] width 98 height 23
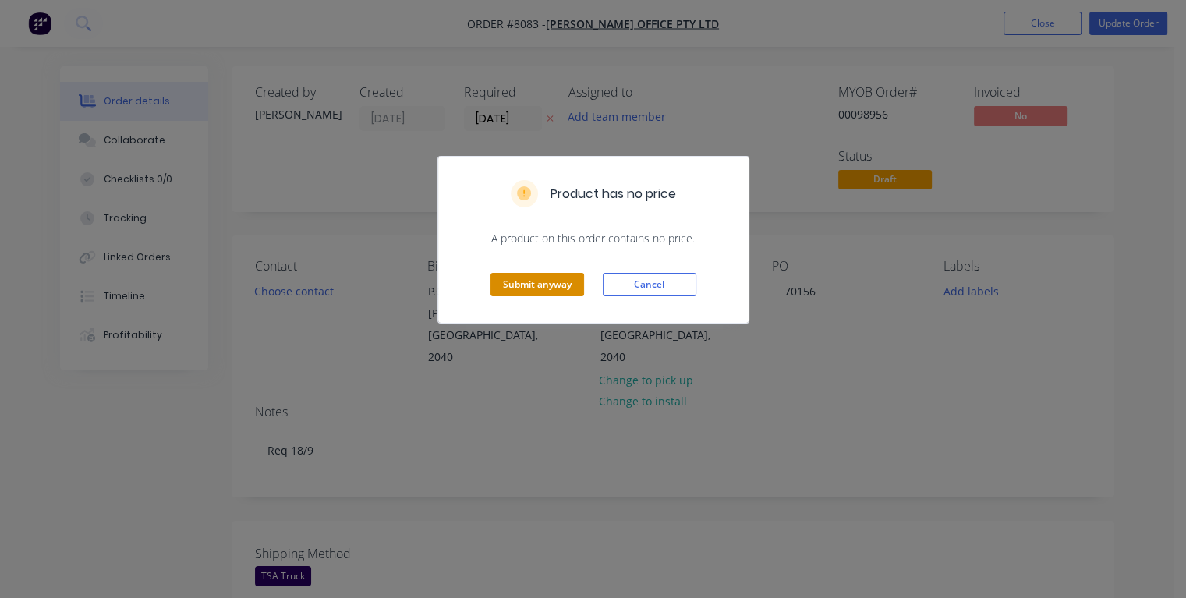
drag, startPoint x: 524, startPoint y: 298, endPoint x: 532, endPoint y: 282, distance: 17.4
click at [524, 296] on div "Submit anyway Cancel" at bounding box center [593, 284] width 310 height 76
click at [532, 283] on button "Submit anyway" at bounding box center [538, 284] width 94 height 23
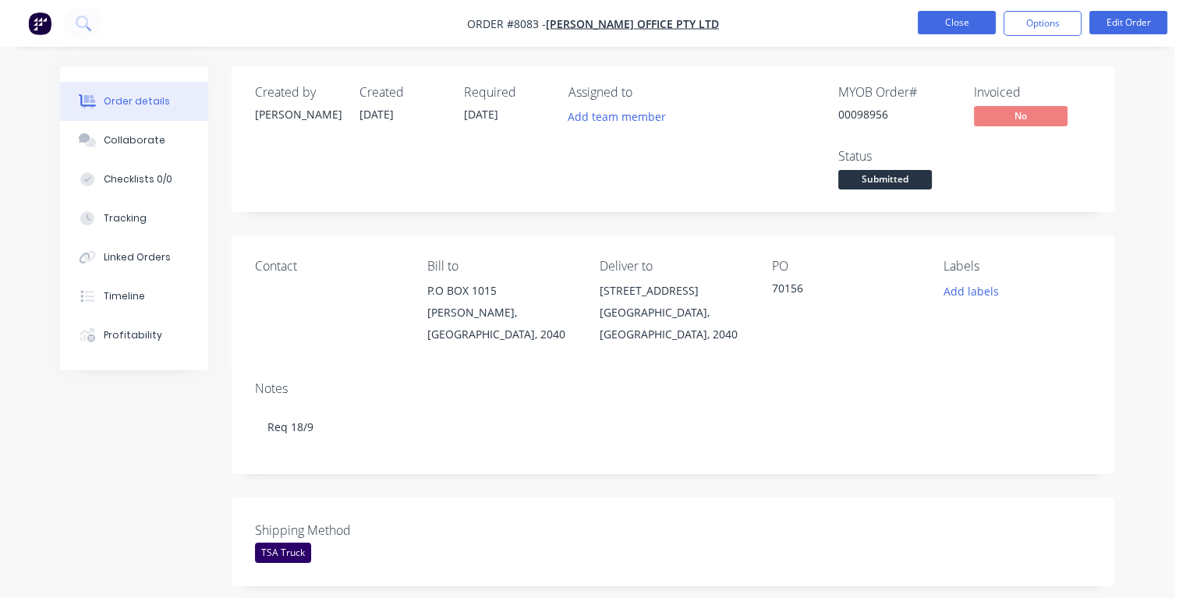
click at [951, 23] on button "Close" at bounding box center [957, 22] width 78 height 23
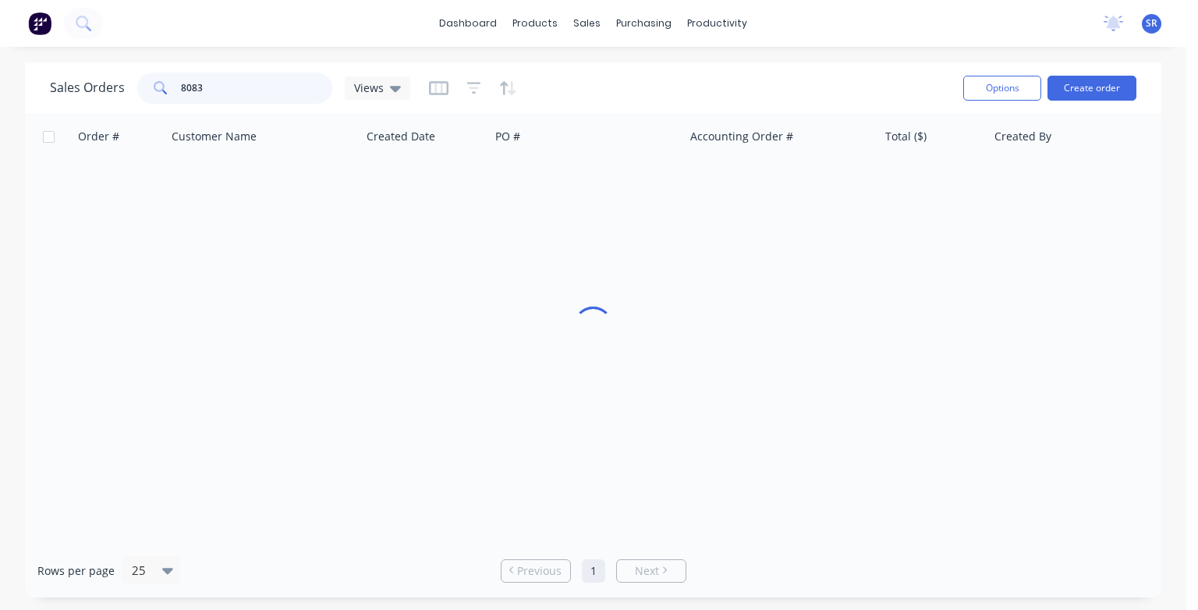
click at [262, 83] on input "8083" at bounding box center [257, 88] width 152 height 31
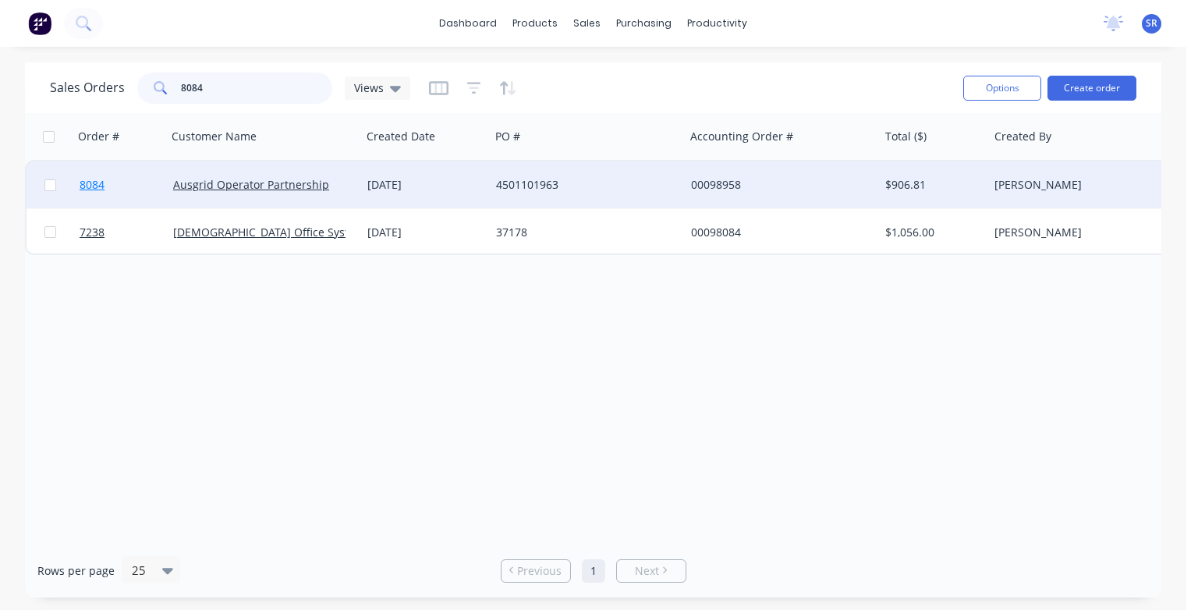
type input "8084"
click at [93, 184] on span "8084" at bounding box center [92, 185] width 25 height 16
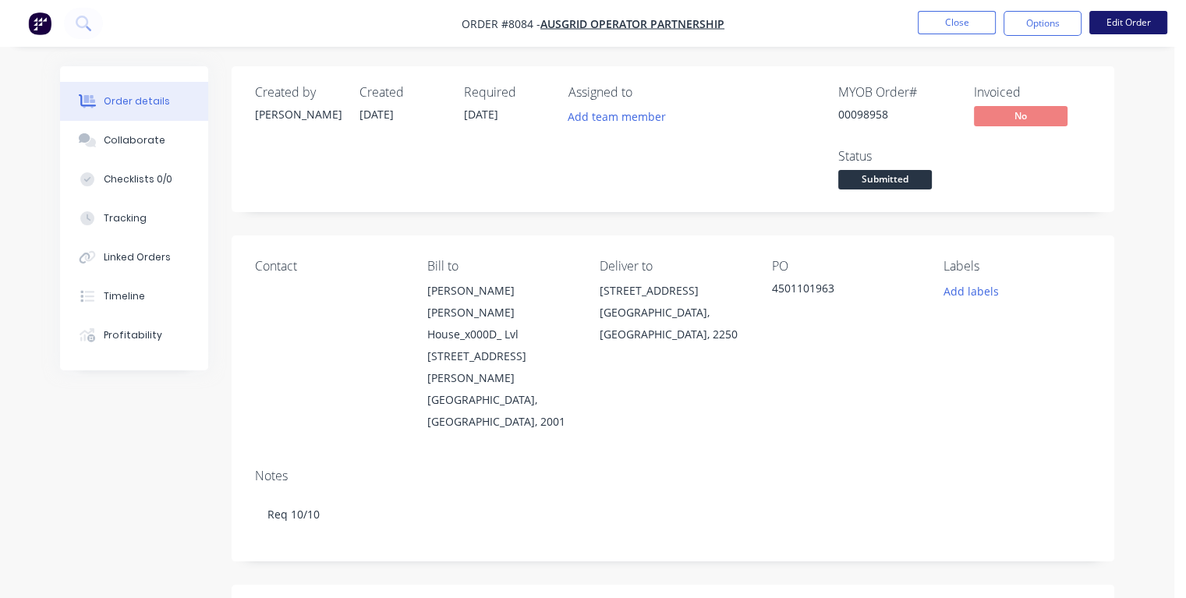
click at [1123, 25] on button "Edit Order" at bounding box center [1128, 22] width 78 height 23
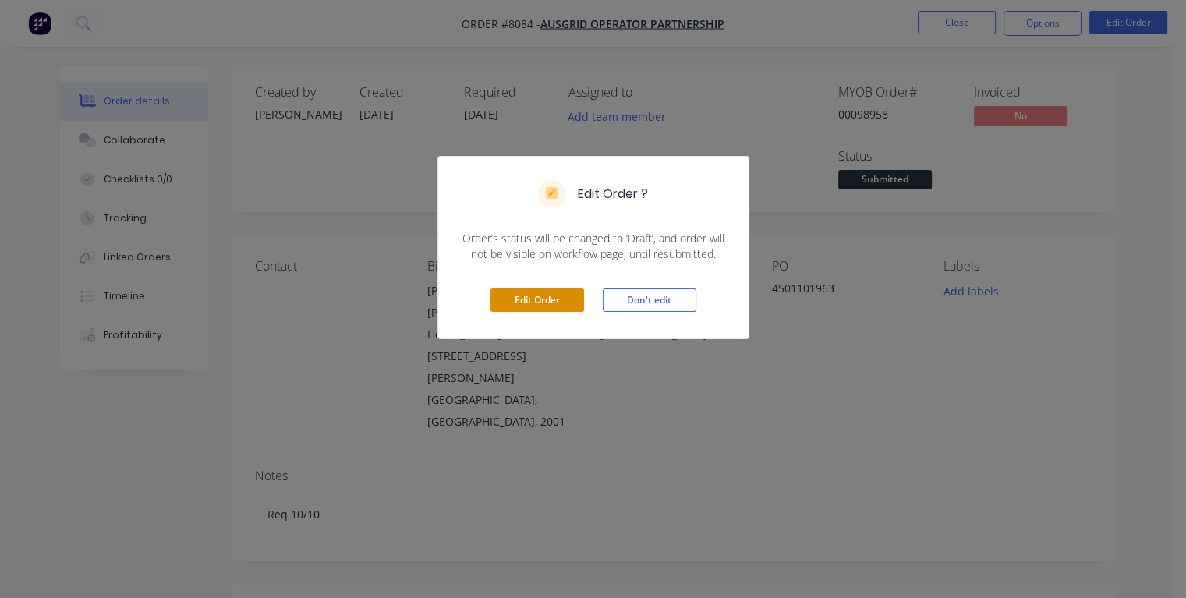
click at [562, 292] on button "Edit Order" at bounding box center [538, 300] width 94 height 23
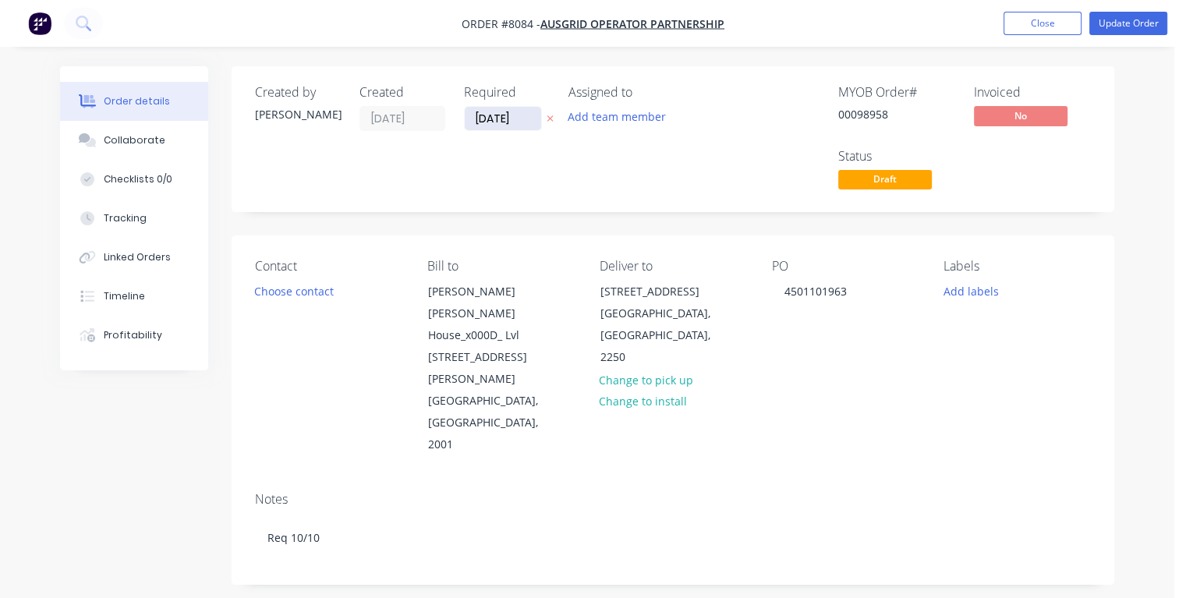
click at [519, 116] on input "[DATE]" at bounding box center [503, 118] width 76 height 23
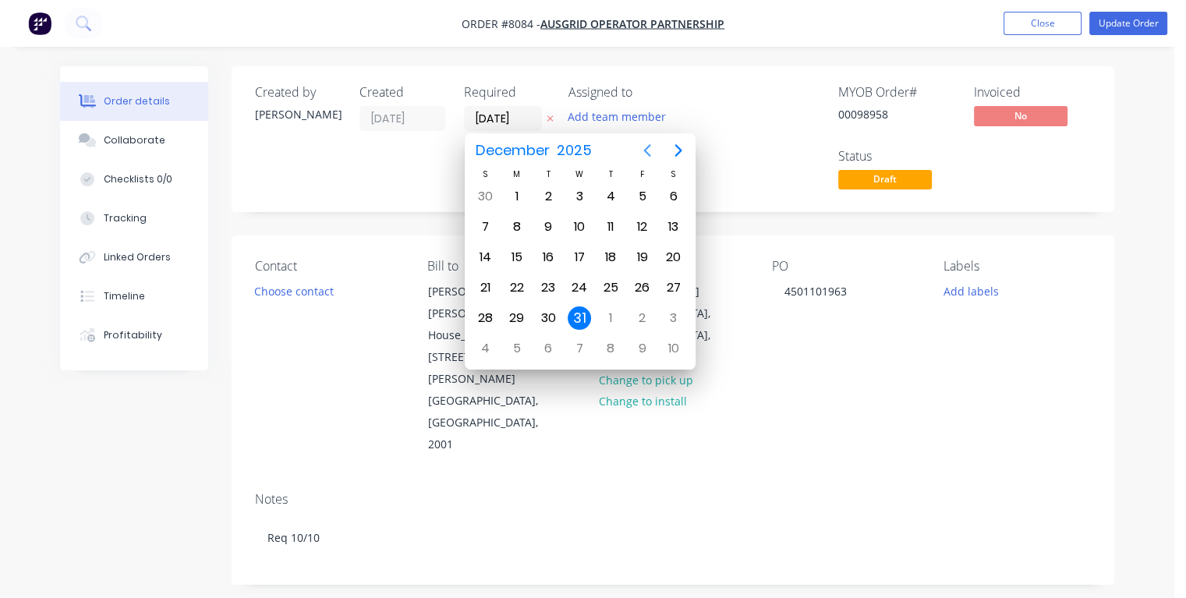
click at [646, 151] on icon "Previous page" at bounding box center [646, 150] width 7 height 12
click at [646, 150] on icon "Previous page" at bounding box center [646, 150] width 7 height 12
click at [612, 223] on div "9" at bounding box center [610, 226] width 23 height 23
type input "[DATE]"
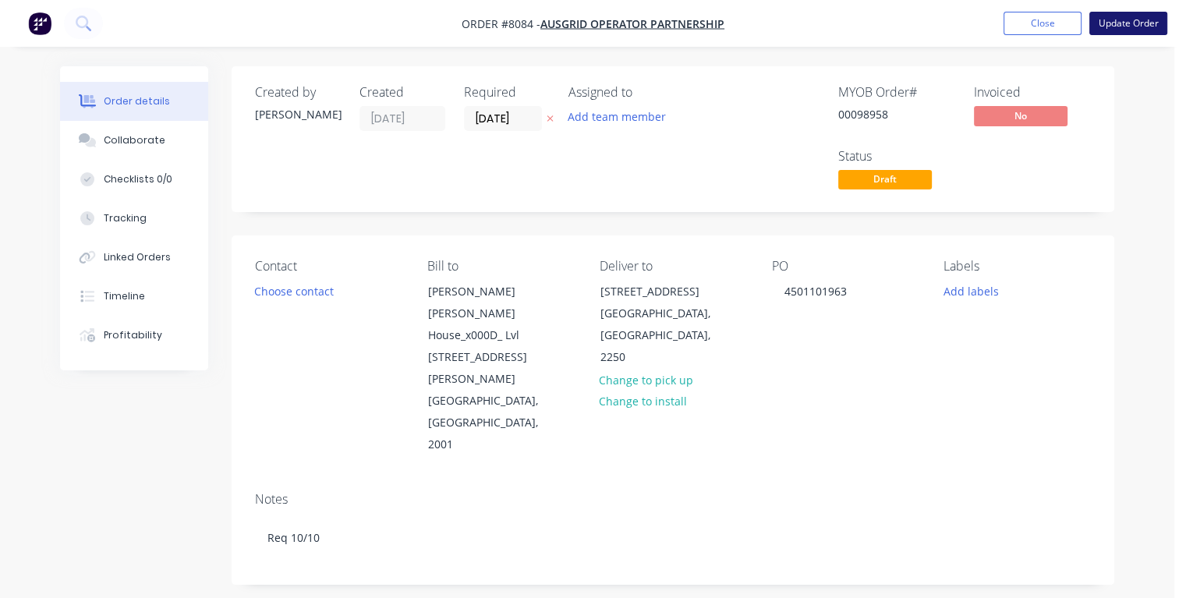
click at [1115, 23] on button "Update Order" at bounding box center [1128, 23] width 78 height 23
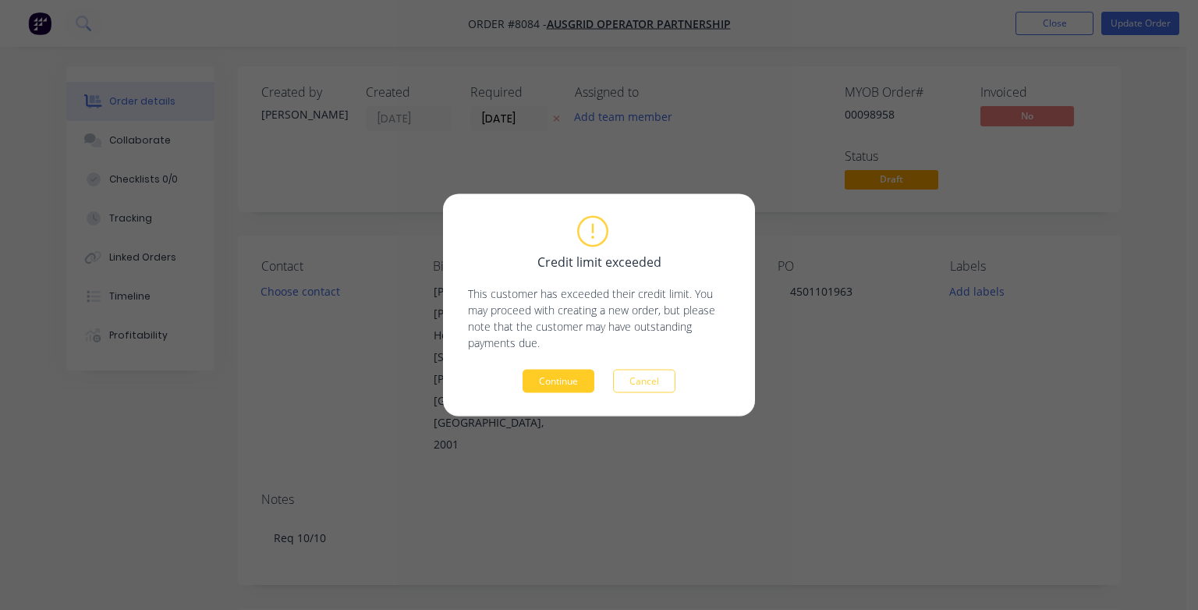
click at [561, 379] on button "Continue" at bounding box center [558, 381] width 72 height 23
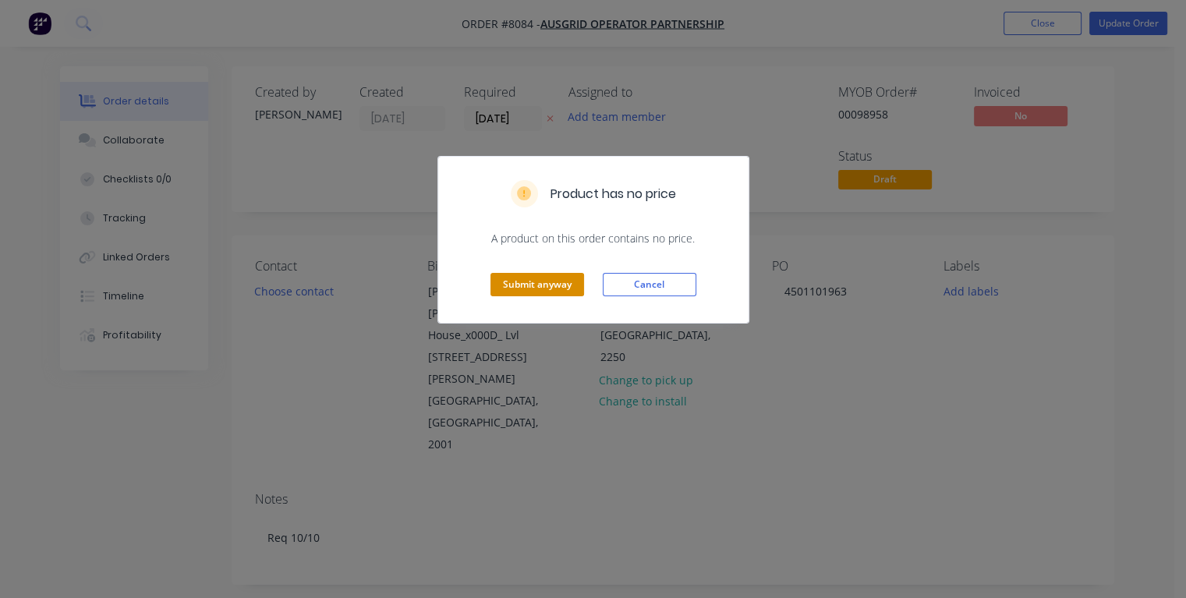
click at [543, 289] on button "Submit anyway" at bounding box center [538, 284] width 94 height 23
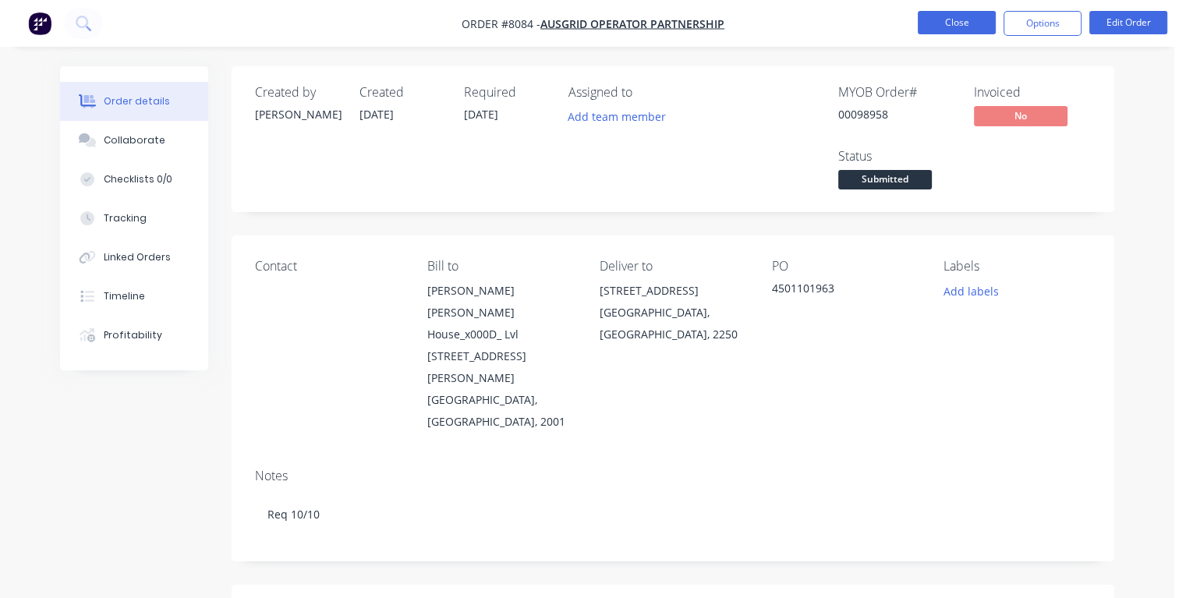
click at [948, 27] on button "Close" at bounding box center [957, 22] width 78 height 23
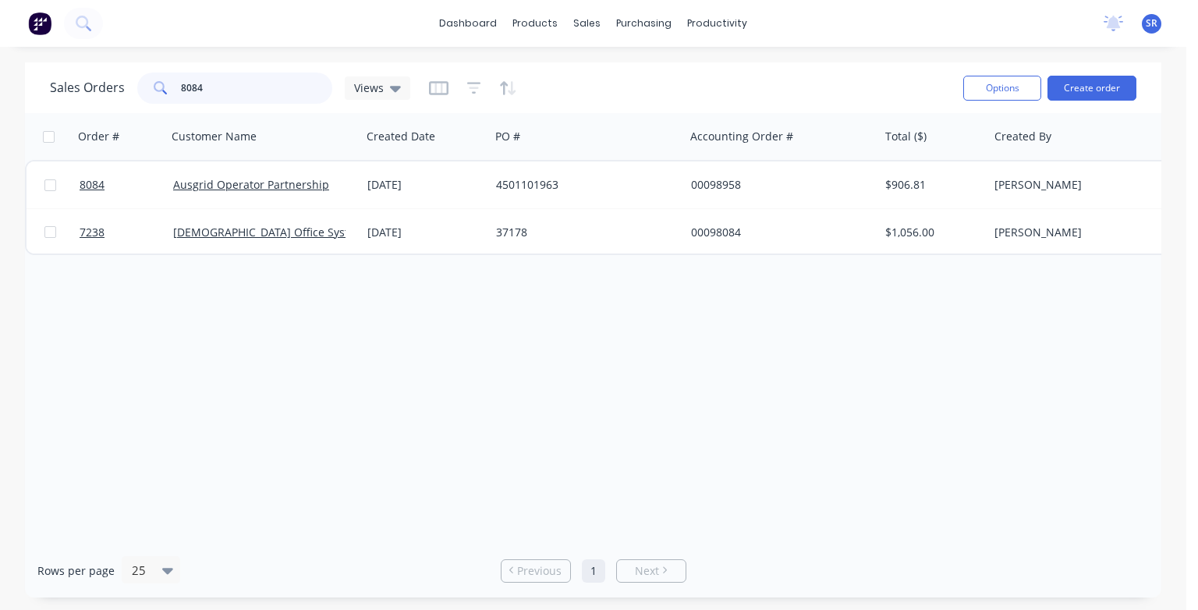
click at [214, 89] on input "8084" at bounding box center [257, 88] width 152 height 31
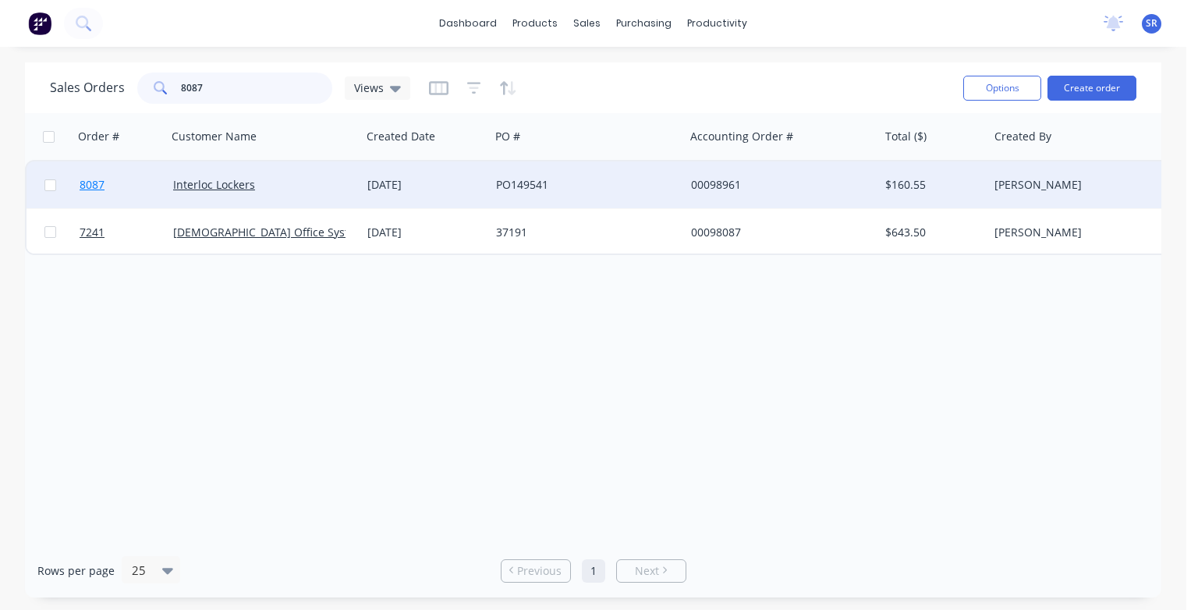
type input "8087"
click at [90, 186] on span "8087" at bounding box center [92, 185] width 25 height 16
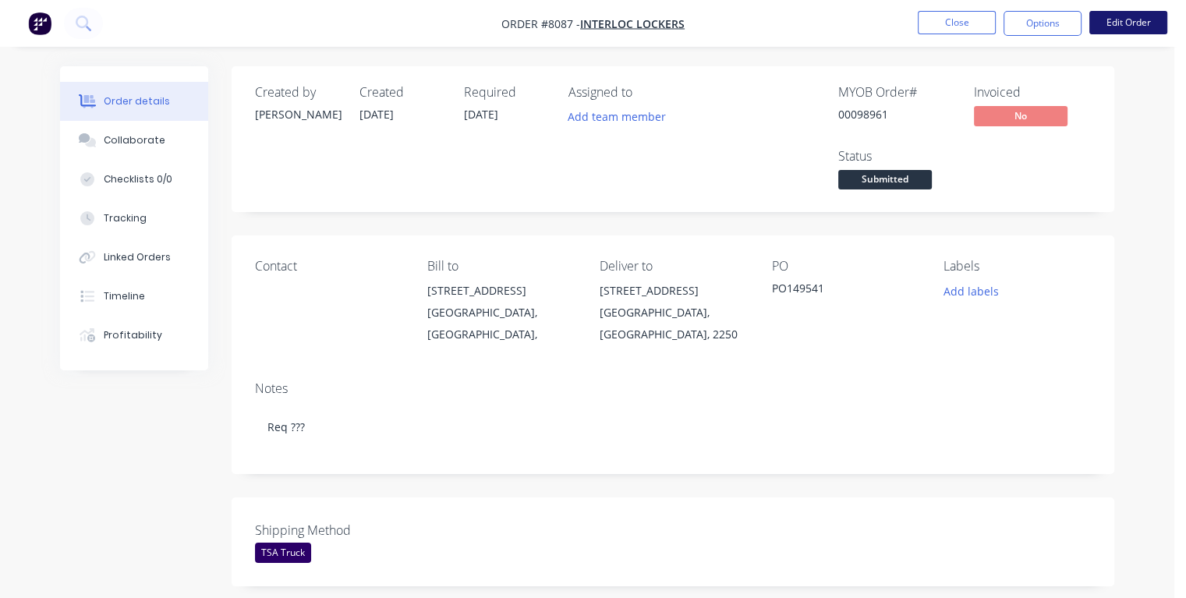
click at [1114, 25] on button "Edit Order" at bounding box center [1128, 22] width 78 height 23
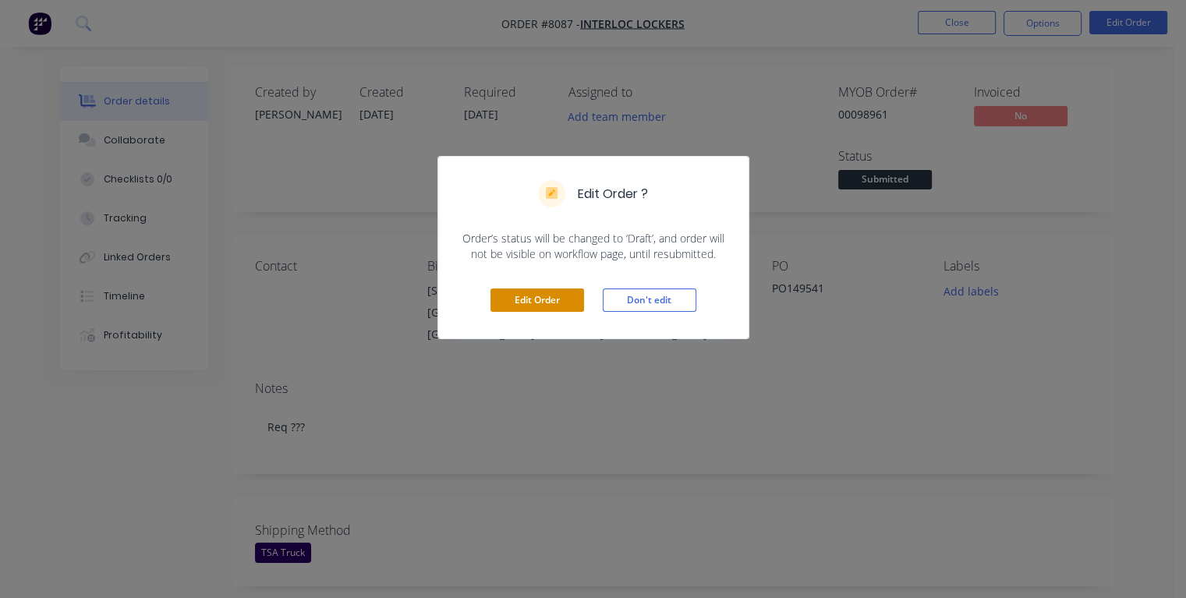
click at [542, 298] on button "Edit Order" at bounding box center [538, 300] width 94 height 23
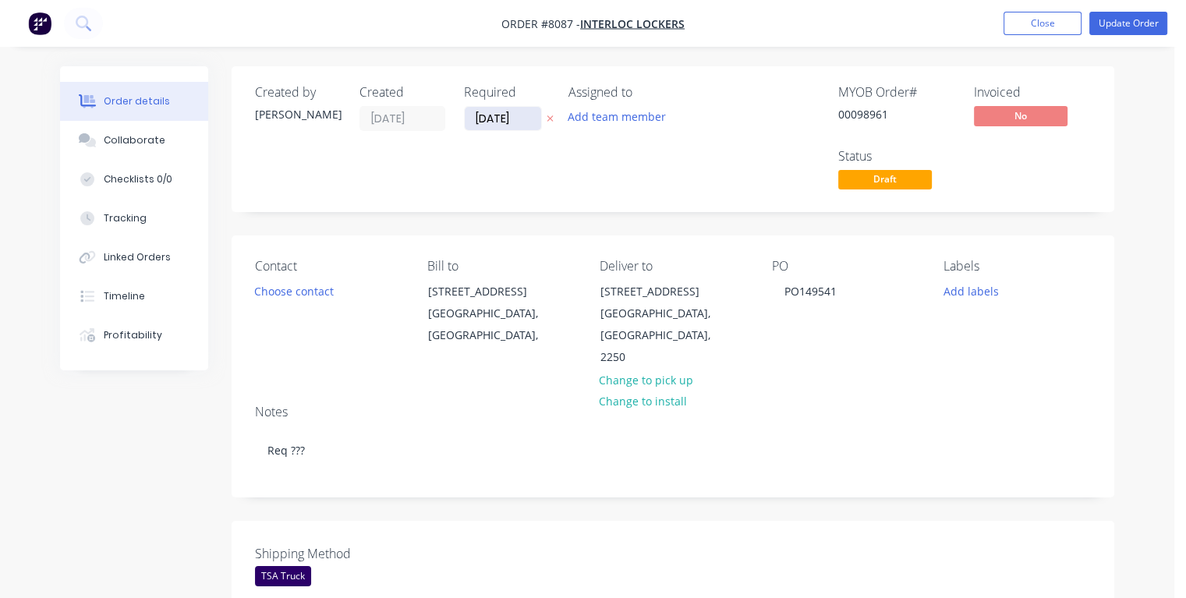
click at [521, 117] on input "[DATE]" at bounding box center [503, 118] width 76 height 23
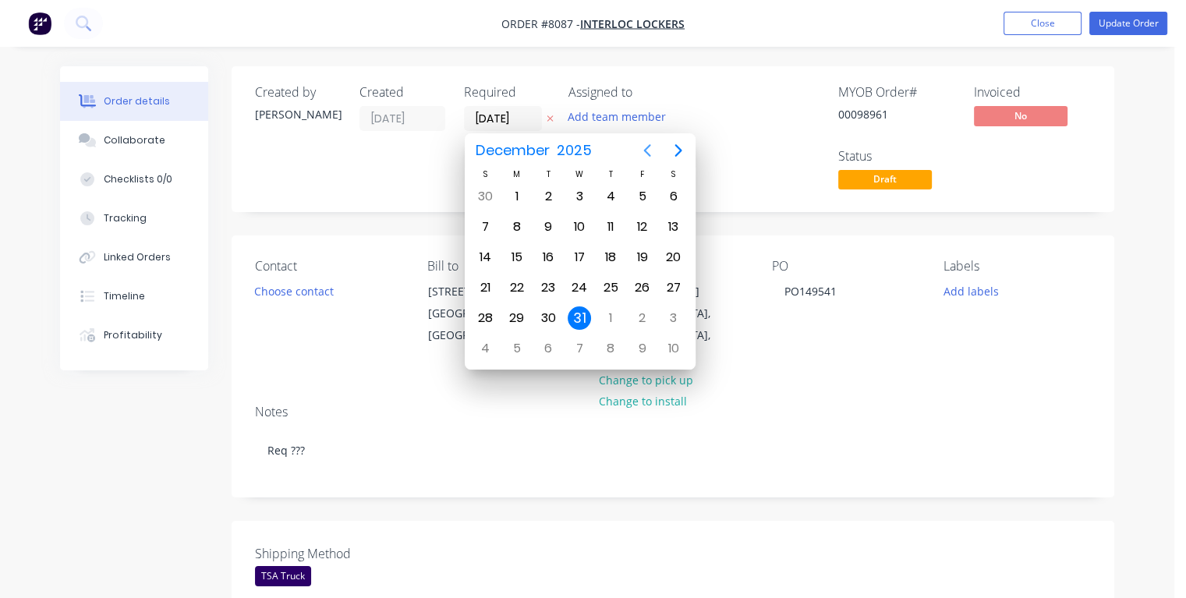
click at [647, 153] on icon "Previous page" at bounding box center [646, 150] width 7 height 12
click at [647, 152] on icon "Previous page" at bounding box center [646, 150] width 7 height 12
click at [615, 251] on div "18" at bounding box center [610, 257] width 23 height 23
type input "[DATE]"
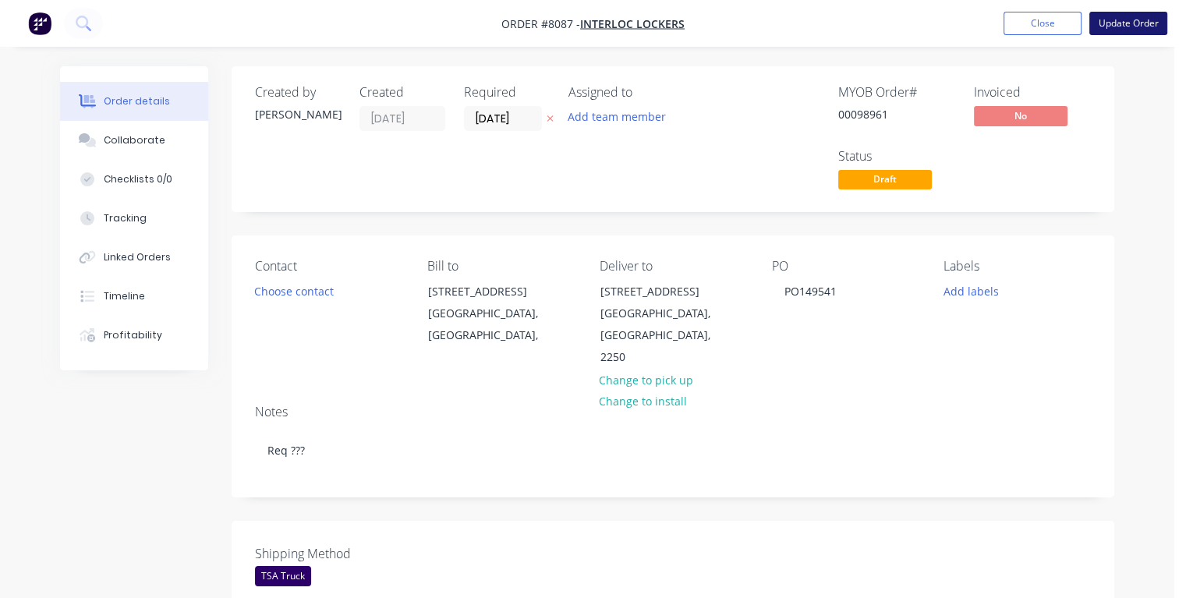
click at [1118, 19] on button "Update Order" at bounding box center [1128, 23] width 78 height 23
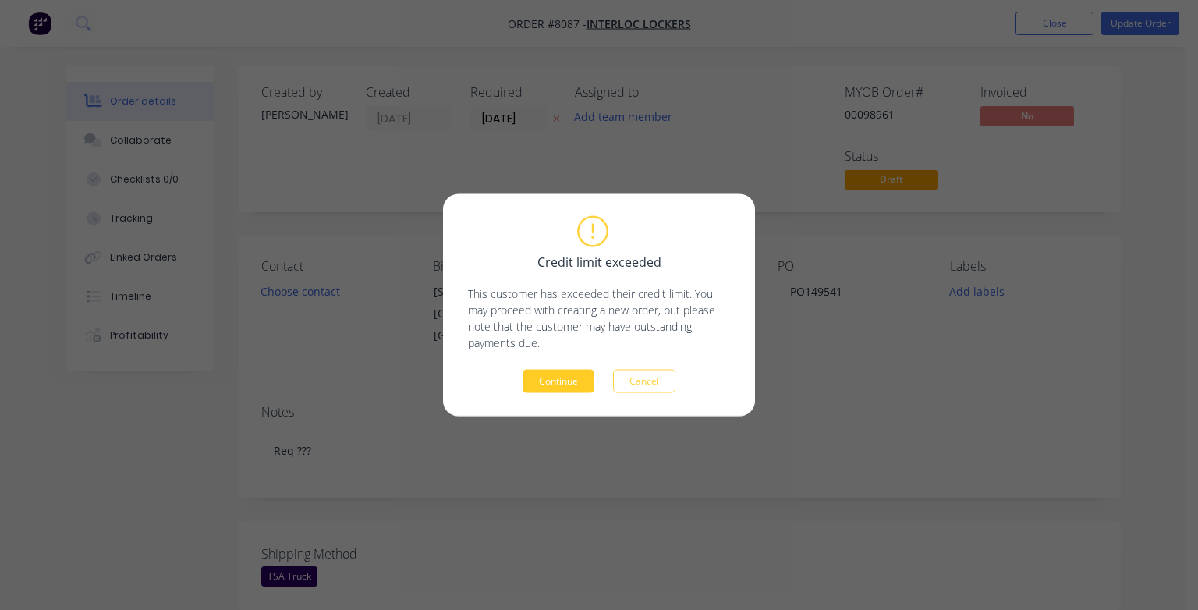
click at [562, 379] on button "Continue" at bounding box center [558, 381] width 72 height 23
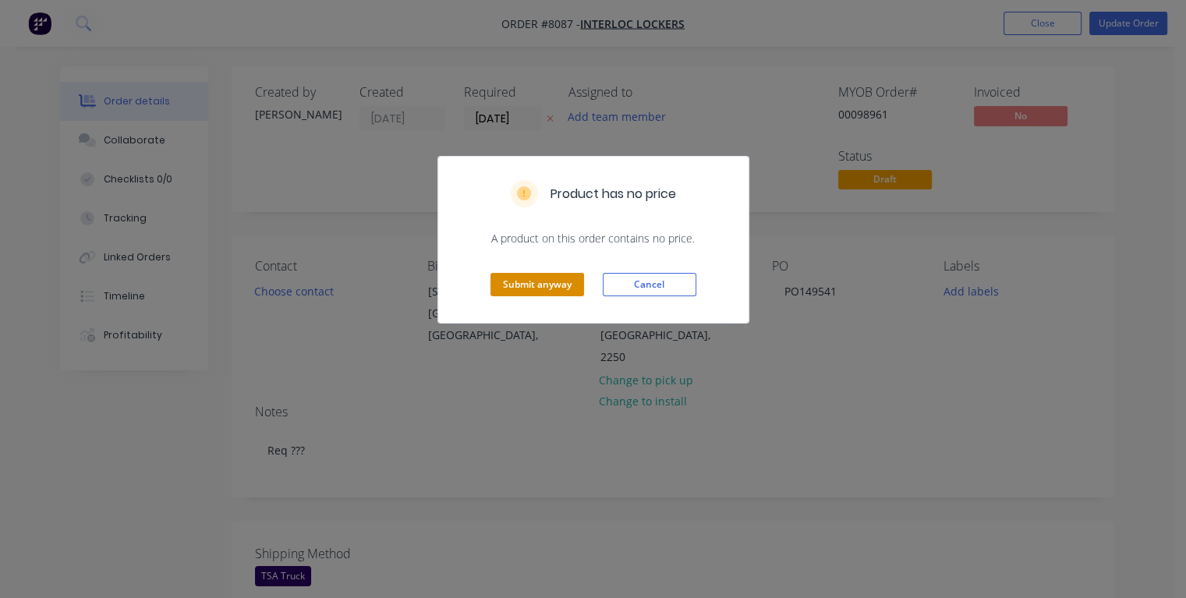
click at [547, 282] on button "Submit anyway" at bounding box center [538, 284] width 94 height 23
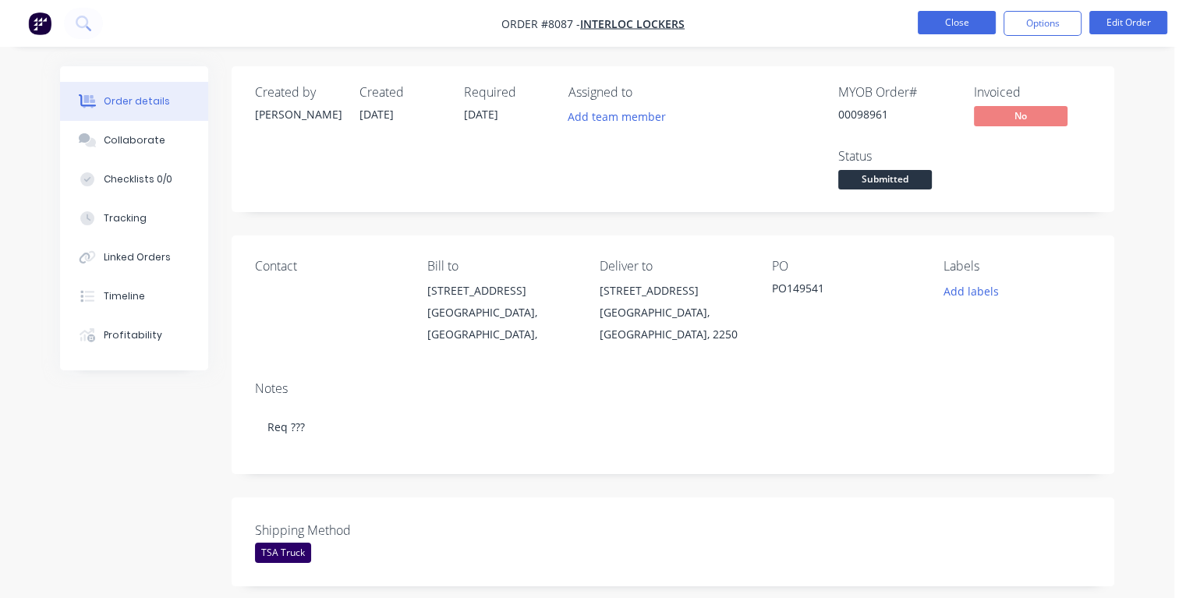
click at [951, 28] on button "Close" at bounding box center [957, 22] width 78 height 23
